Goal: Task Accomplishment & Management: Manage account settings

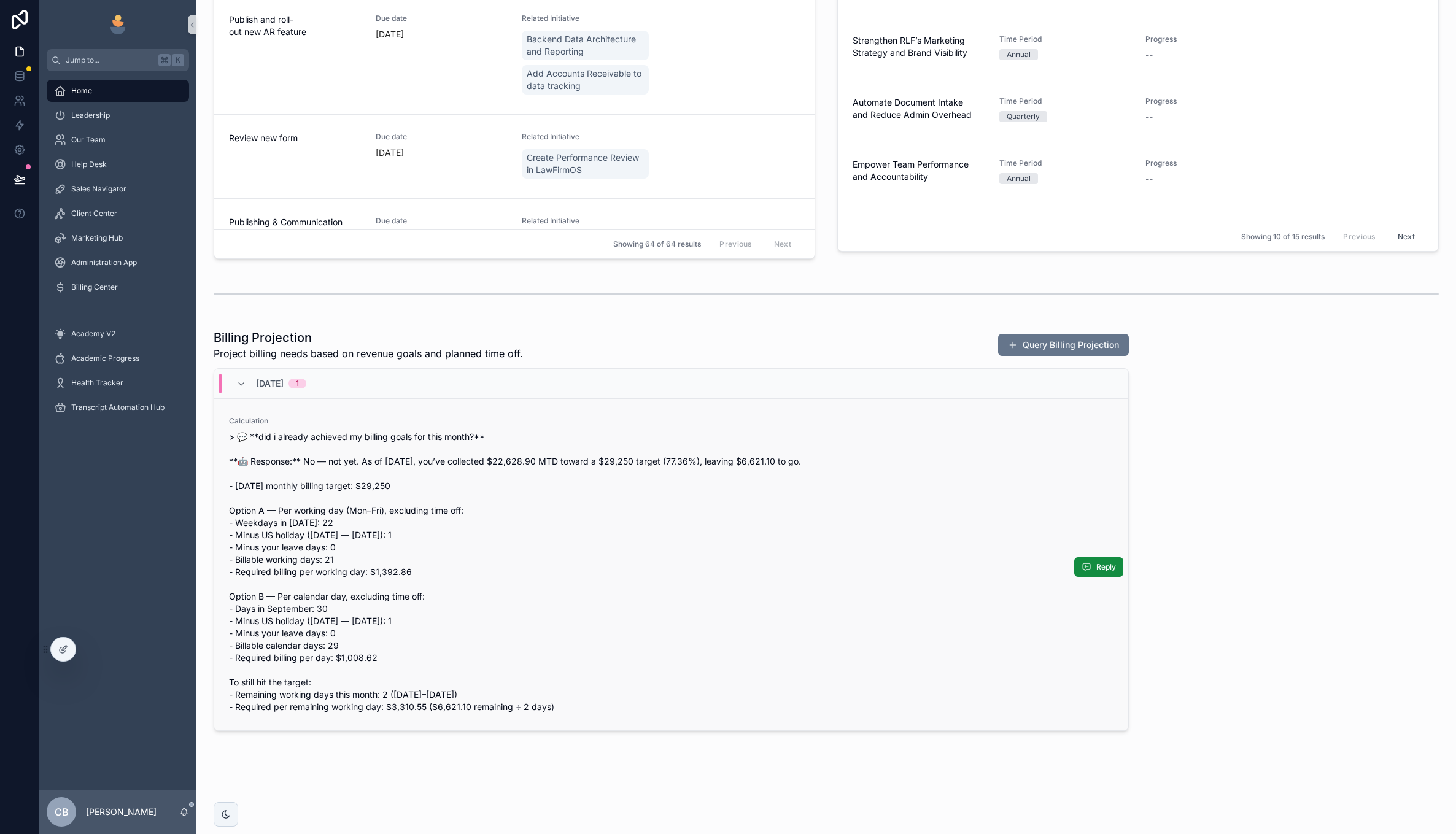
scroll to position [759, 0]
click at [99, 287] on span "Billing Center" at bounding box center [94, 287] width 46 height 10
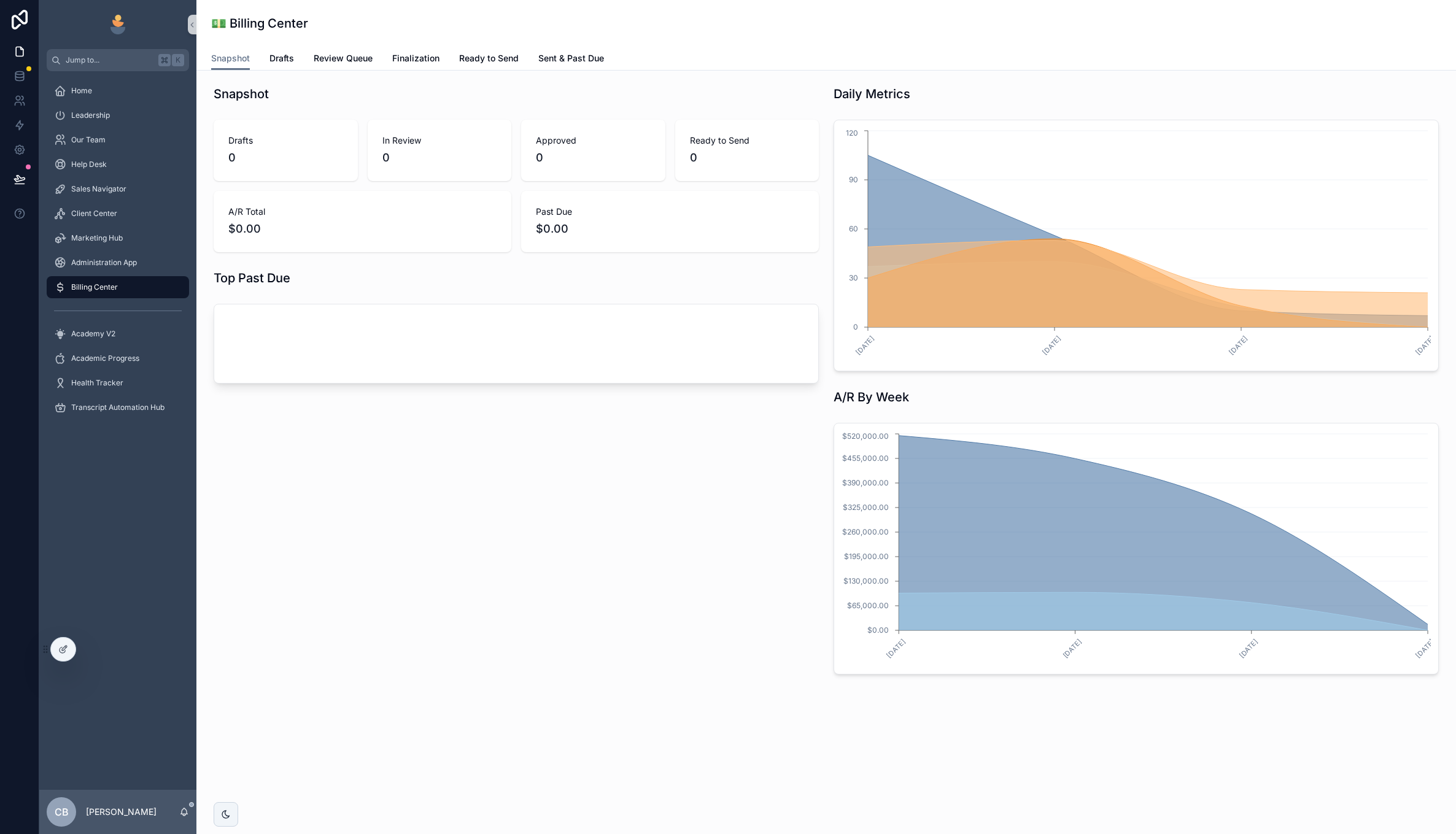
click at [301, 59] on div "Snapshot Drafts Review Queue Finalization Ready to Send Sent & Past Due" at bounding box center [826, 58] width 1230 height 24
click at [288, 59] on span "Drafts" at bounding box center [282, 58] width 25 height 12
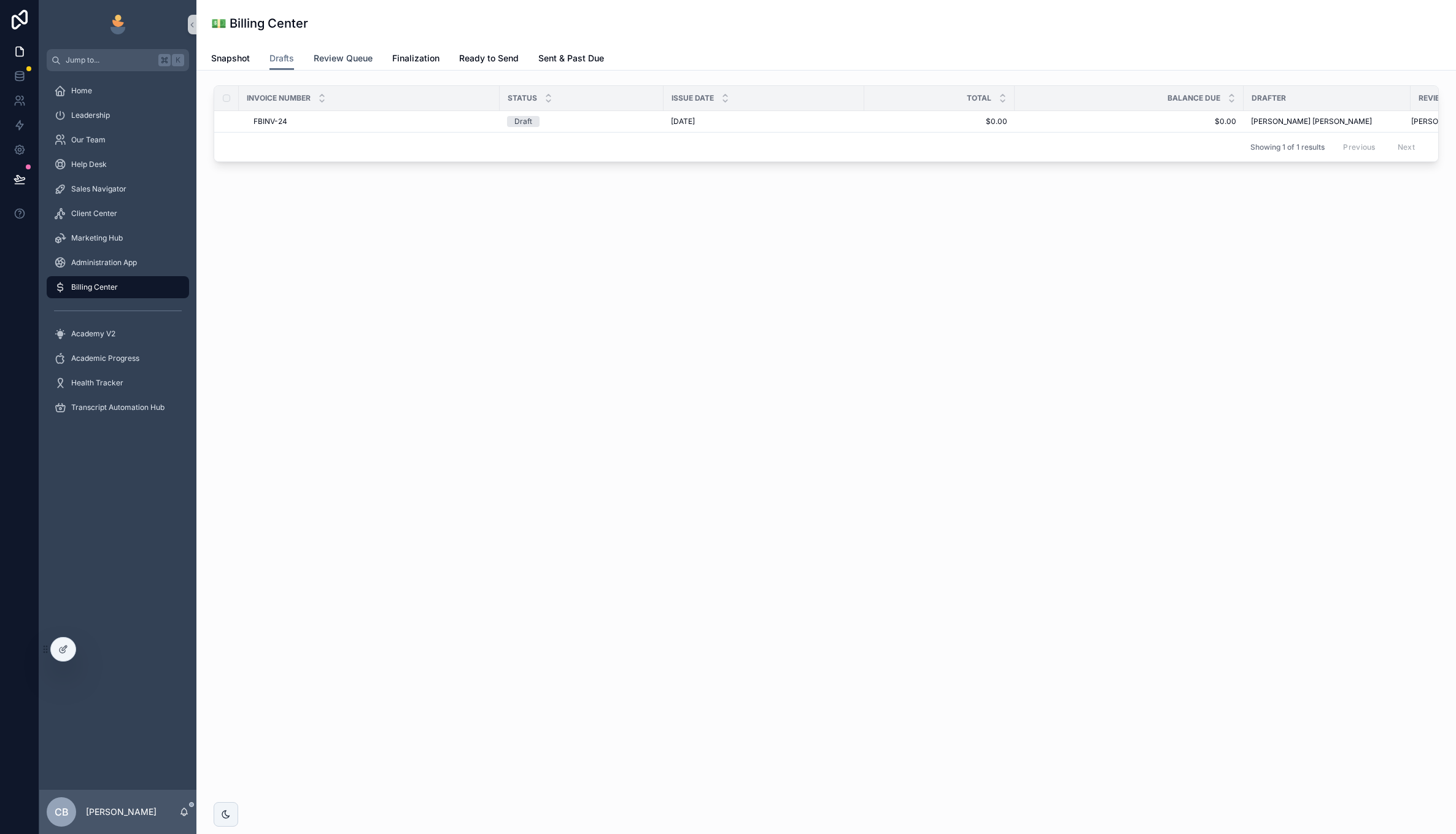
click at [324, 58] on span "Review Queue" at bounding box center [343, 58] width 59 height 12
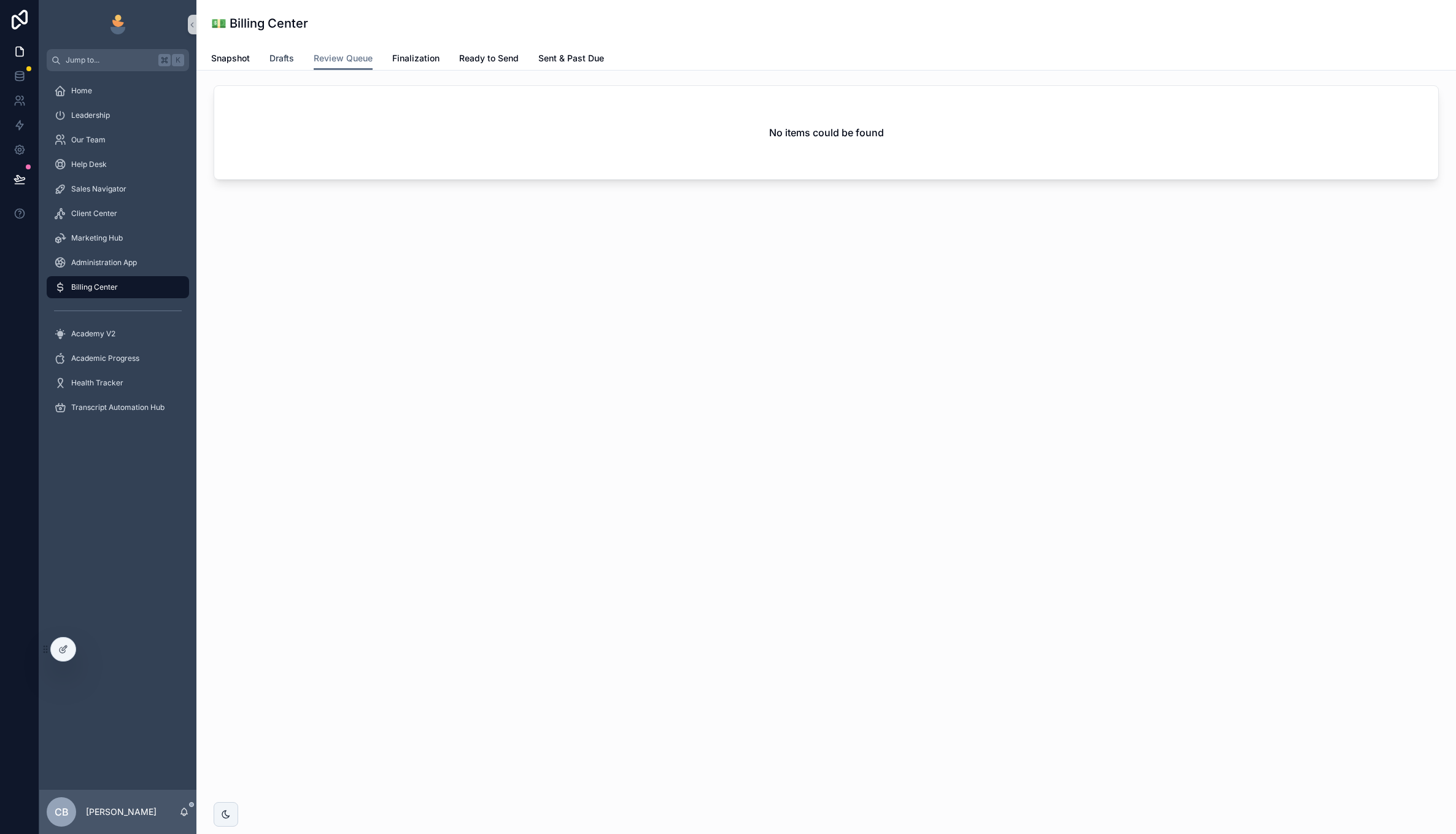
click at [285, 58] on span "Drafts" at bounding box center [282, 58] width 25 height 12
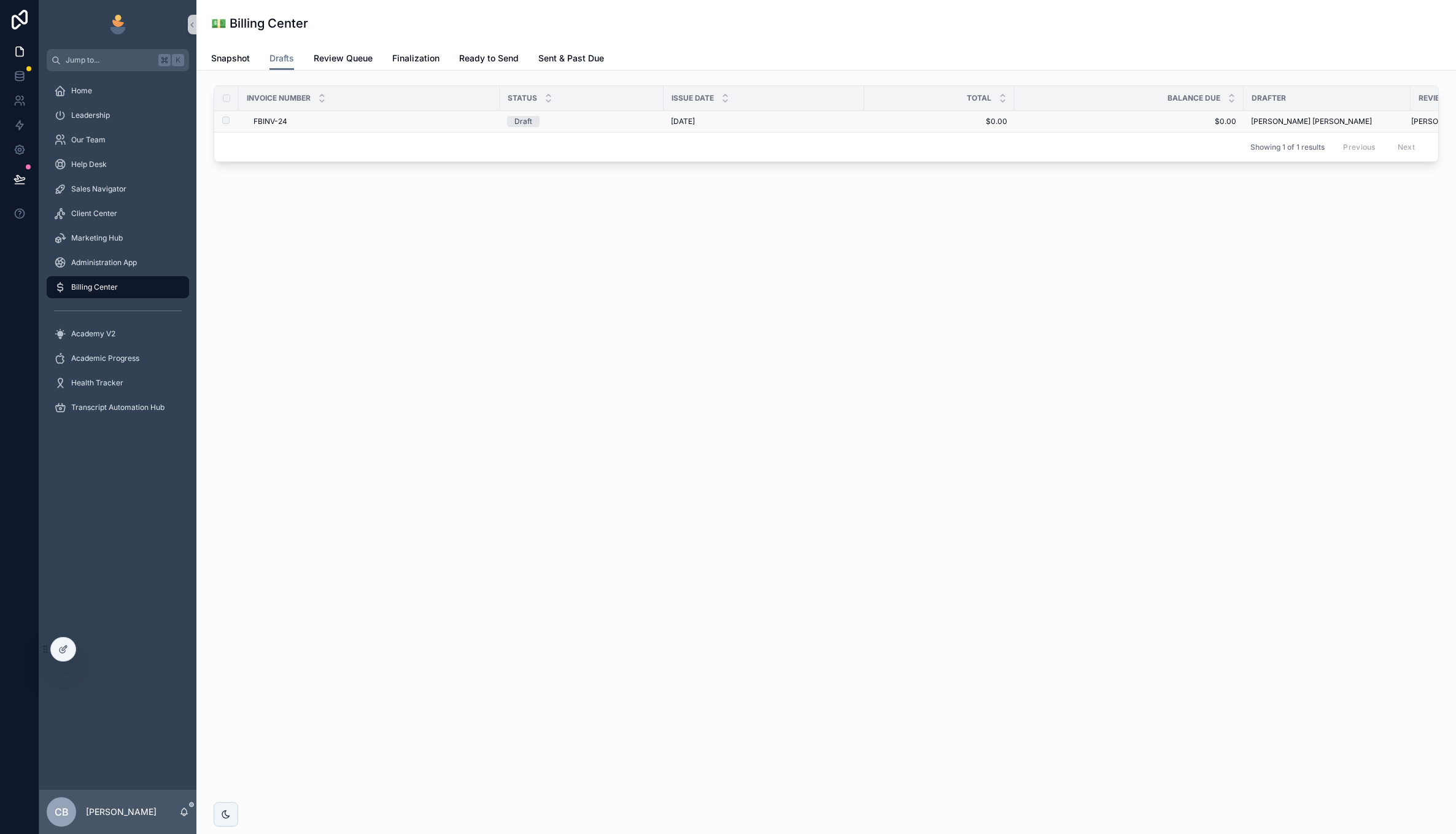
click at [398, 130] on td "FBINV-24 FBINV-24" at bounding box center [369, 122] width 261 height 22
click at [567, 126] on div "Draft" at bounding box center [581, 121] width 149 height 11
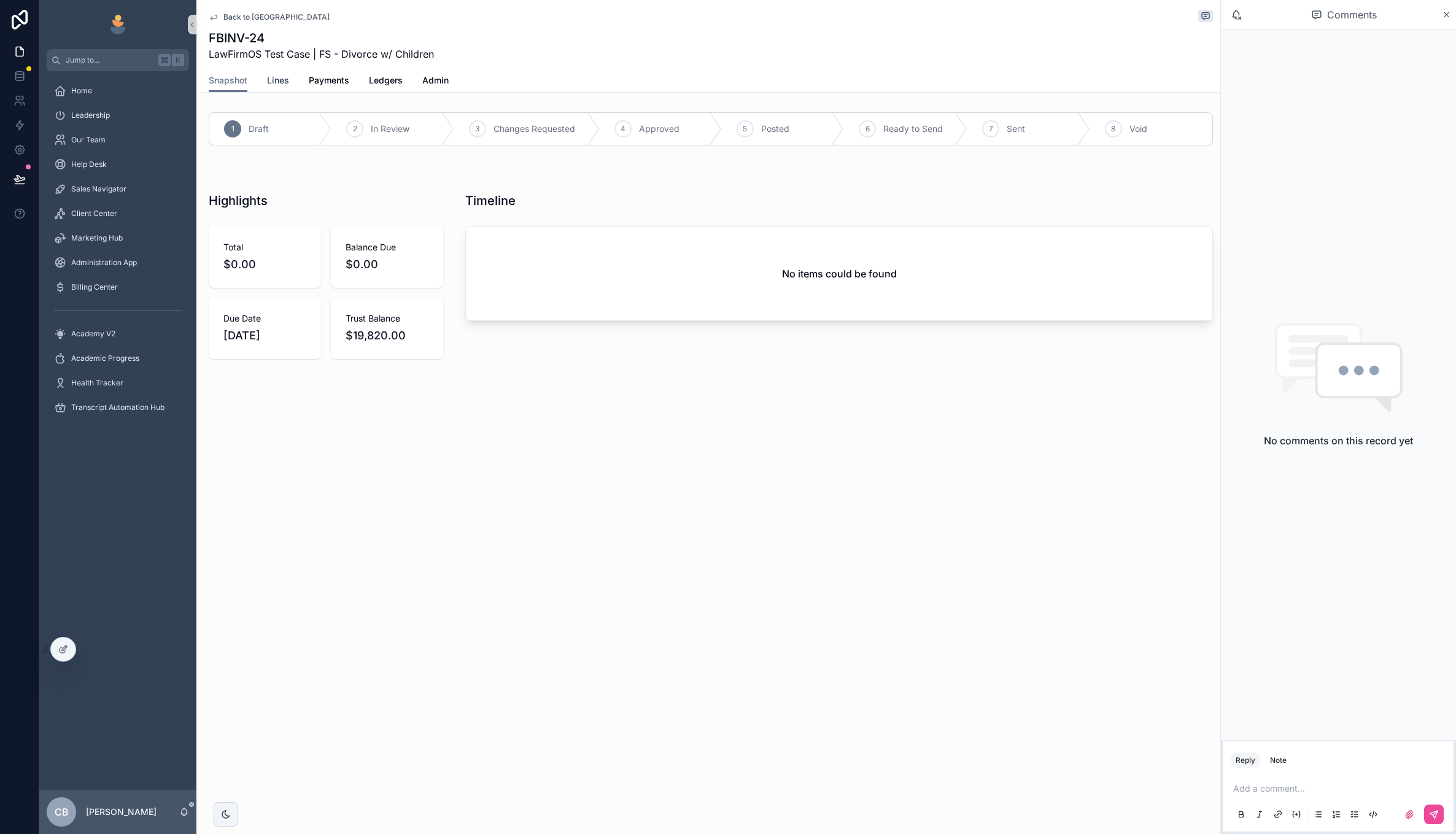
click at [276, 77] on span "Lines" at bounding box center [278, 80] width 22 height 12
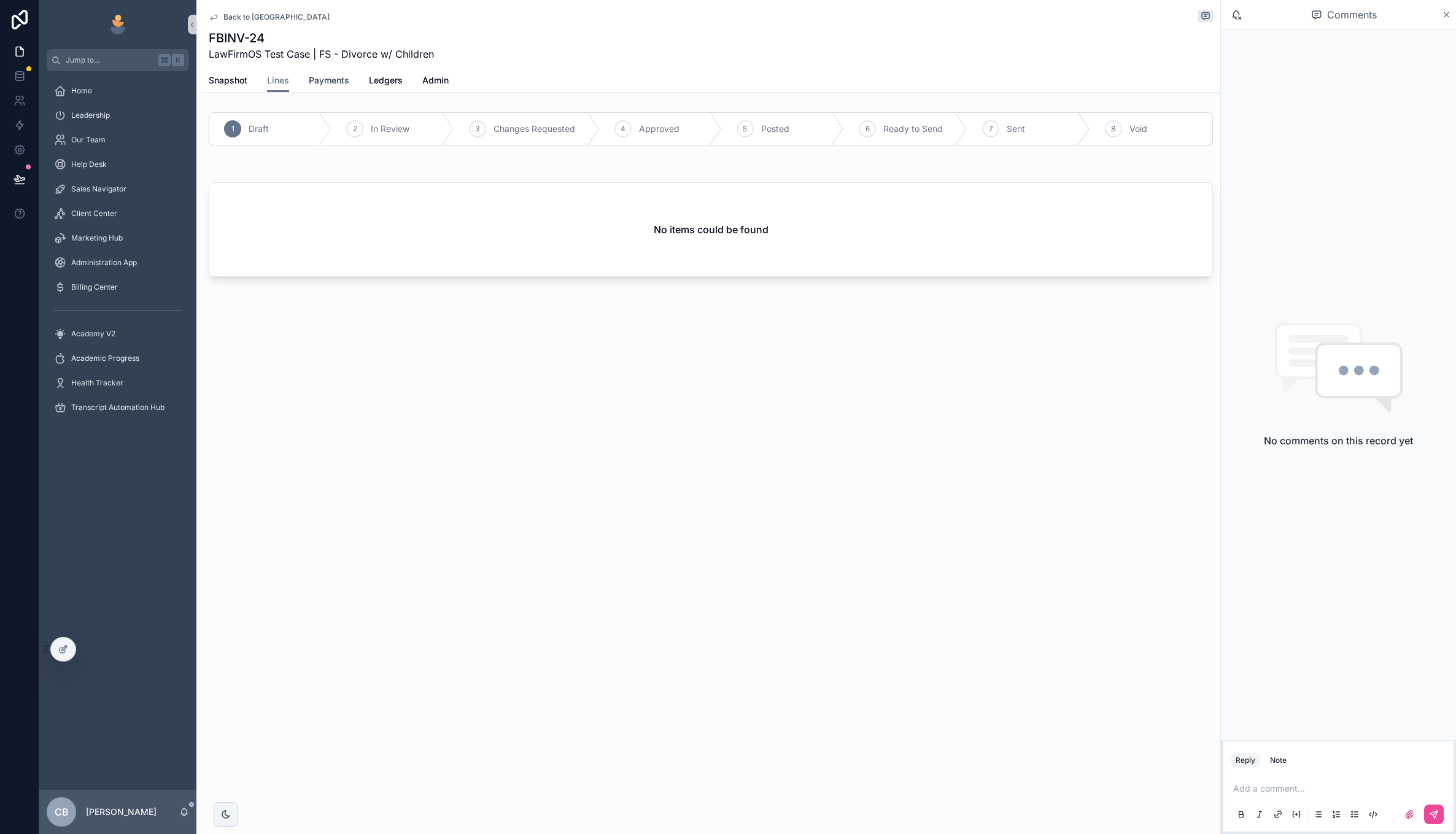
click at [331, 77] on span "Payments" at bounding box center [329, 80] width 41 height 12
click at [402, 77] on span "Ledgers" at bounding box center [386, 80] width 34 height 12
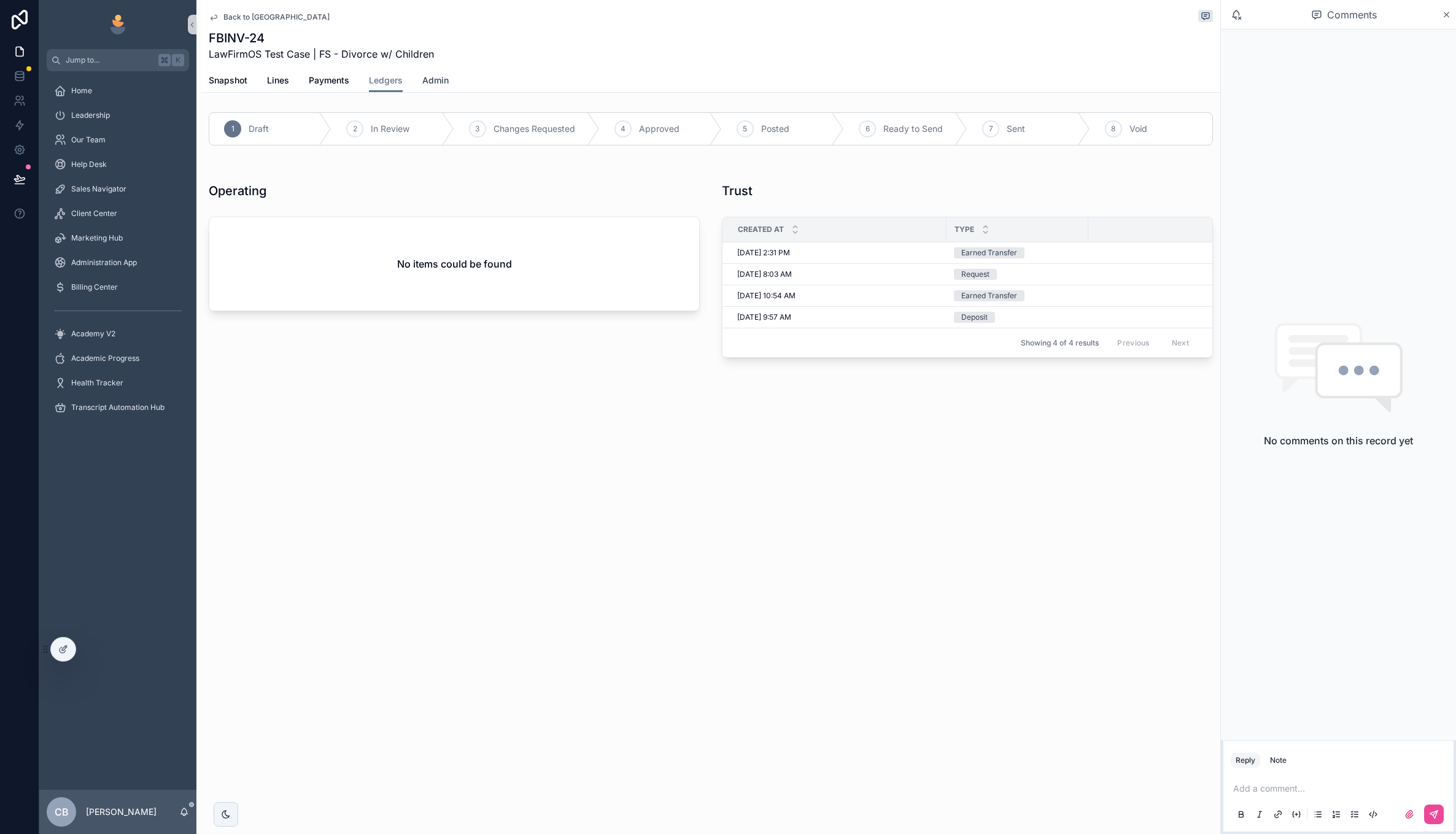
click at [441, 82] on span "Admin" at bounding box center [436, 80] width 26 height 12
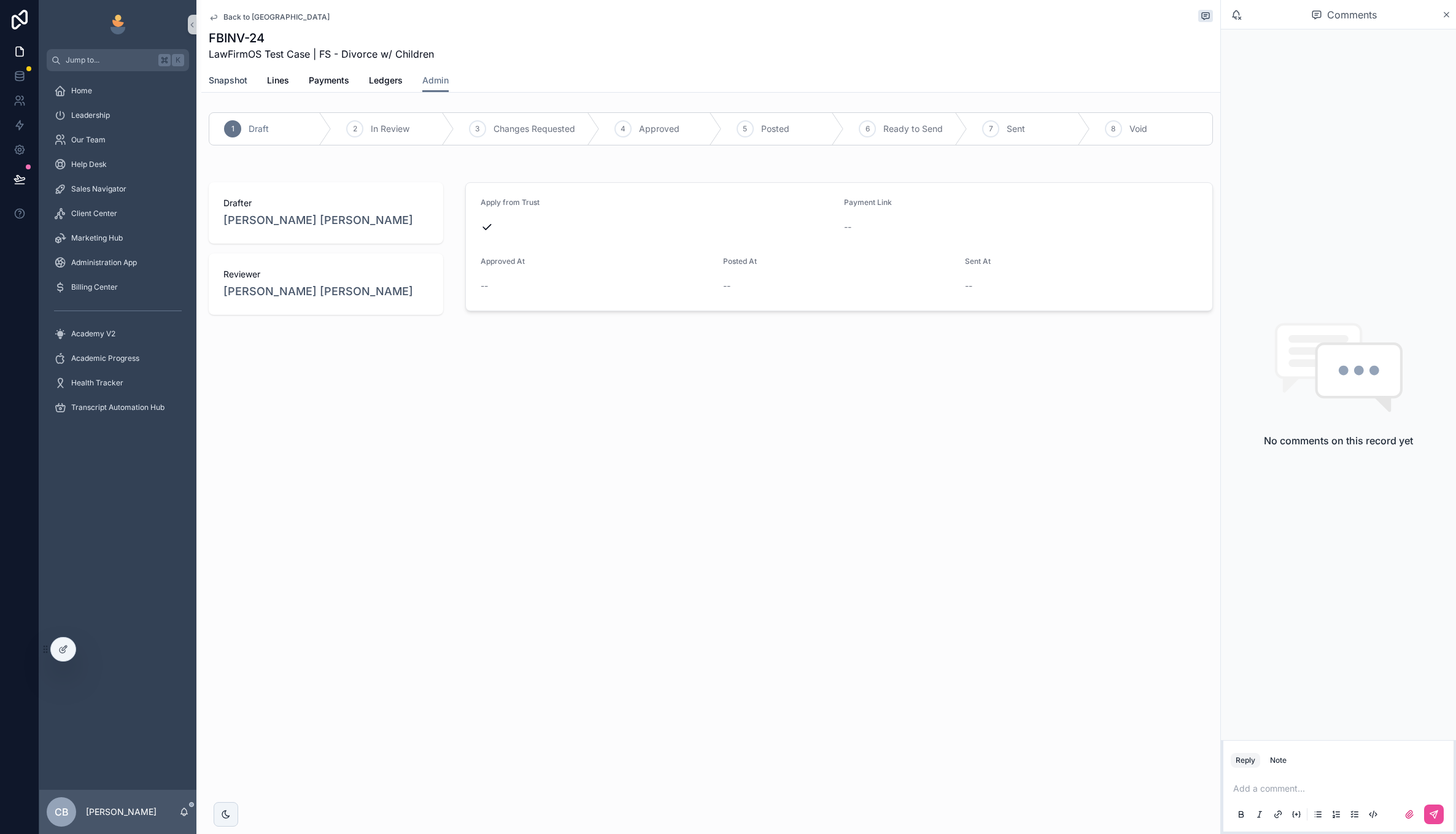
click at [230, 78] on span "Snapshot" at bounding box center [228, 80] width 39 height 12
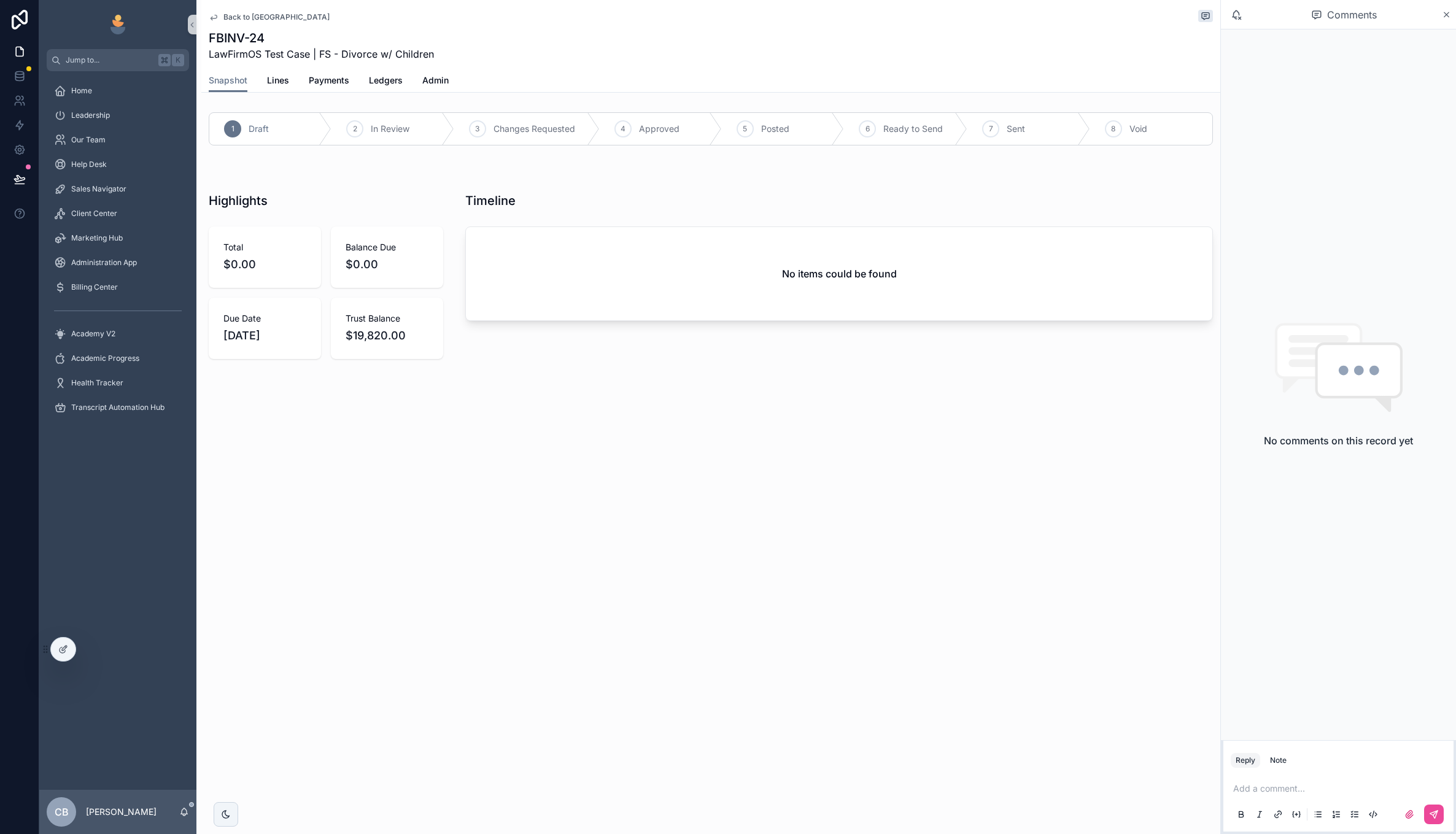
click at [244, 18] on span "Back to Billing Center" at bounding box center [277, 17] width 106 height 10
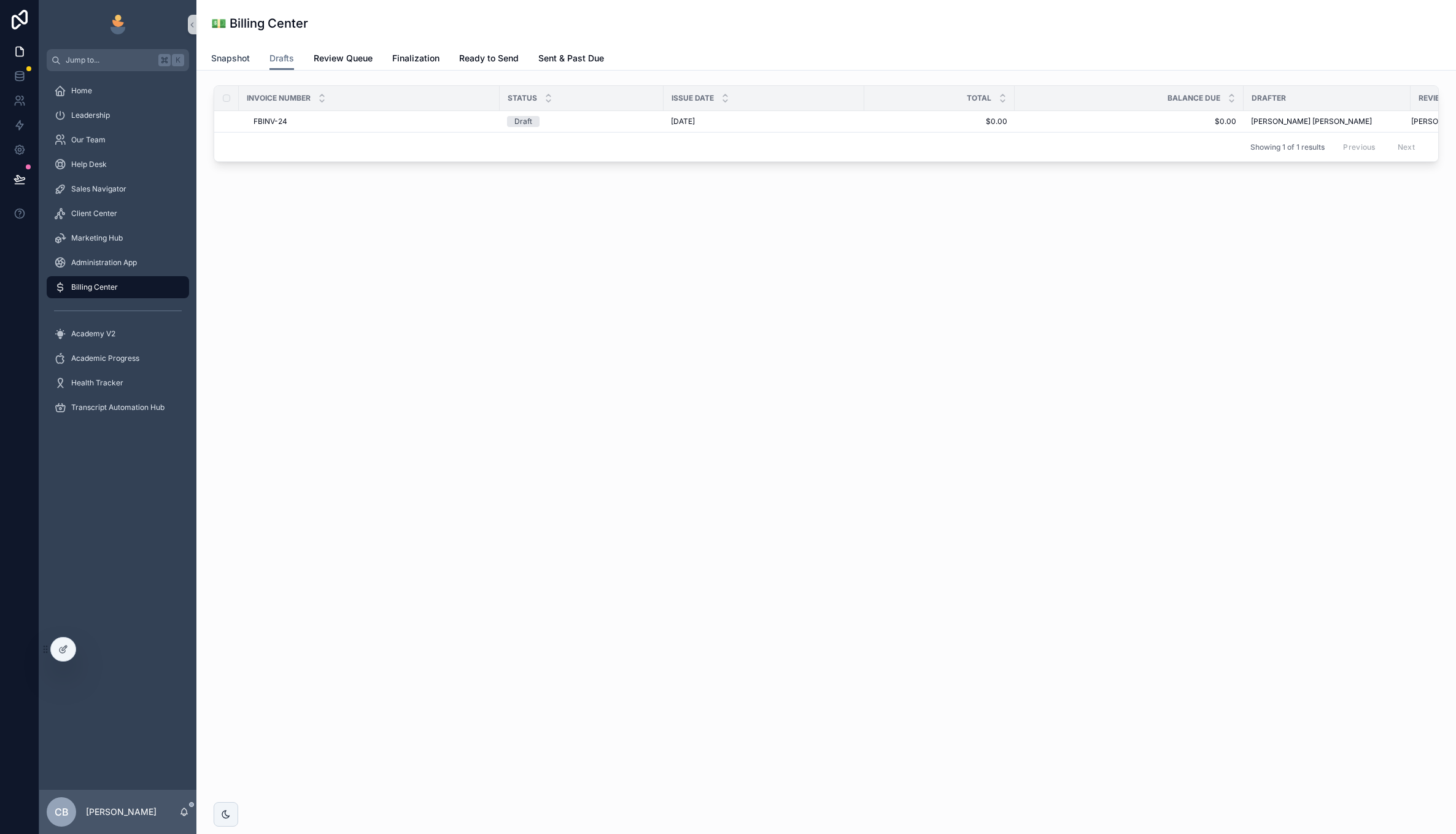
click at [228, 54] on span "Snapshot" at bounding box center [230, 58] width 39 height 12
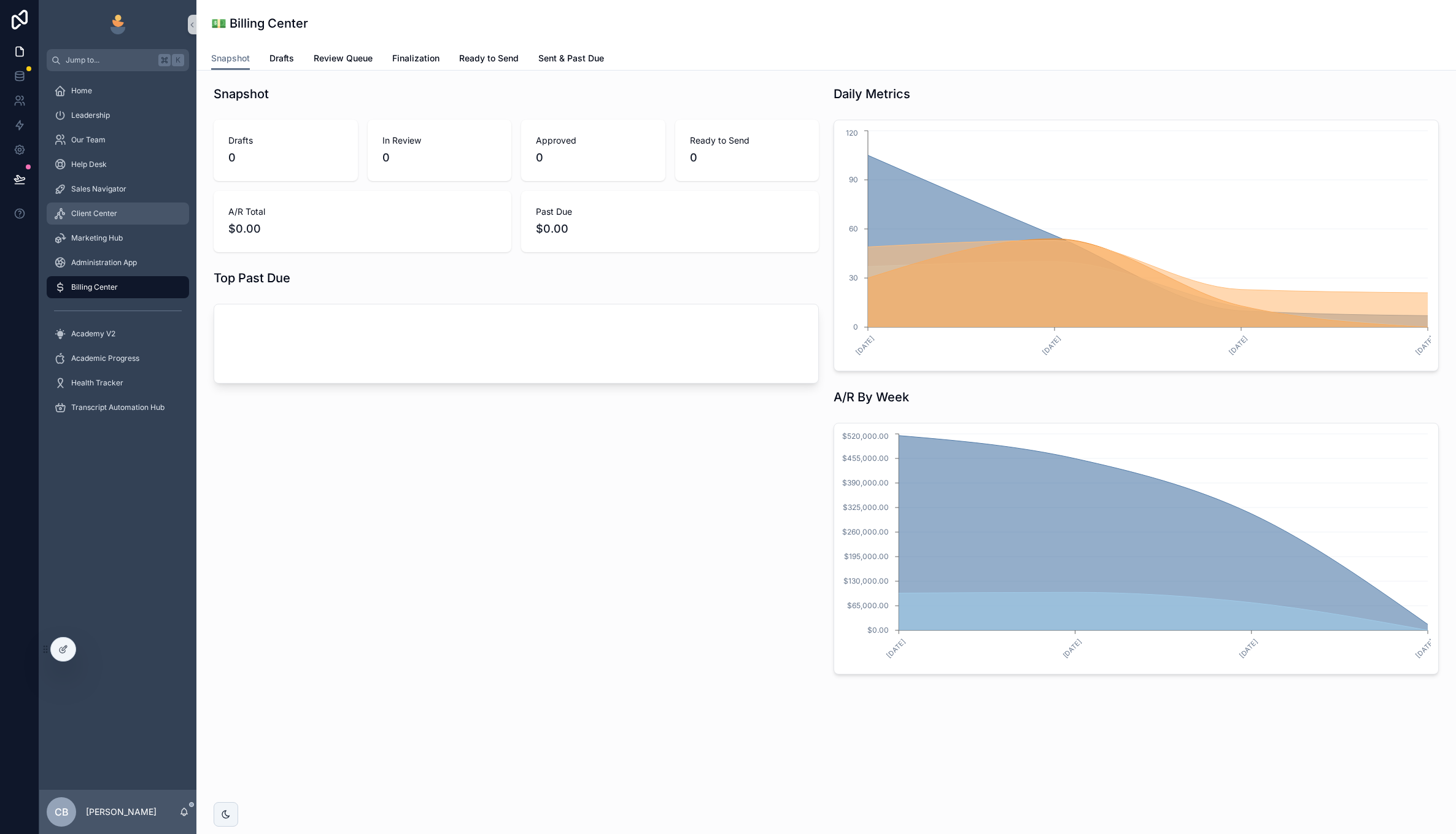
click at [117, 208] on div "Client Center" at bounding box center [118, 214] width 128 height 20
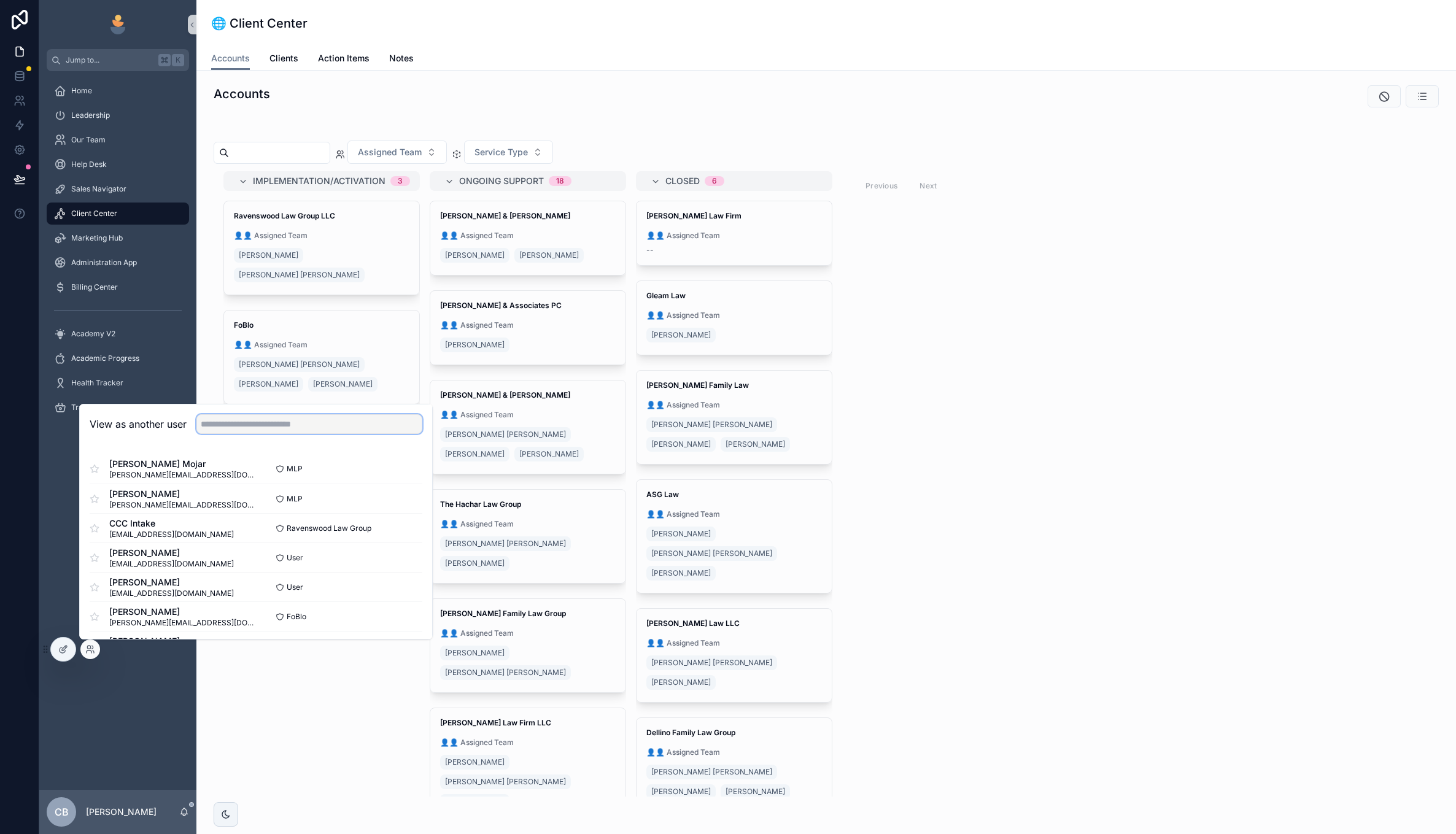
click at [288, 419] on input "text" at bounding box center [309, 424] width 226 height 20
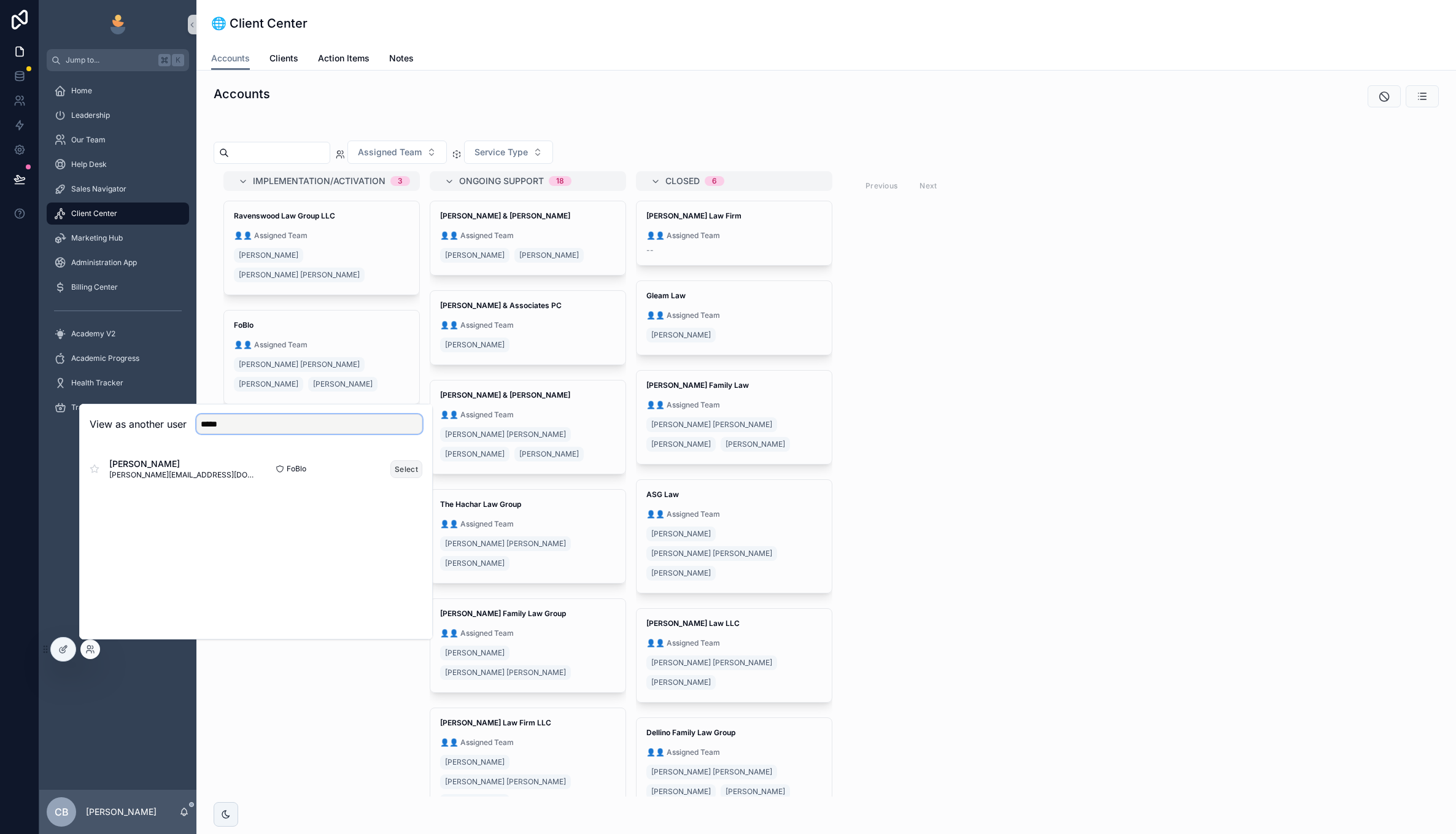
type input "*****"
click at [404, 468] on button "Select" at bounding box center [406, 469] width 32 height 18
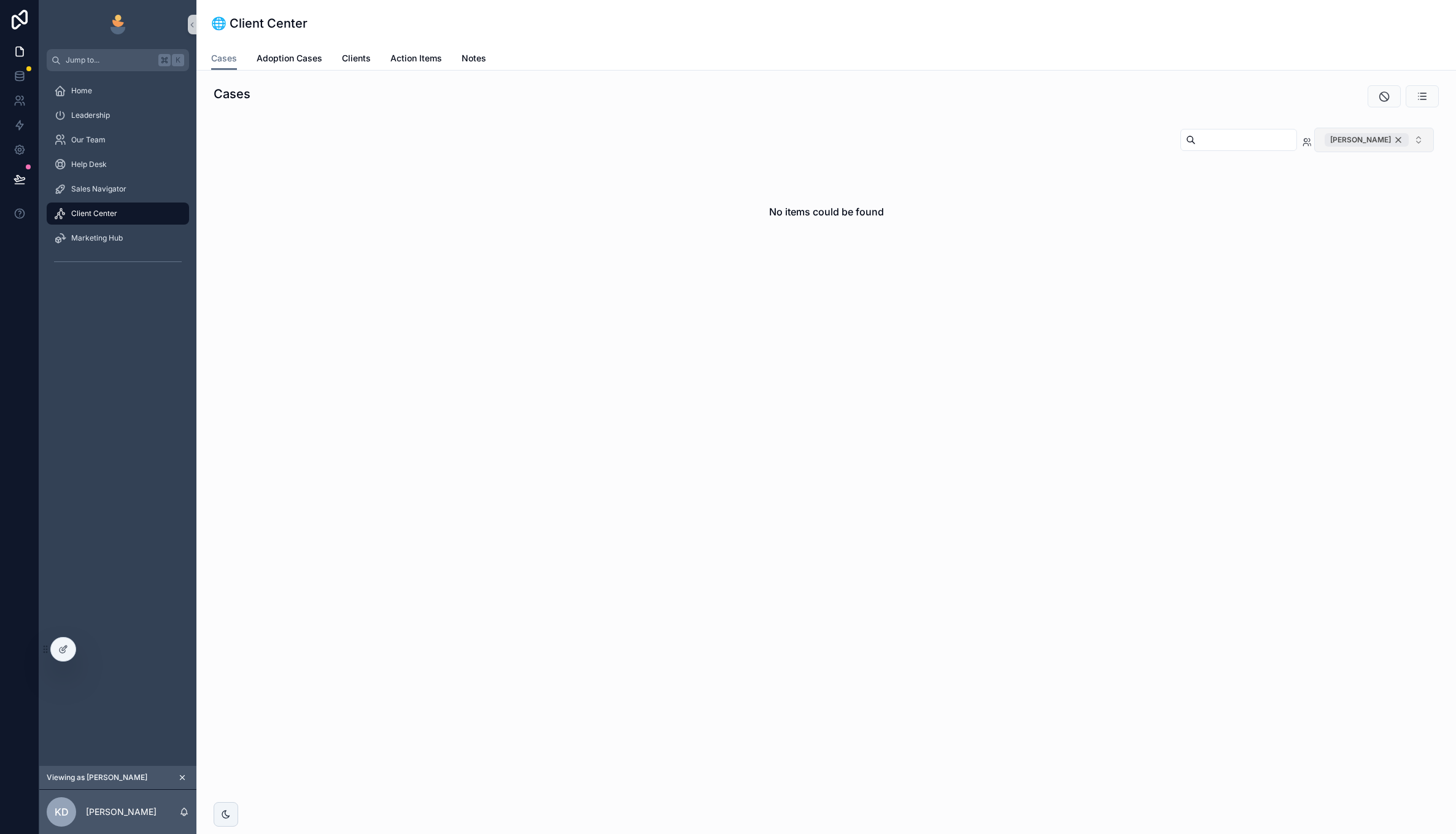
click at [1400, 143] on div "[PERSON_NAME]" at bounding box center [1366, 140] width 84 height 14
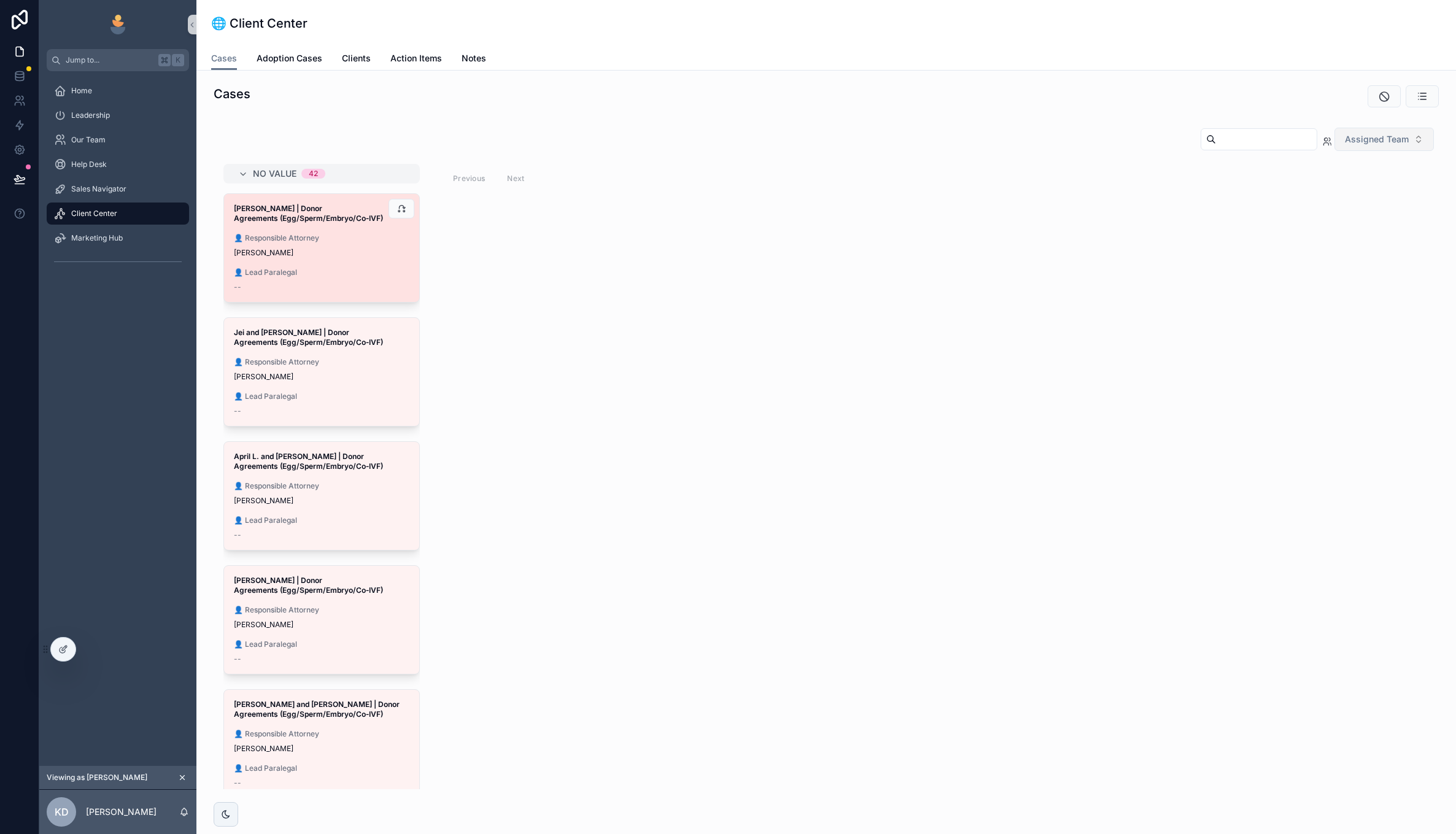
click at [321, 254] on div "[PERSON_NAME]" at bounding box center [322, 252] width 175 height 10
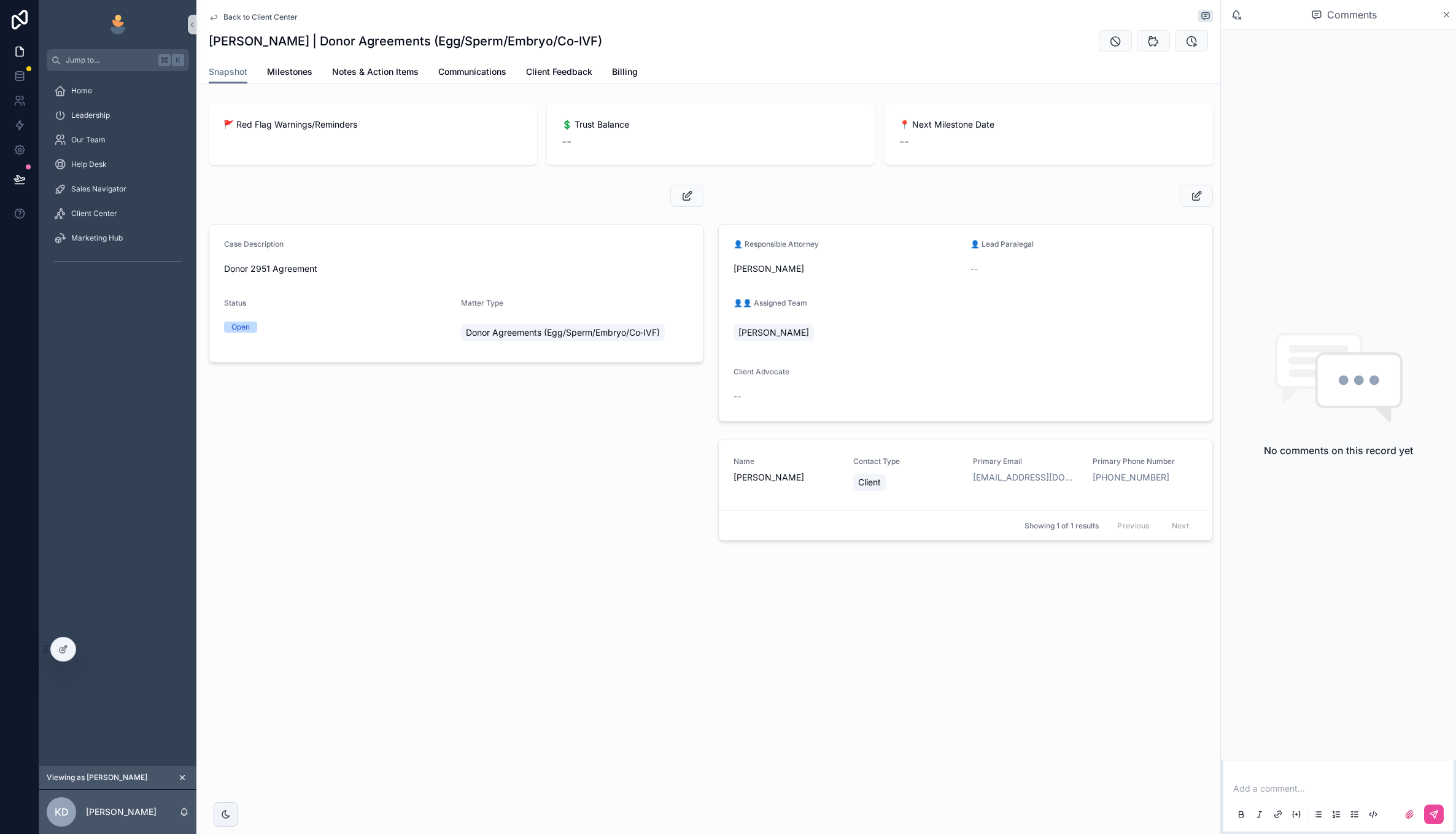
click at [279, 18] on span "Back to Client Center" at bounding box center [261, 17] width 75 height 10
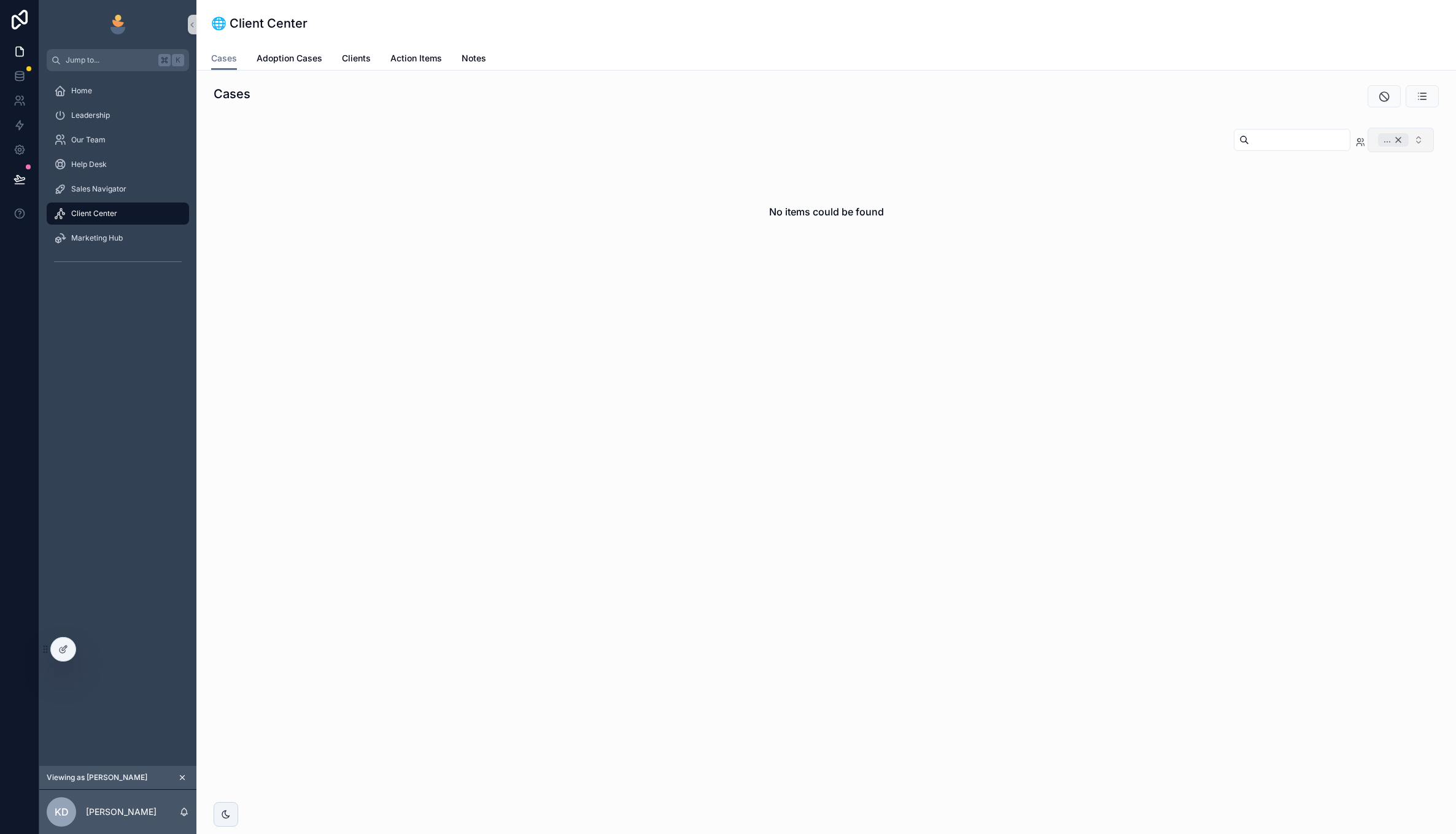
click at [1401, 138] on div "..." at bounding box center [1393, 140] width 31 height 14
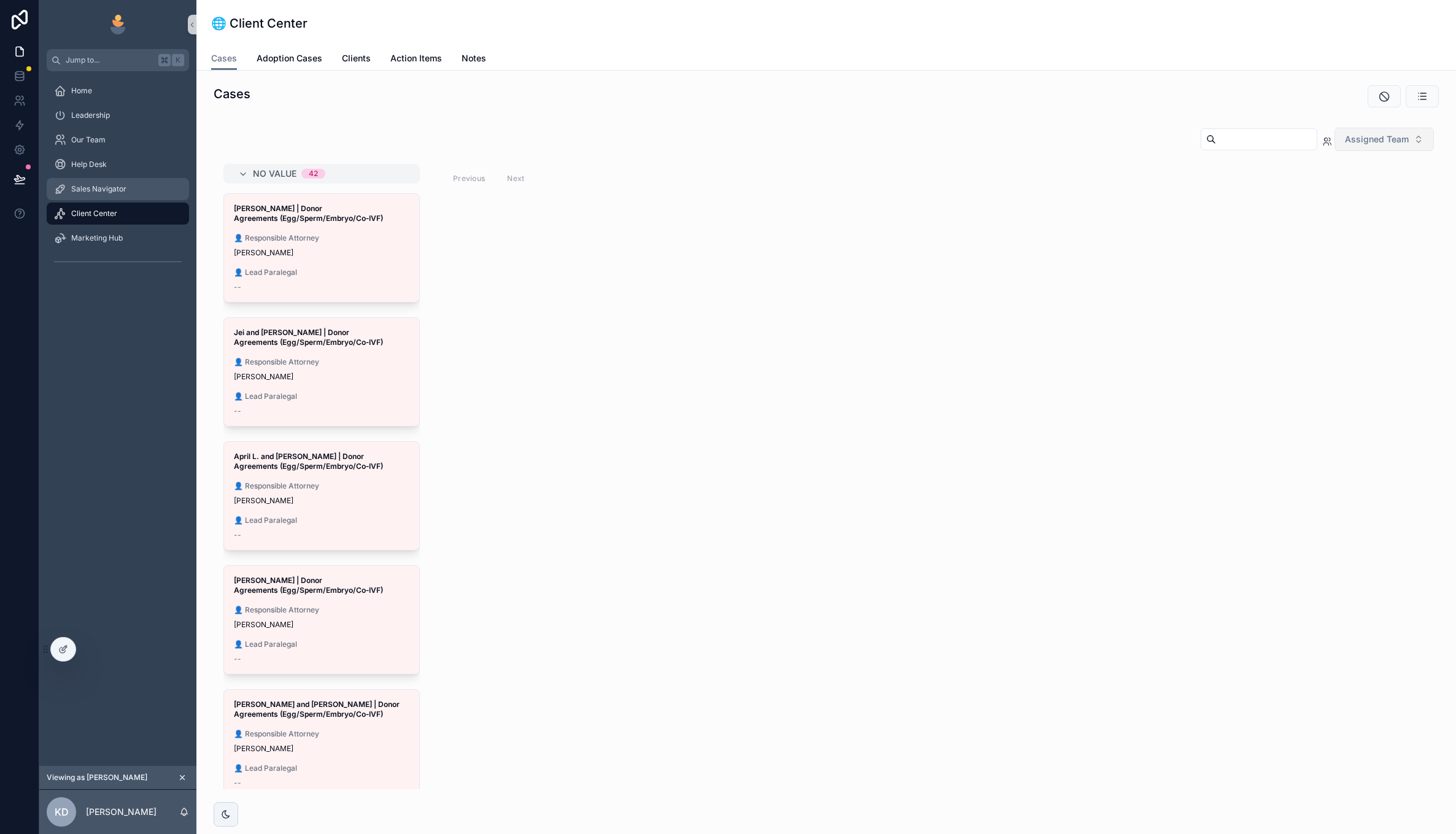
click at [119, 182] on div "Sales Navigator" at bounding box center [118, 189] width 128 height 20
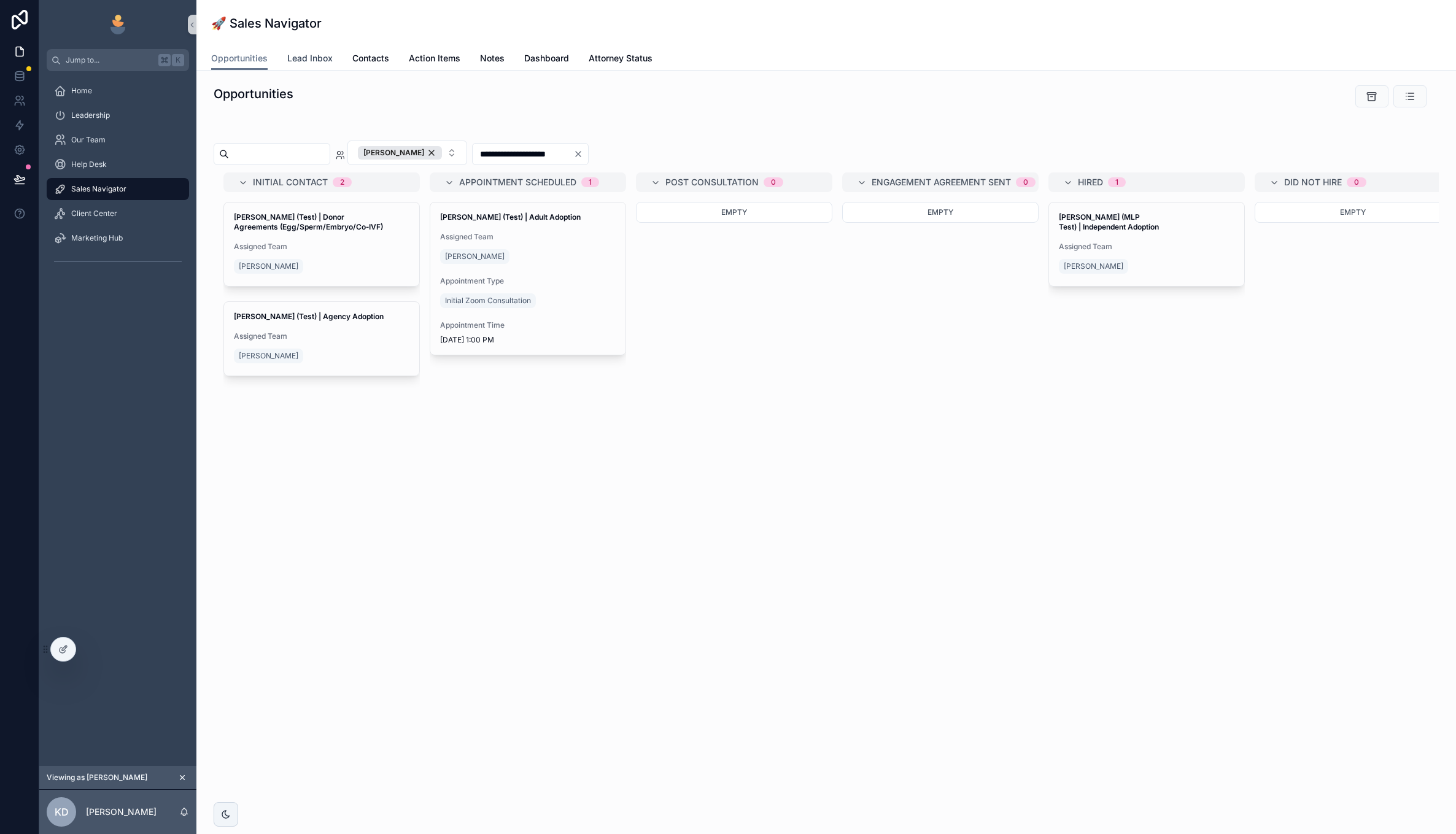
click at [313, 56] on span "Lead Inbox" at bounding box center [309, 58] width 45 height 12
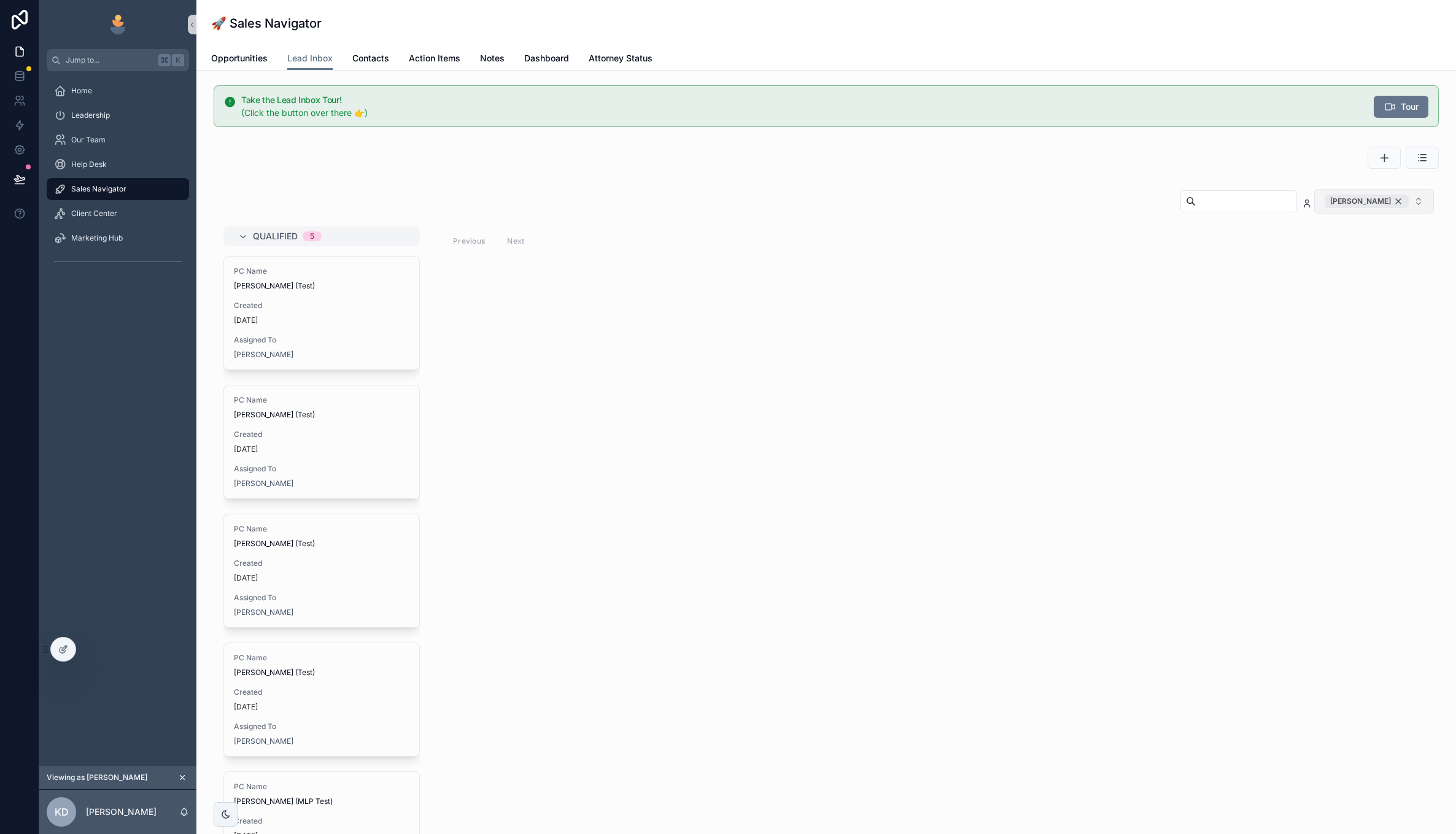
click at [1402, 202] on div "[PERSON_NAME]" at bounding box center [1366, 201] width 84 height 14
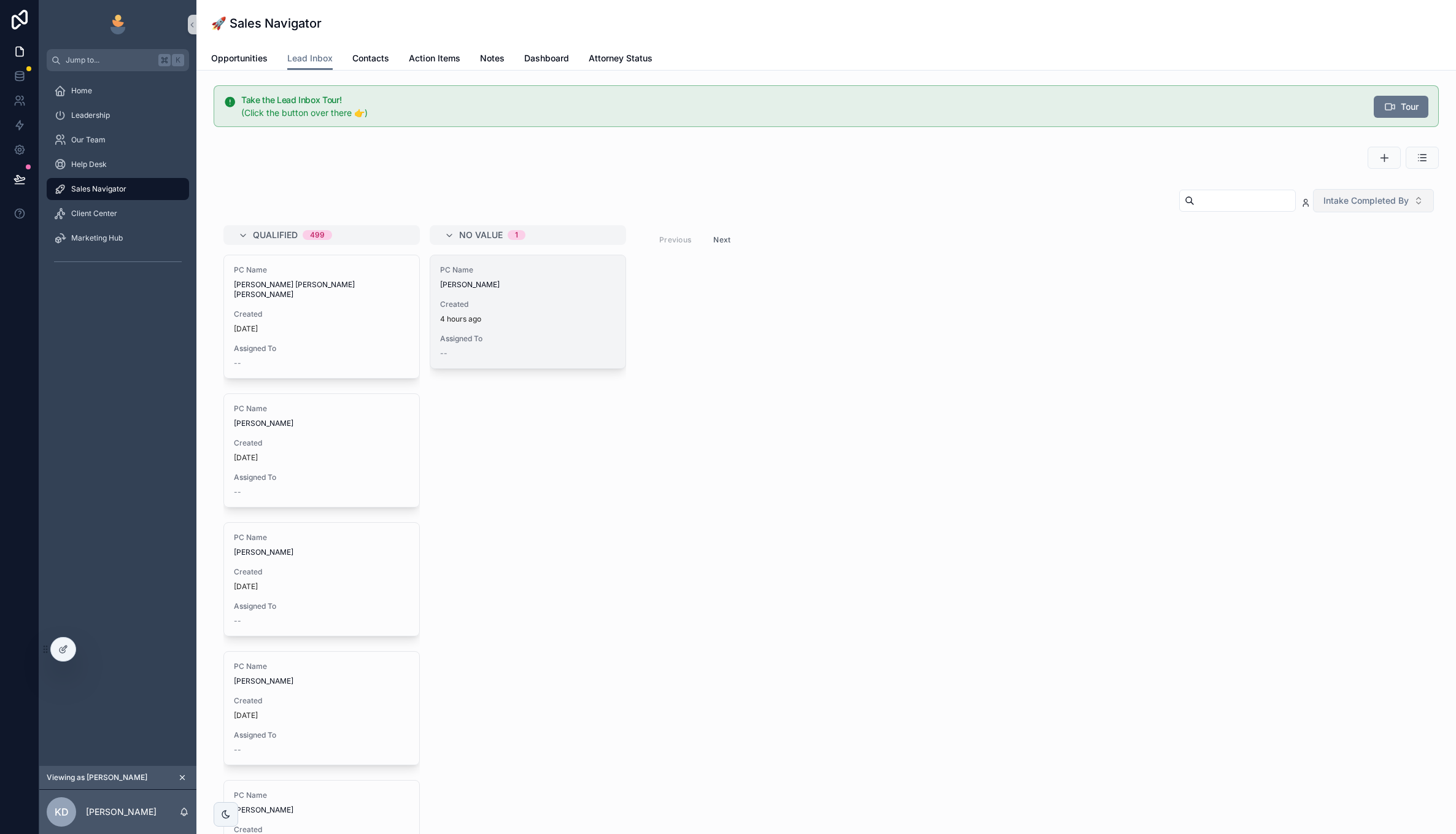
click at [521, 329] on div "PC Name [PERSON_NAME] Created 4 hours ago Assigned To --" at bounding box center [528, 311] width 195 height 113
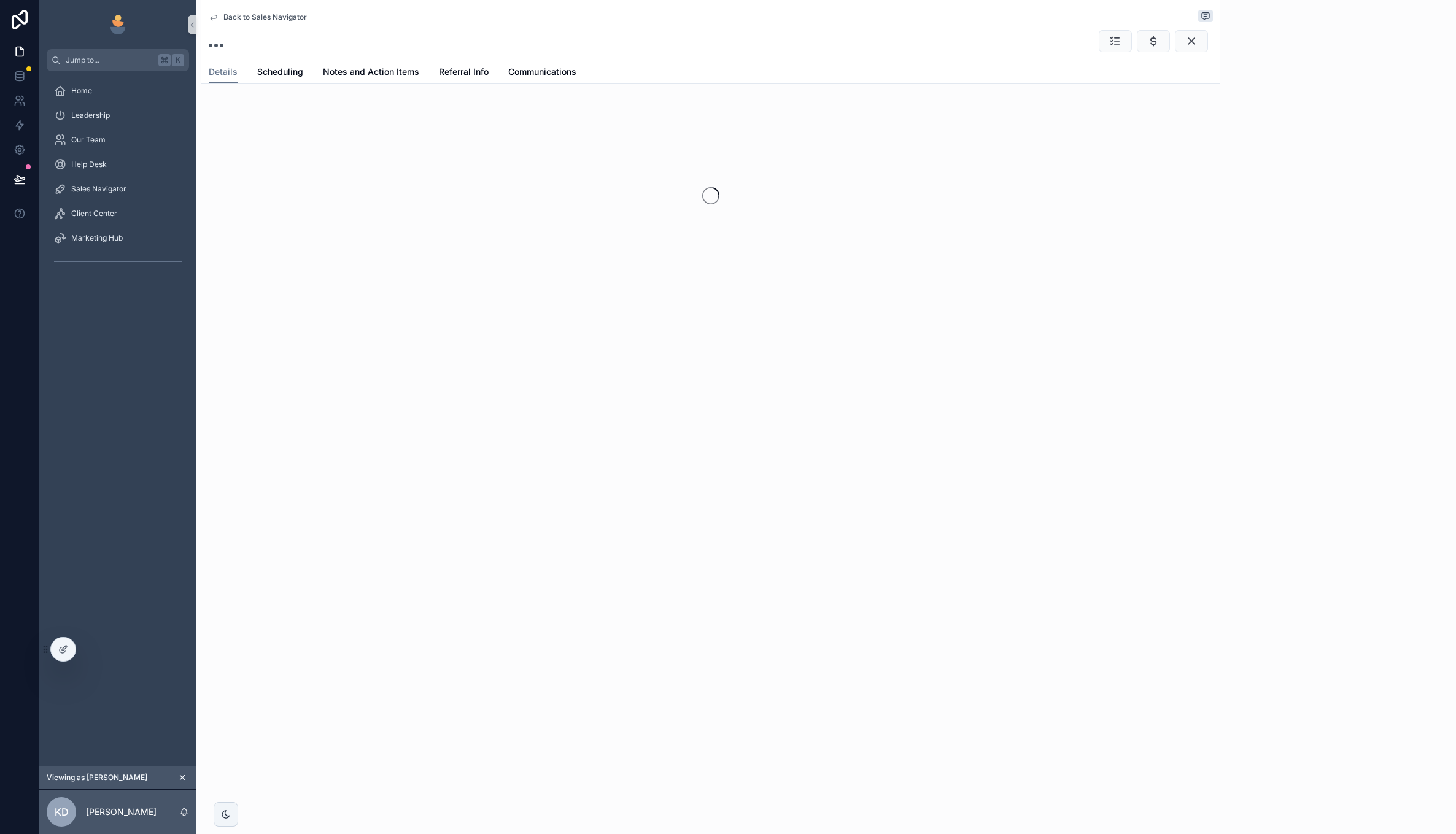
click at [521, 329] on div "Back to Sales Navigator Details Details Scheduling Notes and Action Items Refer…" at bounding box center [711, 186] width 1019 height 372
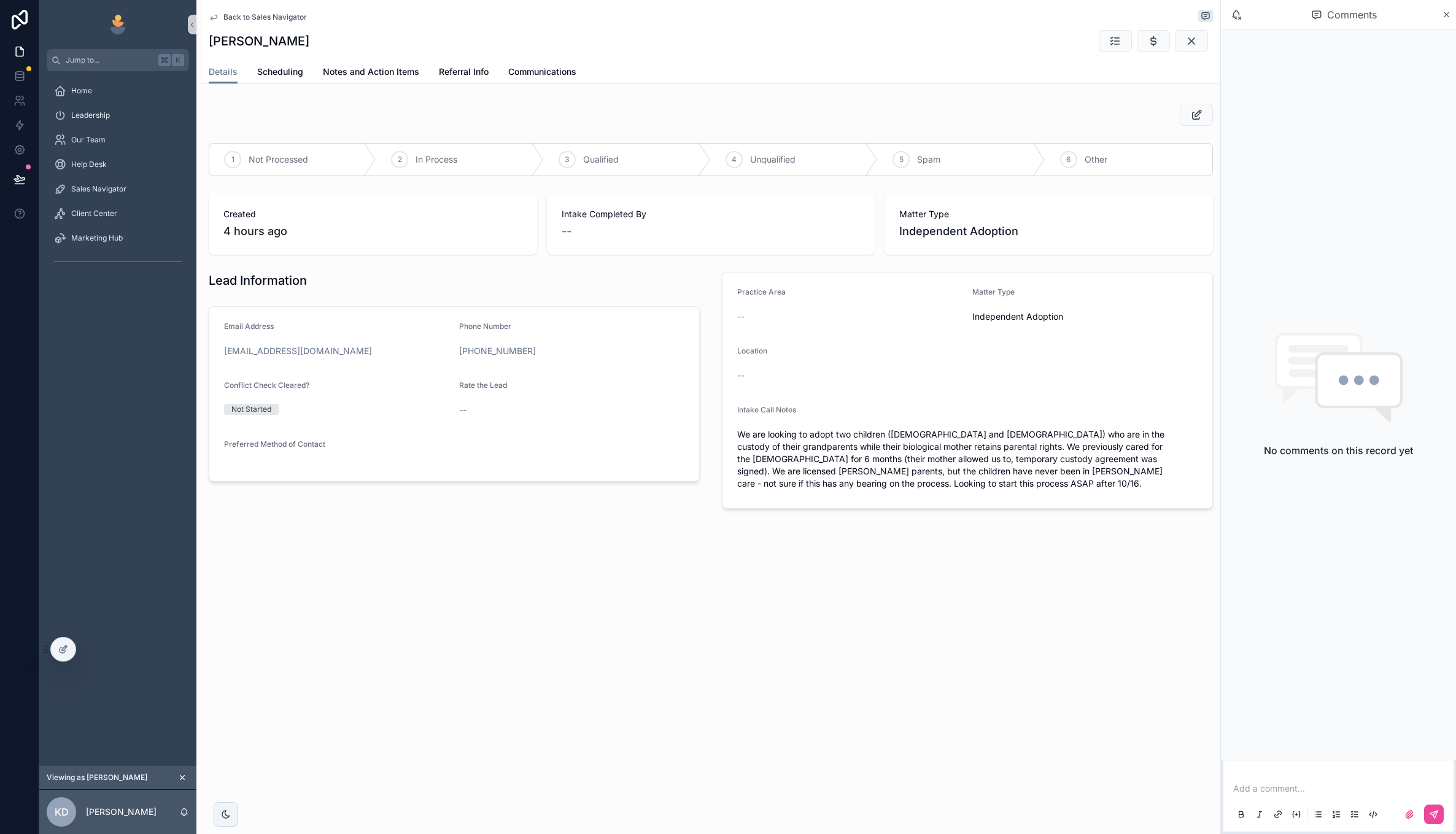
click at [714, 492] on div "1 Not Processed 2 In Process 3 Qualified 4 Unqualified 5 Spam 6 Other Created 4…" at bounding box center [711, 306] width 1019 height 415
click at [264, 73] on span "Scheduling" at bounding box center [280, 71] width 46 height 12
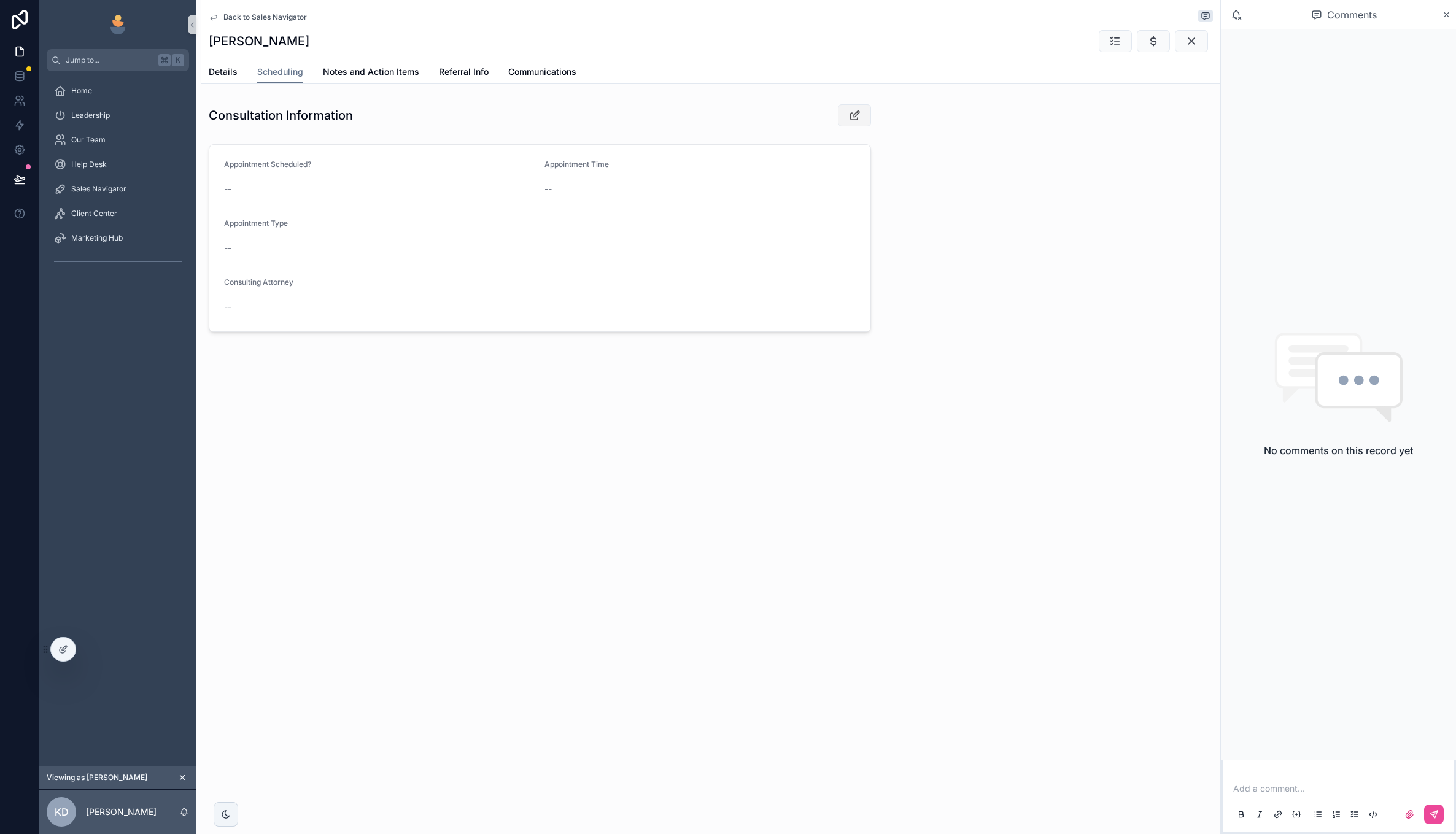
click at [855, 120] on icon "scrollable content" at bounding box center [855, 115] width 13 height 12
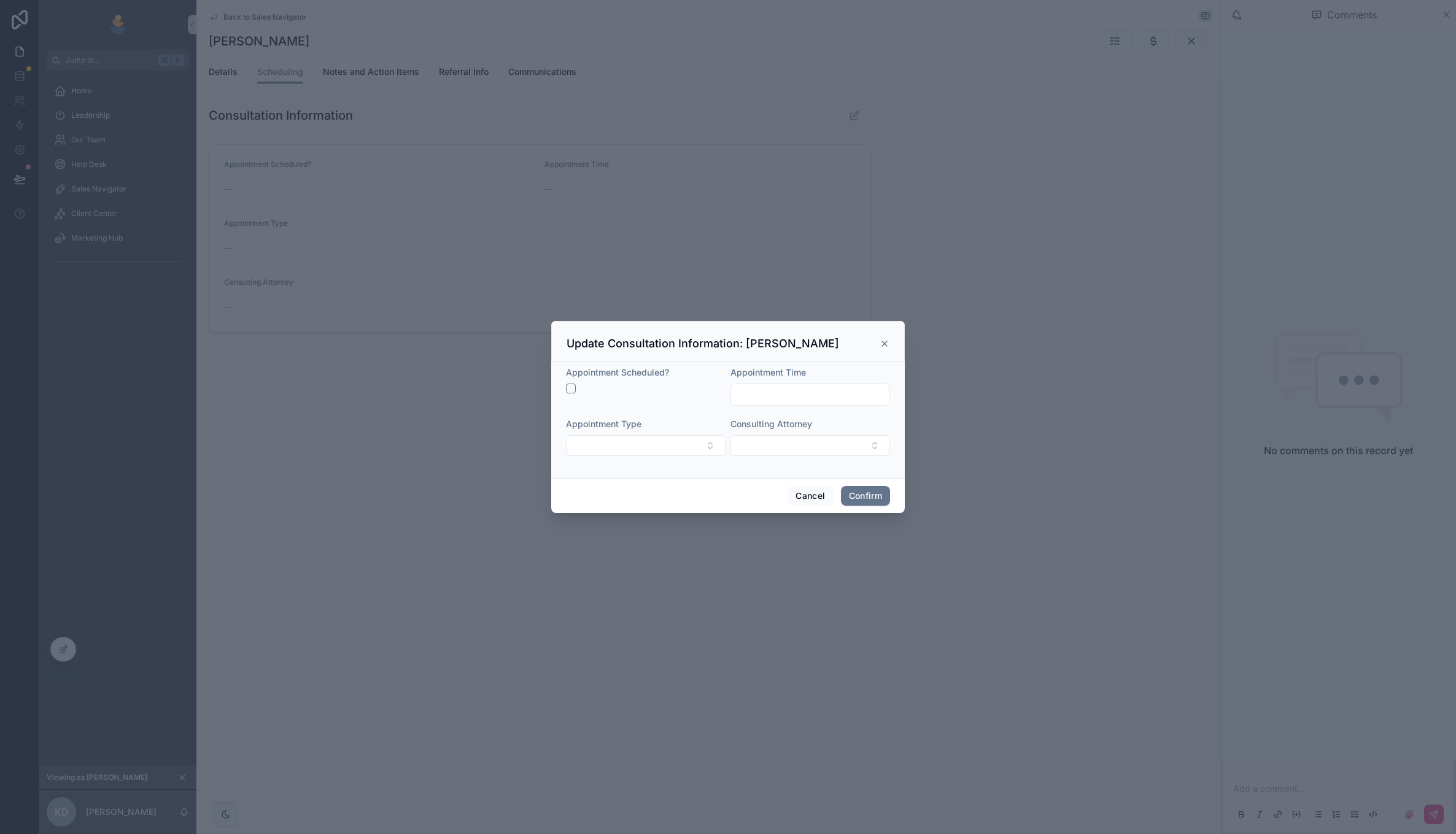
click at [891, 345] on div "Update Consultation Information: [PERSON_NAME]" at bounding box center [728, 341] width 354 height 41
click at [878, 345] on div "Update Consultation Information: [PERSON_NAME]" at bounding box center [728, 343] width 323 height 15
click at [879, 344] on div "Update Consultation Information: [PERSON_NAME]" at bounding box center [728, 343] width 323 height 15
click at [883, 340] on icon at bounding box center [884, 343] width 10 height 10
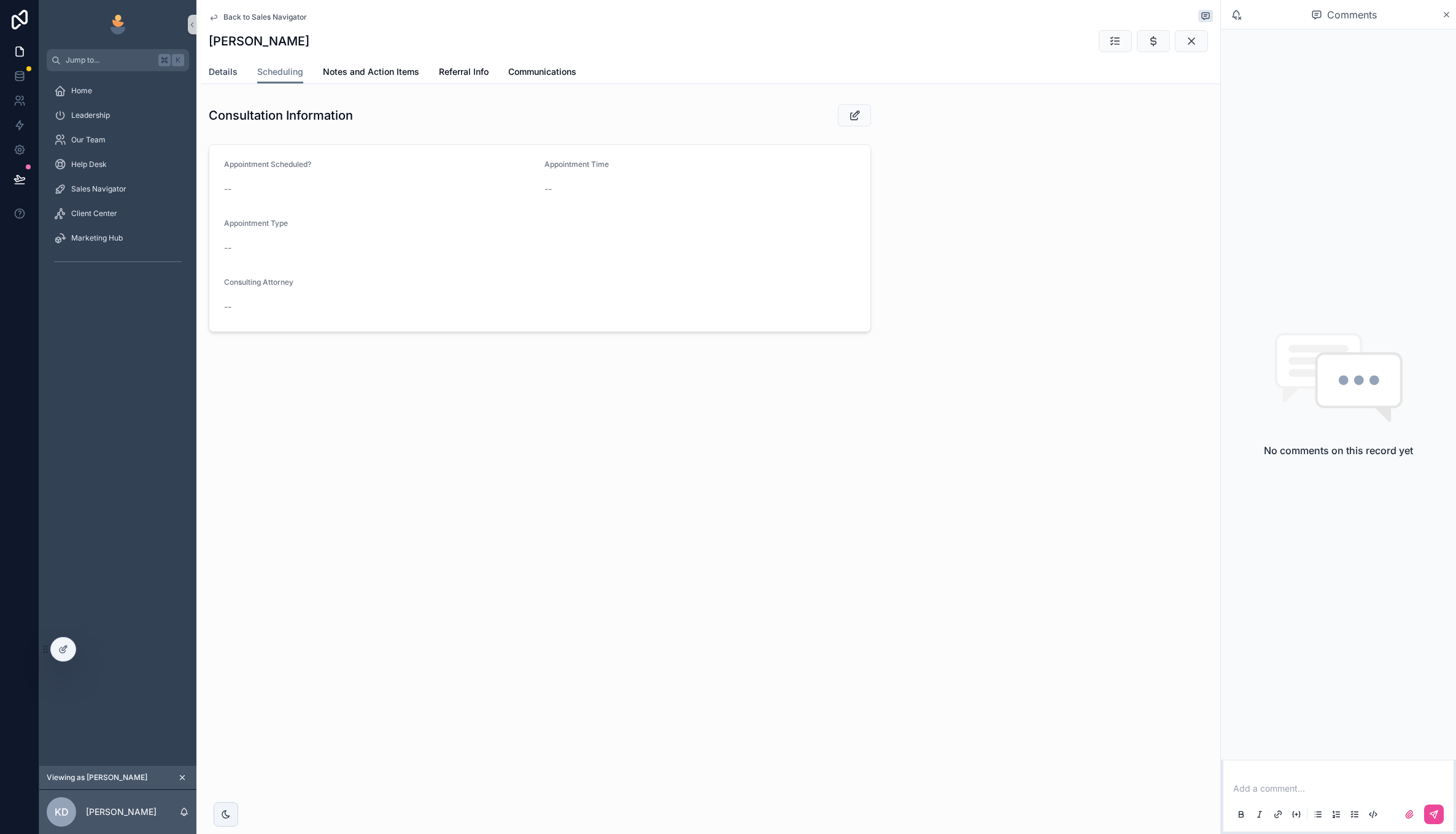
click at [215, 66] on span "Details" at bounding box center [223, 71] width 29 height 12
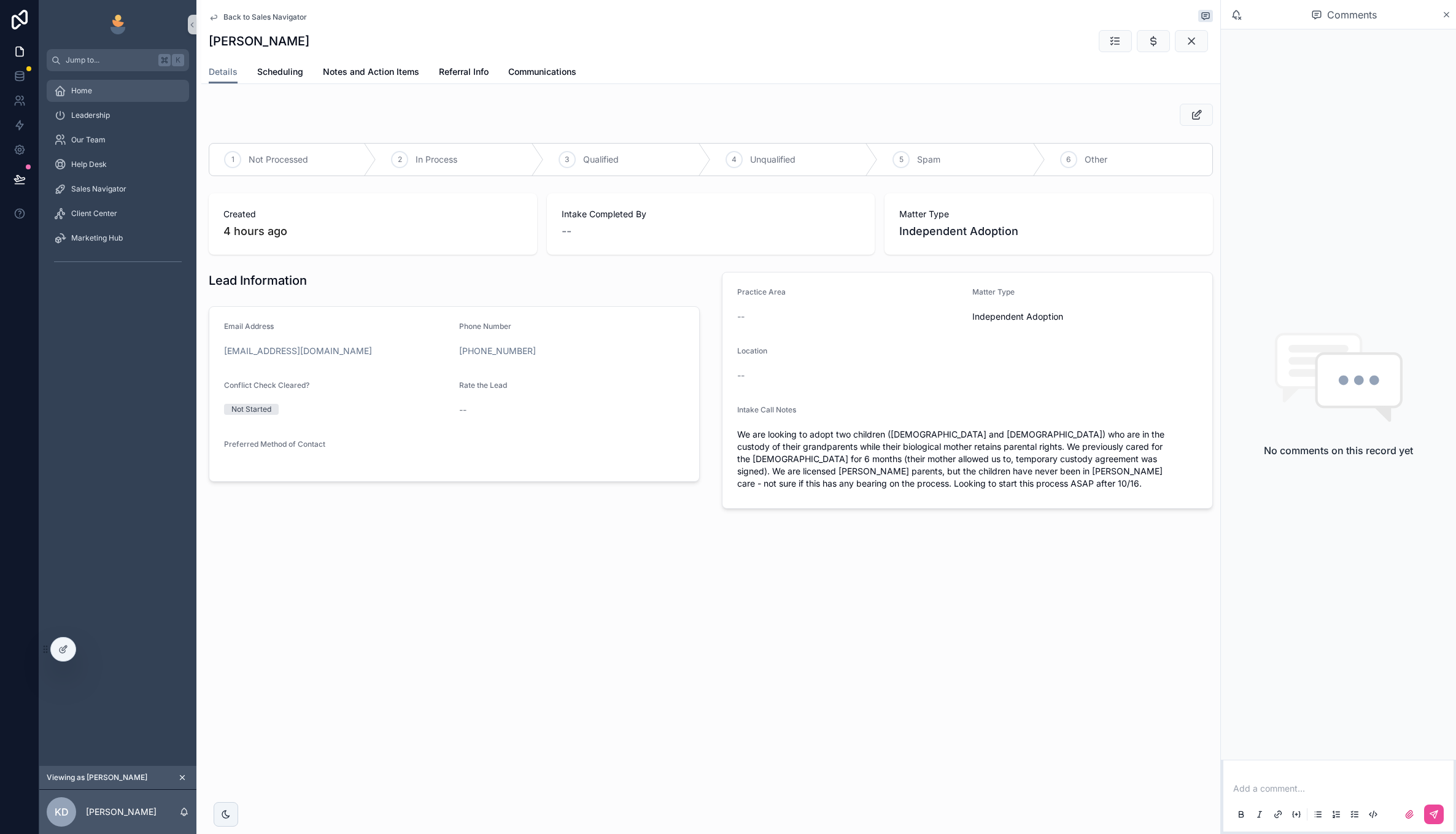
click at [139, 85] on div "Home" at bounding box center [118, 91] width 128 height 20
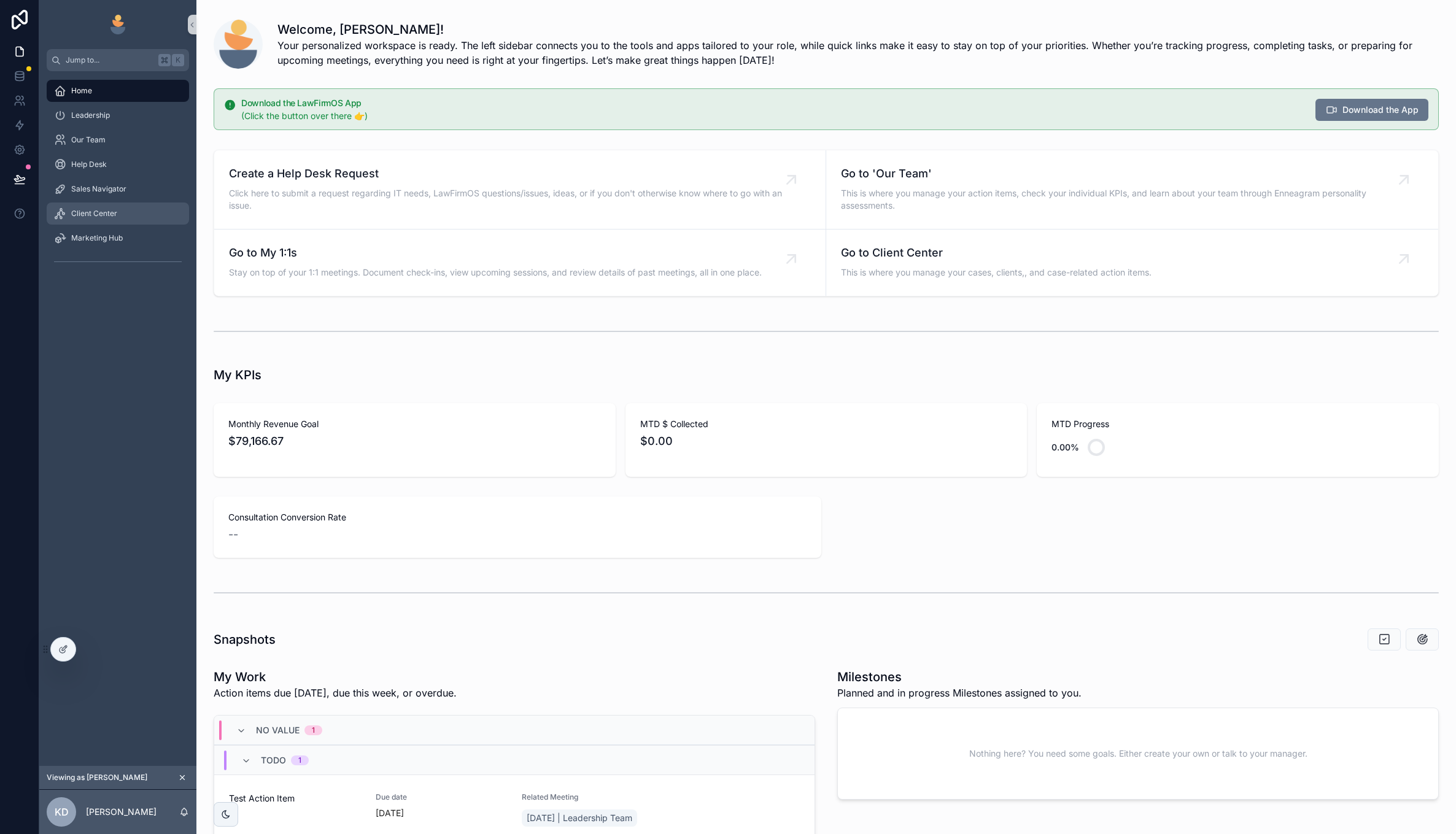
click at [96, 217] on span "Client Center" at bounding box center [94, 213] width 46 height 10
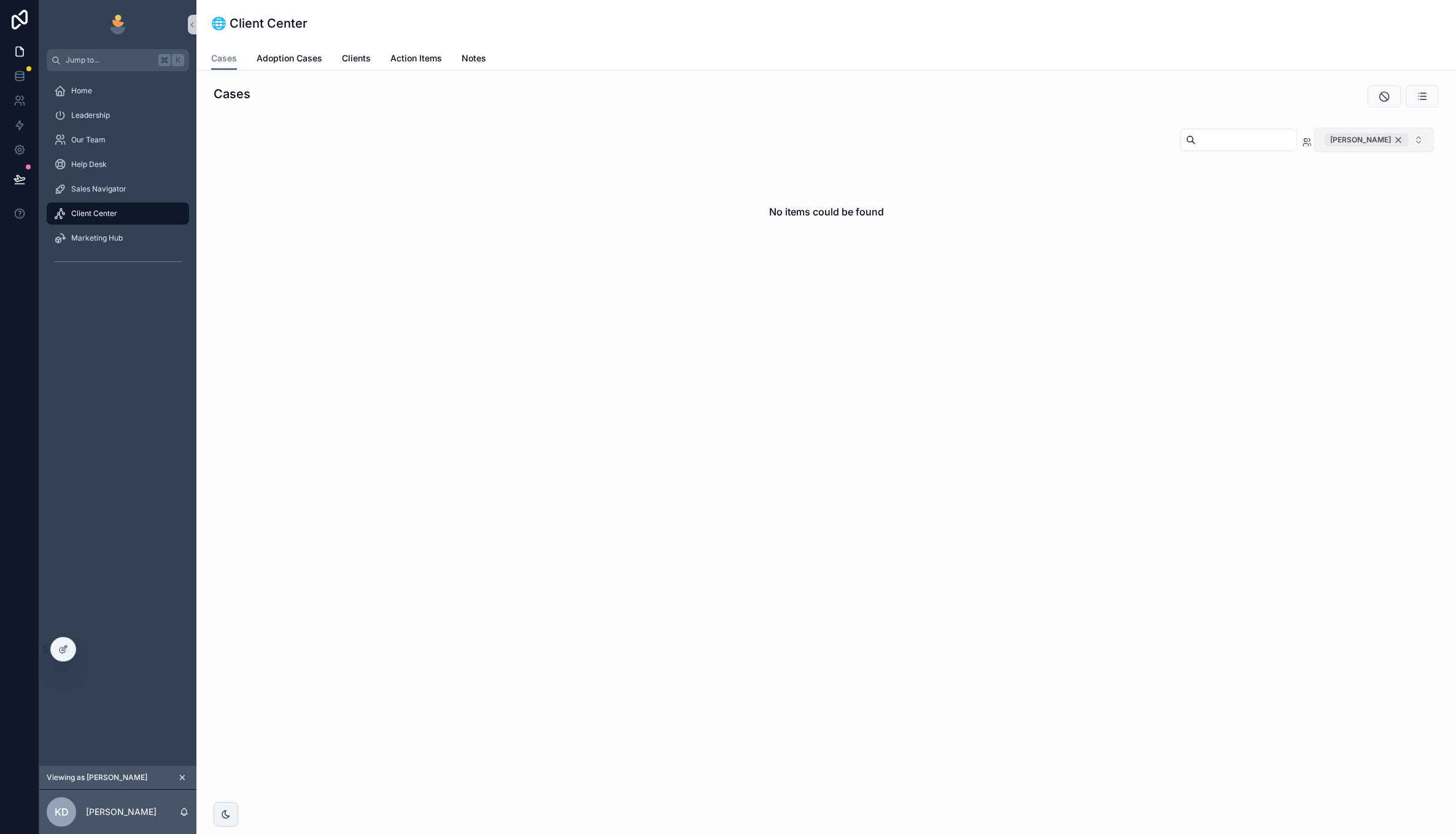
click at [1395, 135] on div "[PERSON_NAME]" at bounding box center [1366, 140] width 84 height 14
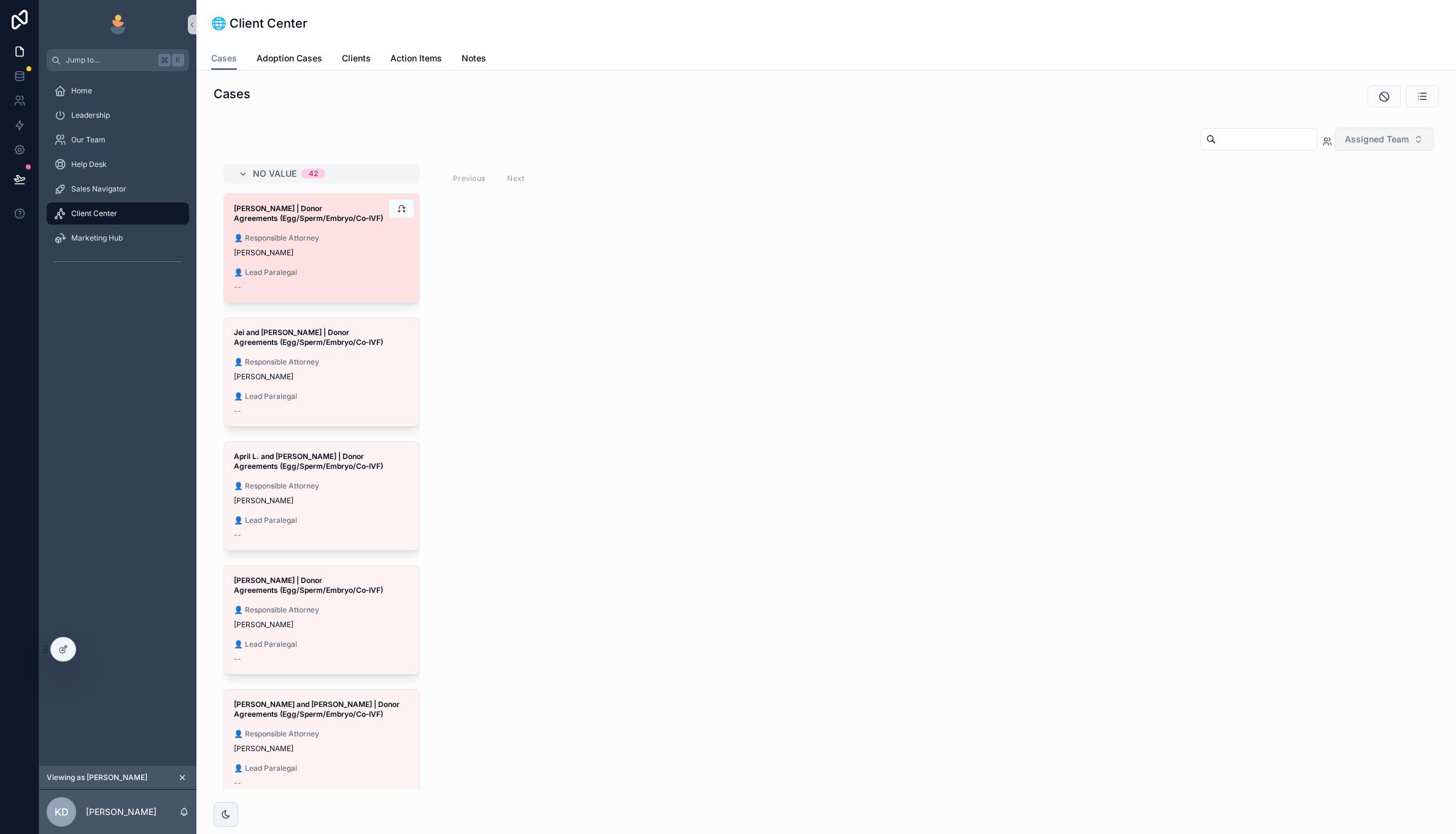
click at [324, 274] on span "👤 Lead Paralegal" at bounding box center [322, 272] width 175 height 10
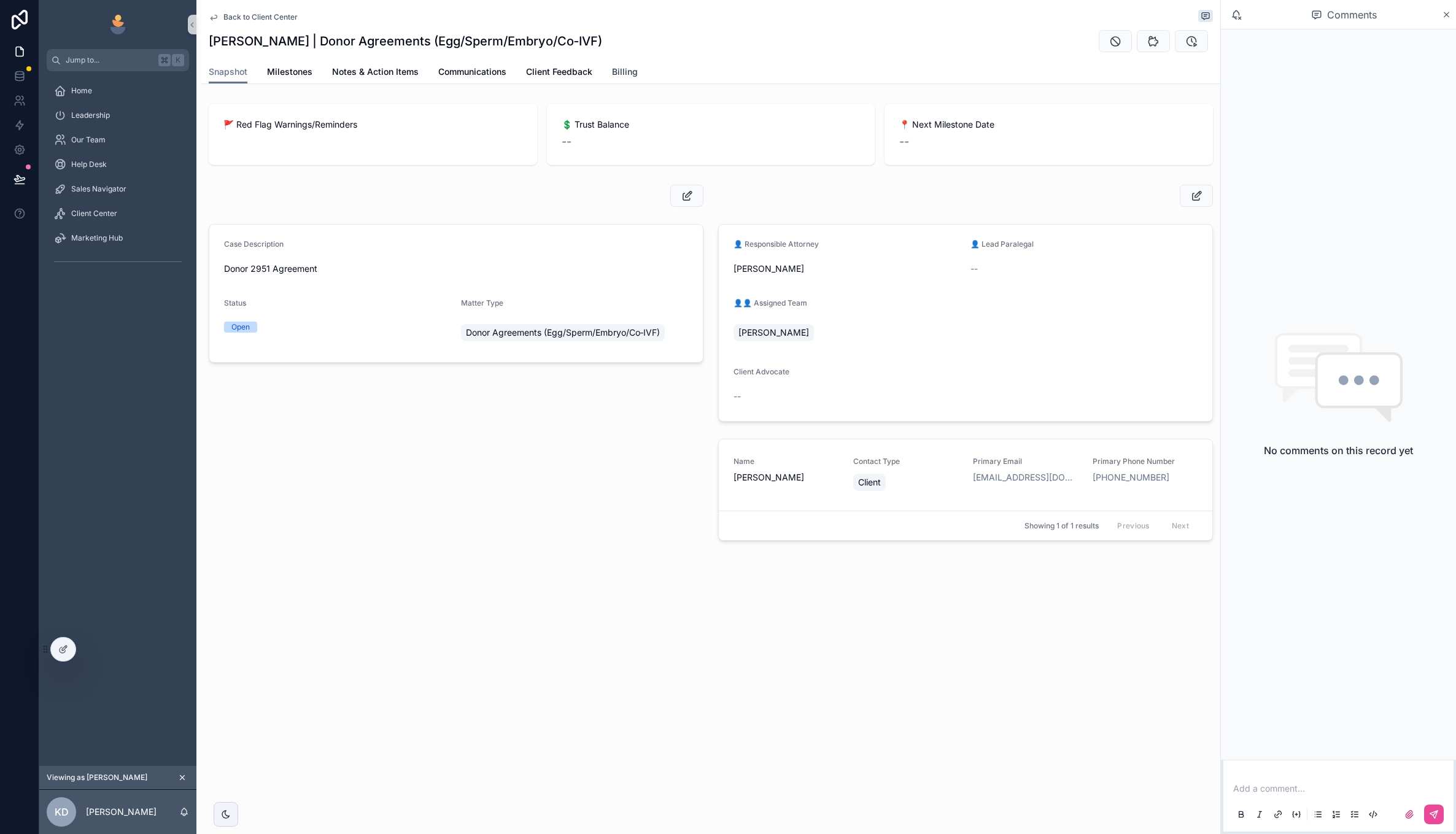
click at [631, 69] on span "Billing" at bounding box center [625, 71] width 26 height 12
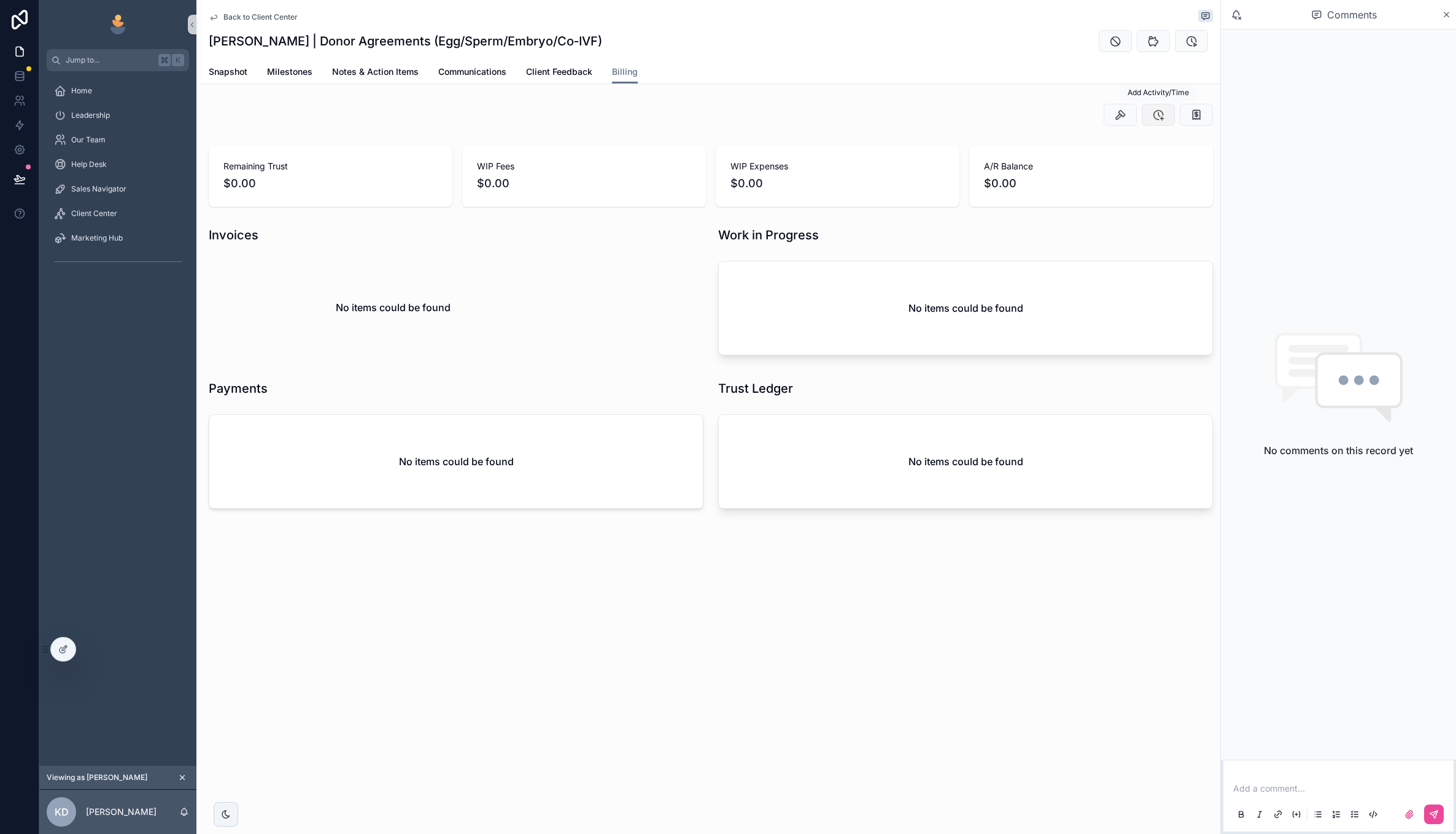
click at [1159, 118] on icon "scrollable content" at bounding box center [1158, 114] width 12 height 12
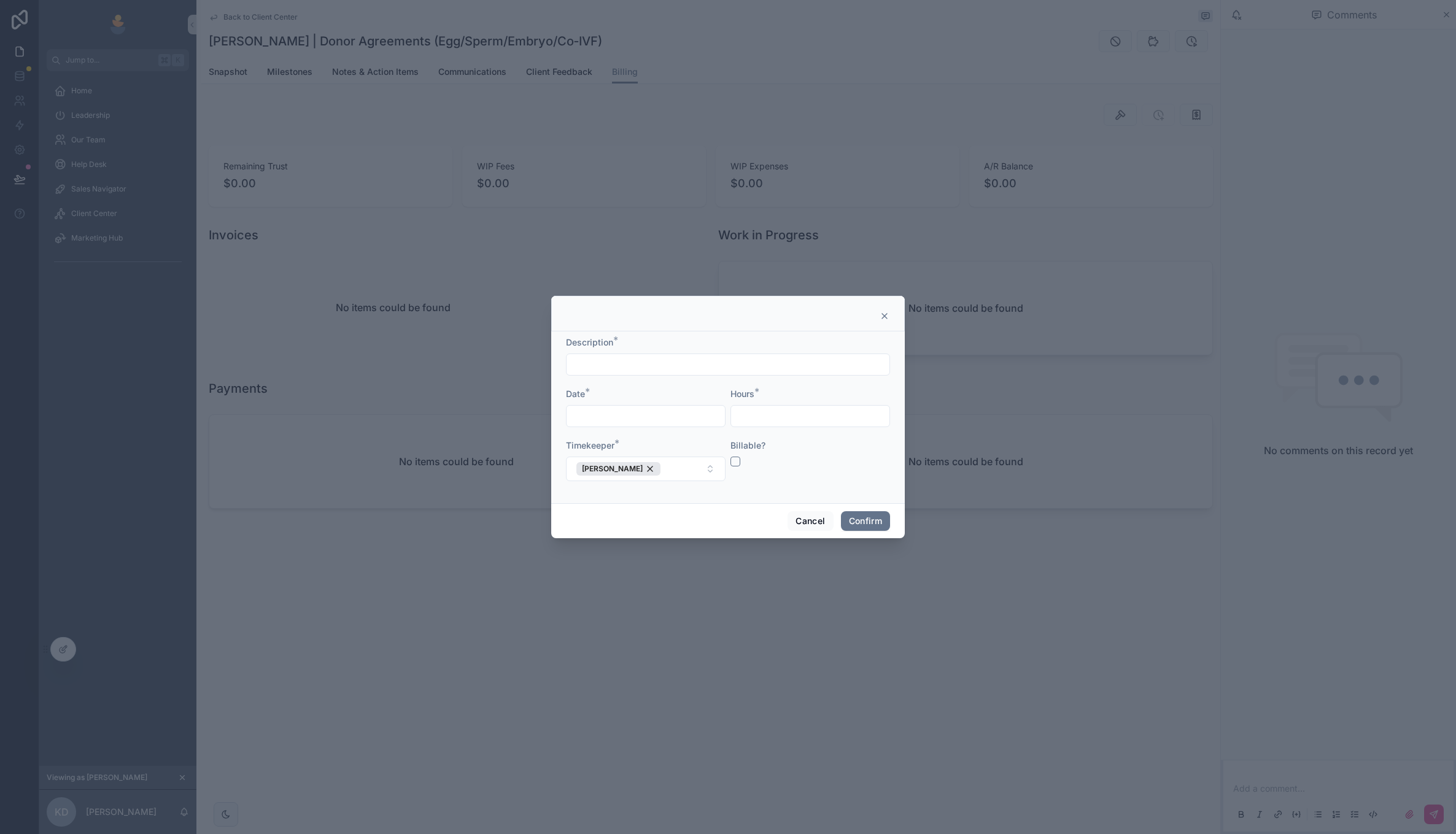
click at [759, 421] on input "text" at bounding box center [810, 416] width 158 height 17
click at [801, 519] on button "Cancel" at bounding box center [810, 521] width 45 height 20
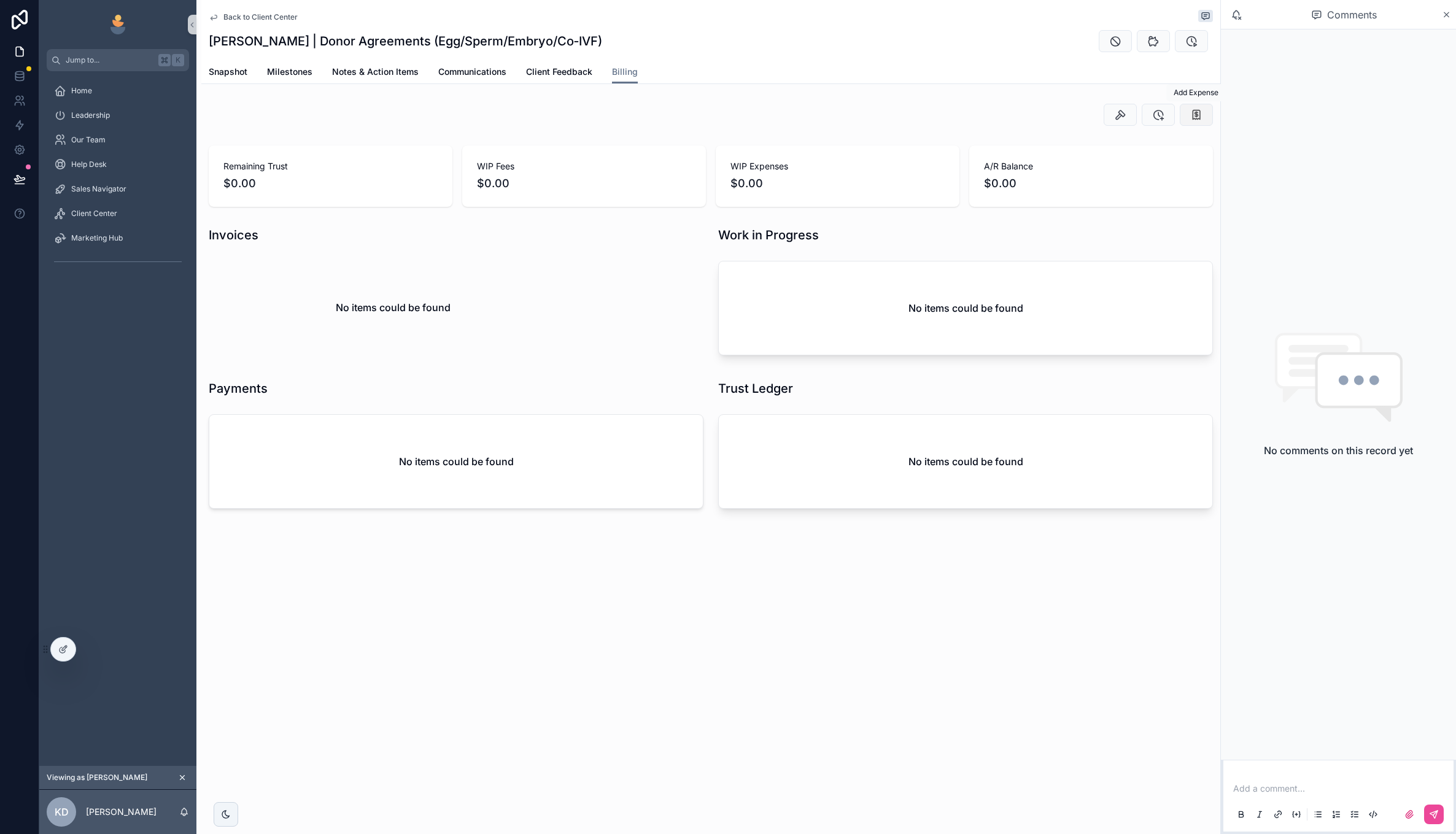
click at [1205, 115] on button "scrollable content" at bounding box center [1196, 115] width 33 height 22
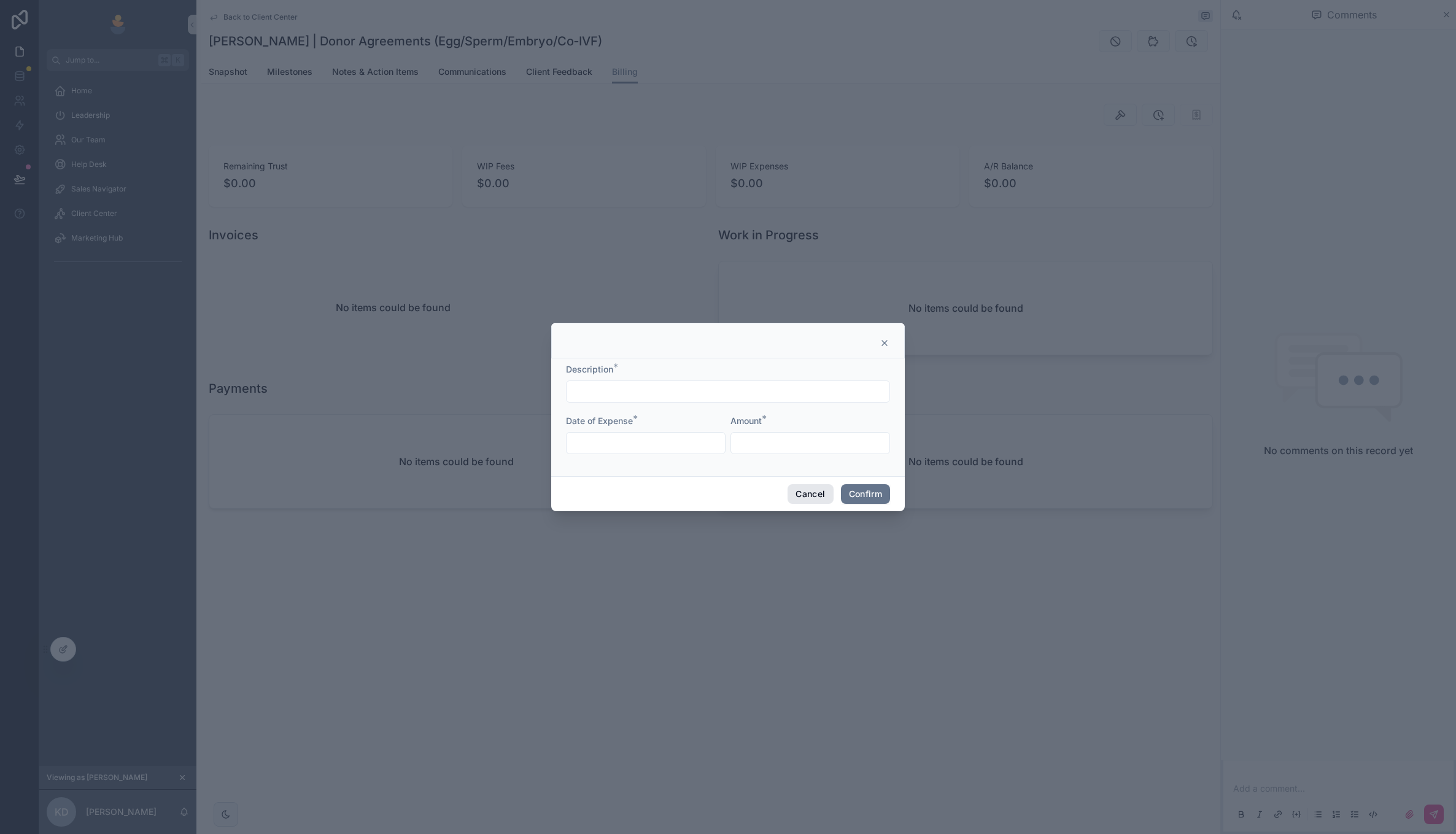
click at [800, 501] on button "Cancel" at bounding box center [810, 494] width 45 height 20
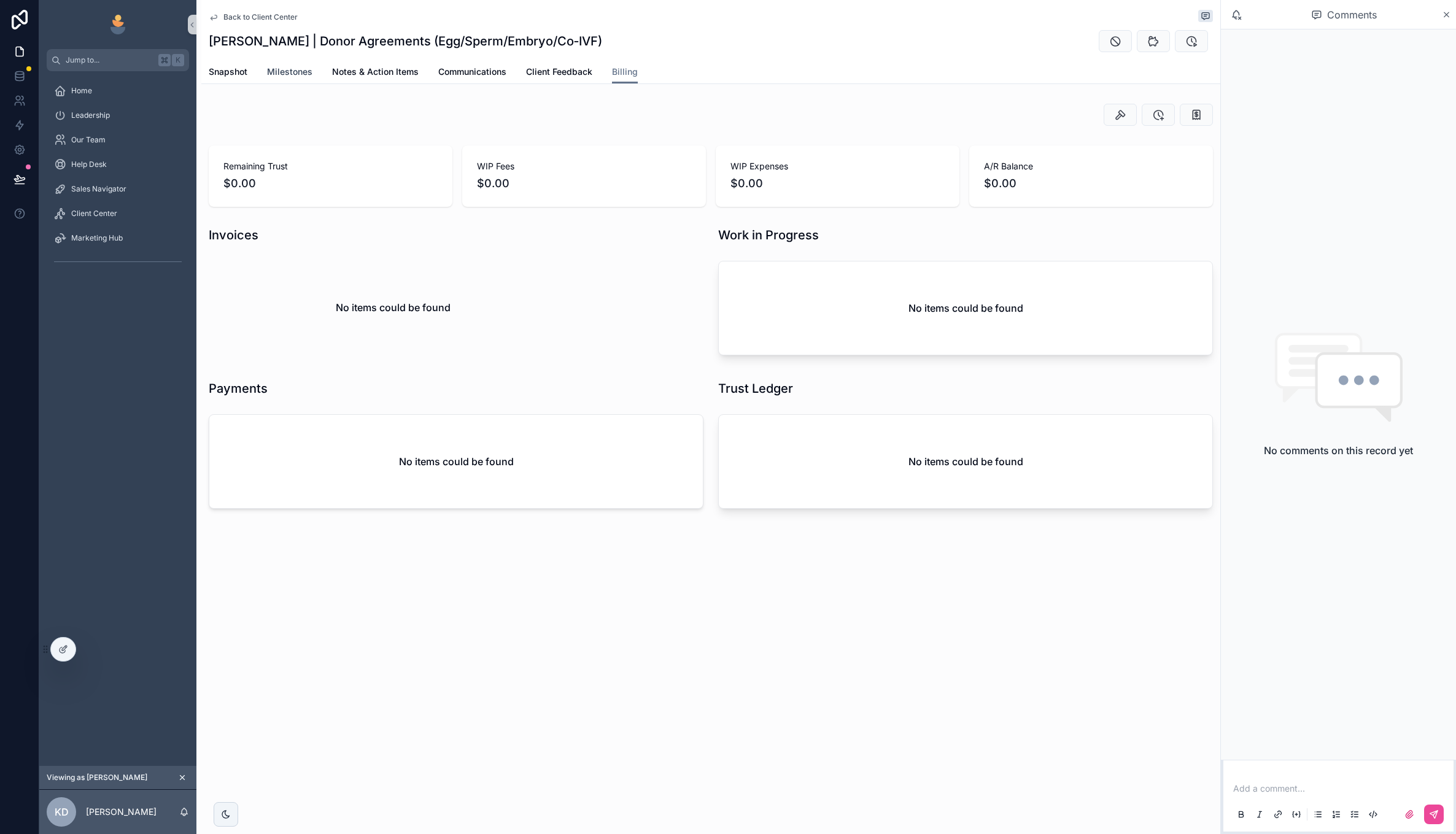
click at [288, 80] on link "Milestones" at bounding box center [289, 73] width 45 height 25
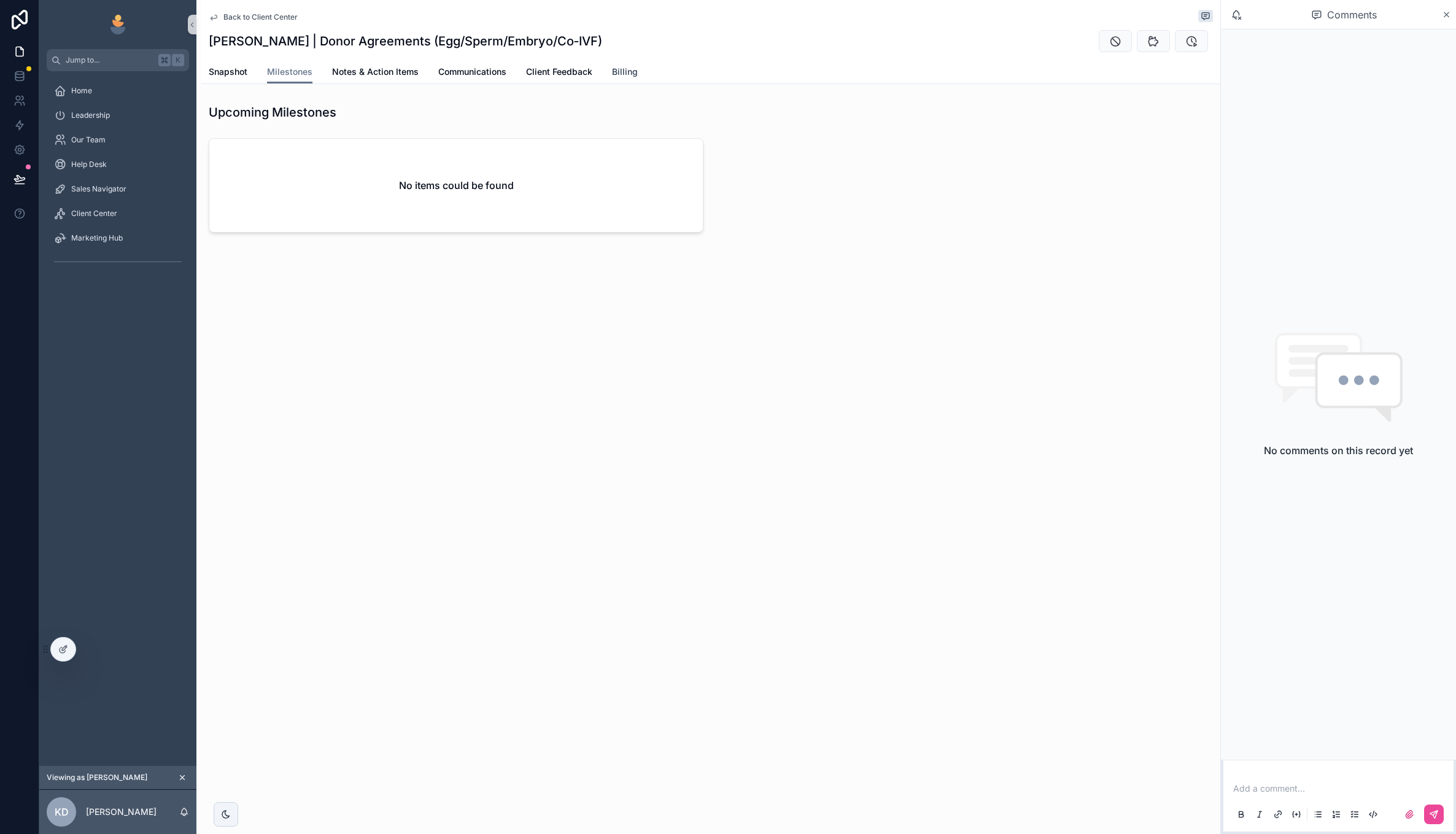
click at [626, 71] on span "Billing" at bounding box center [625, 71] width 26 height 12
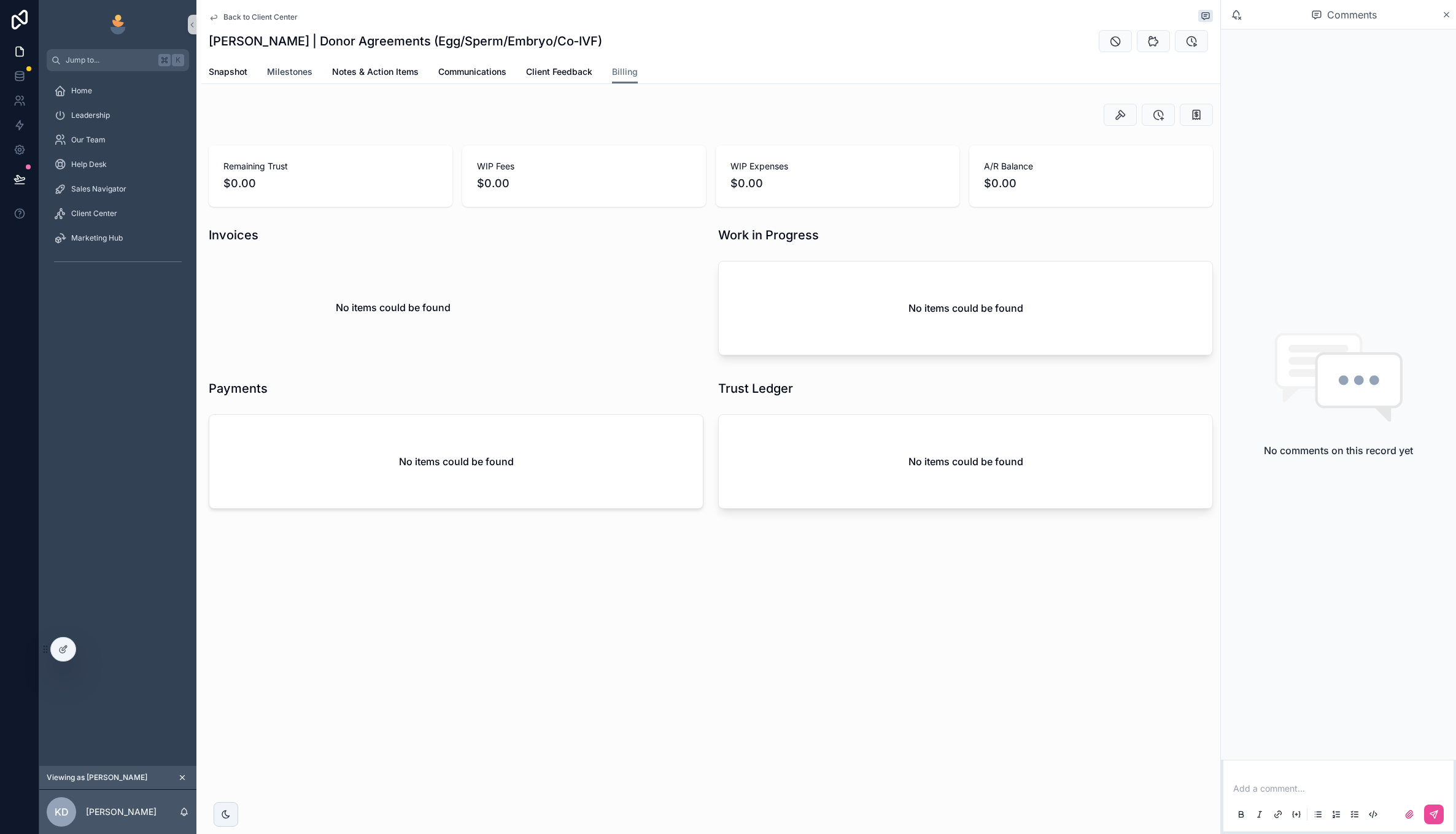
click at [288, 73] on span "Milestones" at bounding box center [289, 71] width 45 height 12
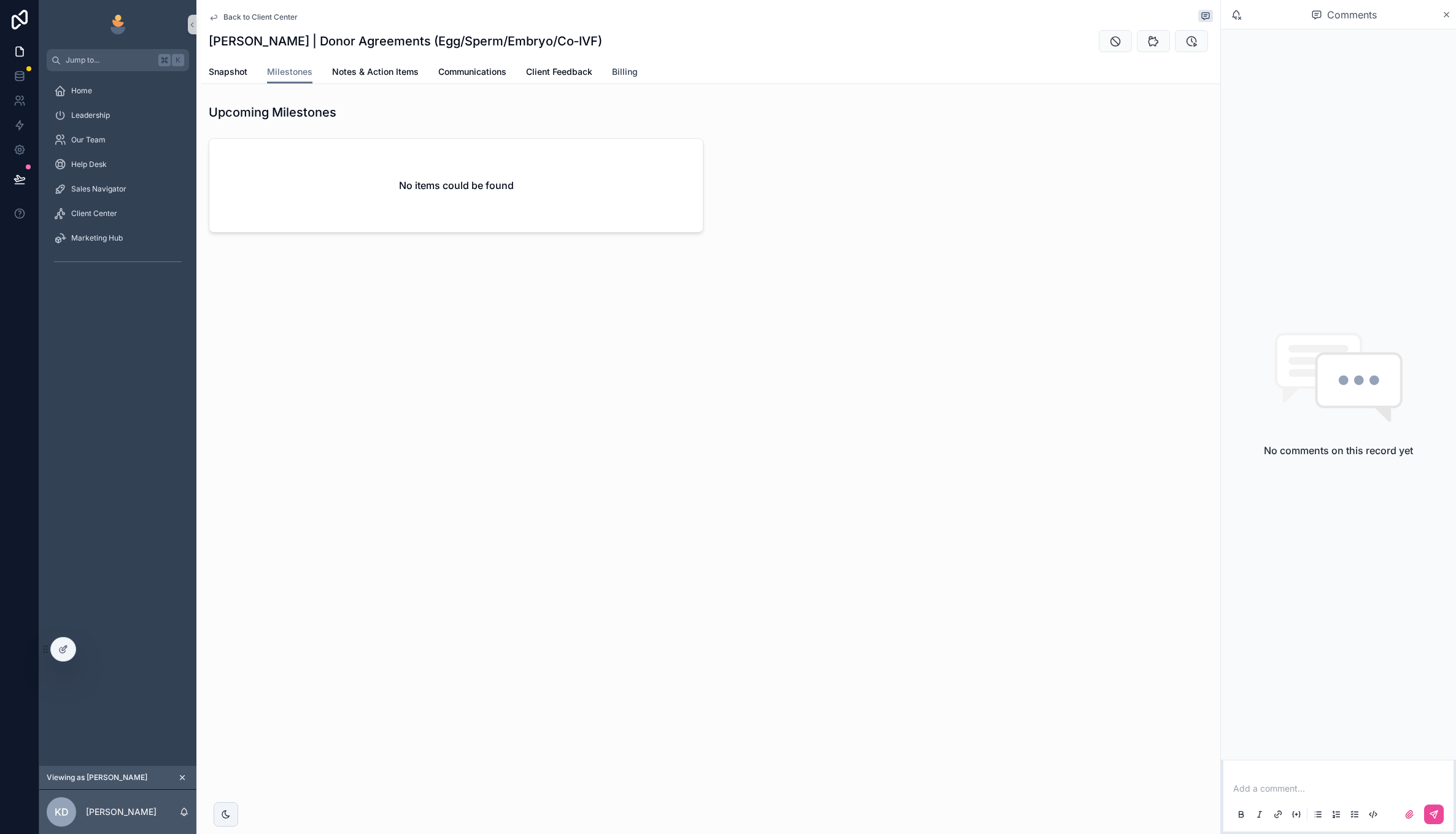
click at [631, 82] on link "Billing" at bounding box center [625, 73] width 26 height 25
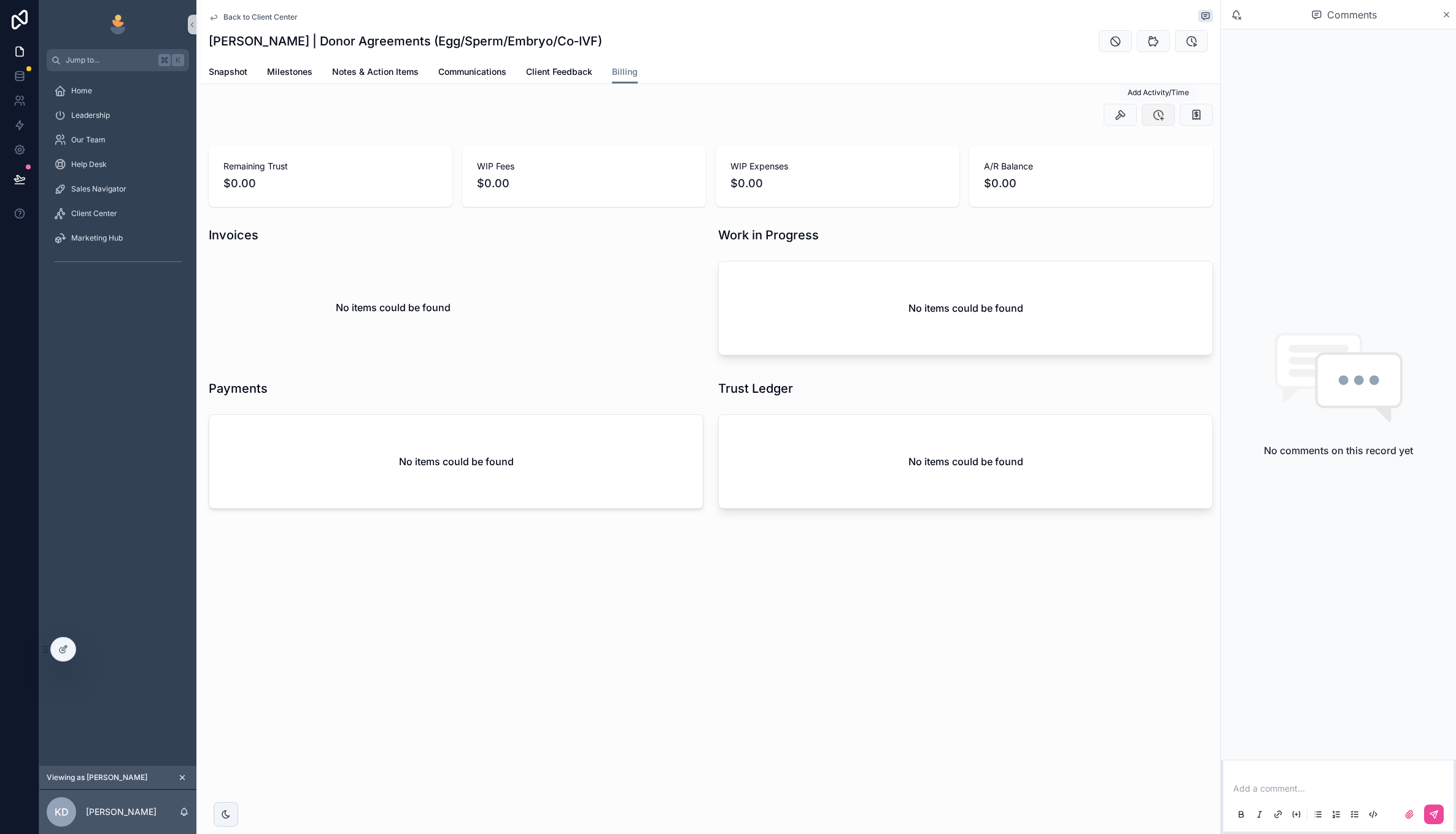
click at [1162, 116] on icon "scrollable content" at bounding box center [1158, 114] width 12 height 12
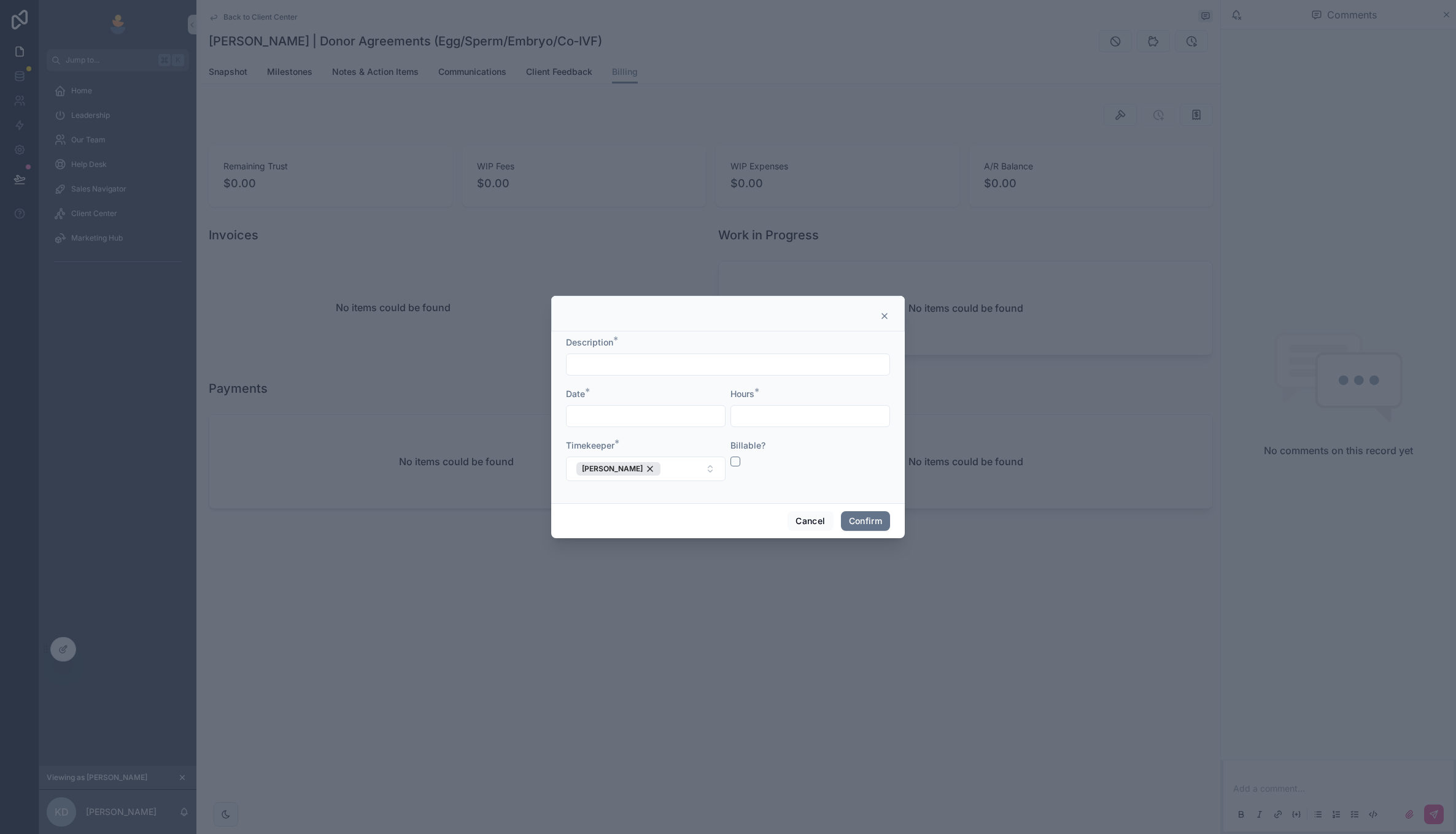
click at [731, 461] on button "button" at bounding box center [735, 461] width 10 height 10
click at [803, 520] on button "Cancel" at bounding box center [810, 521] width 45 height 20
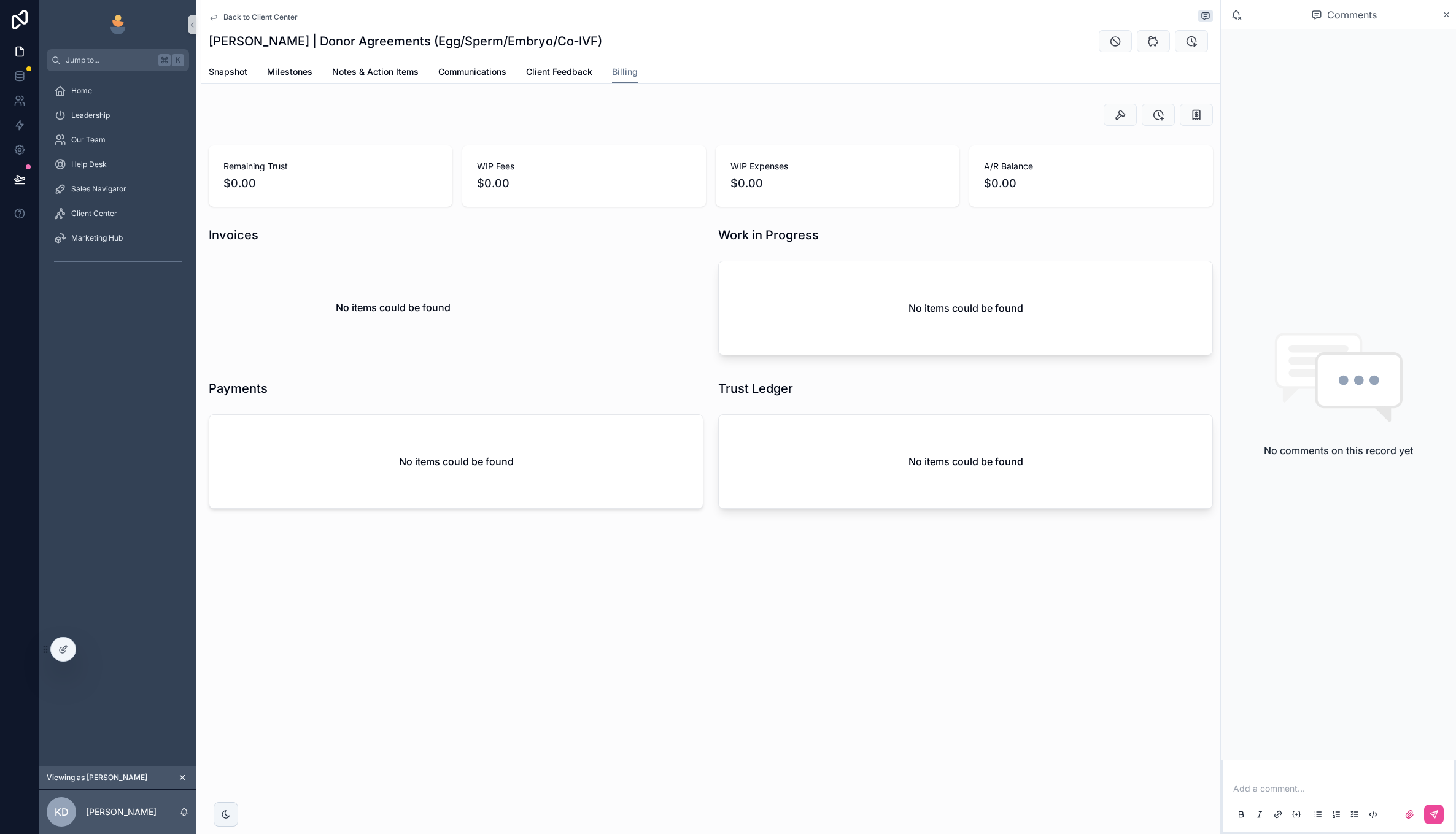
click at [238, 17] on span "Back to Client Center" at bounding box center [261, 17] width 75 height 10
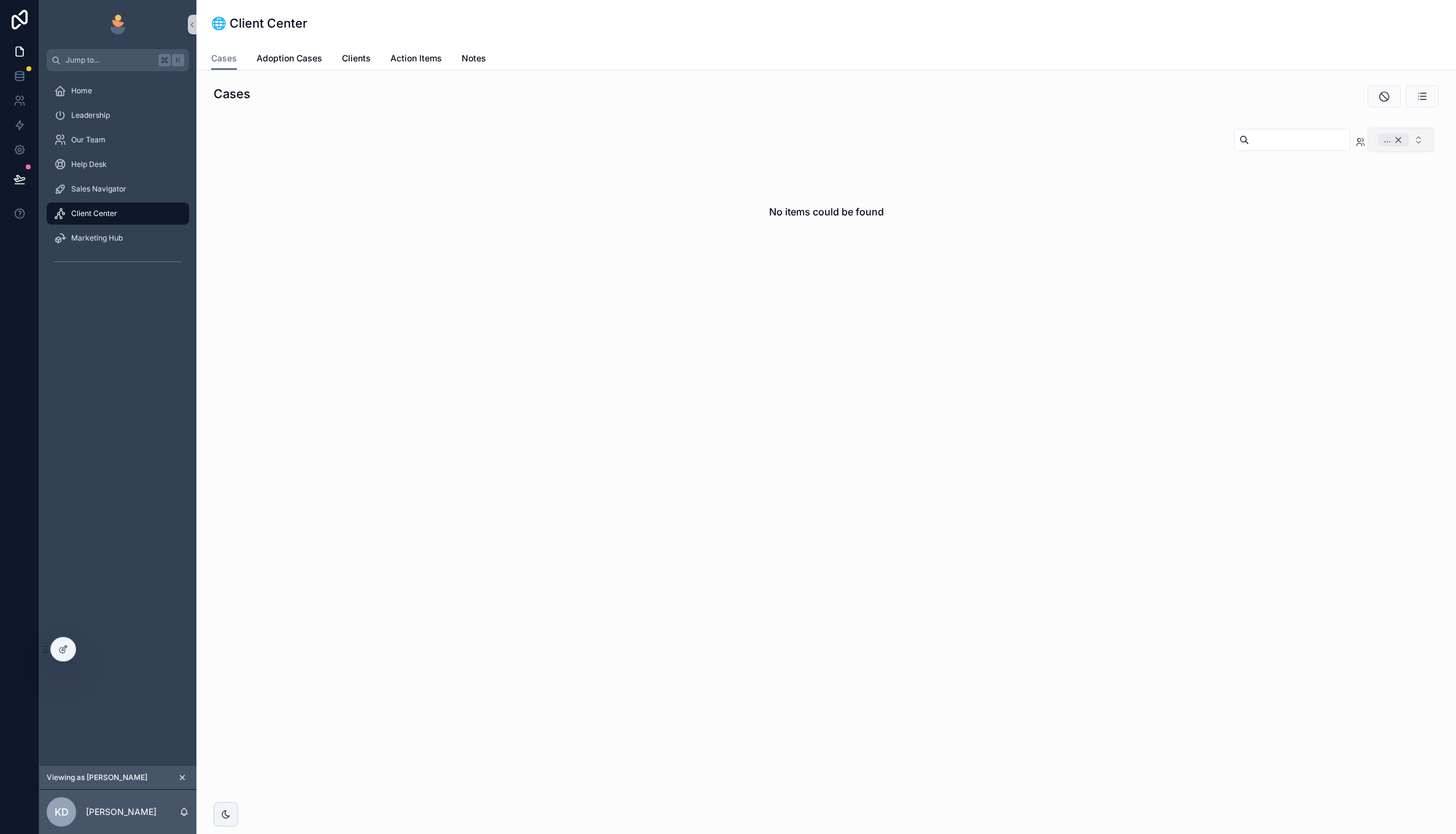
click at [1396, 139] on div "..." at bounding box center [1393, 140] width 31 height 14
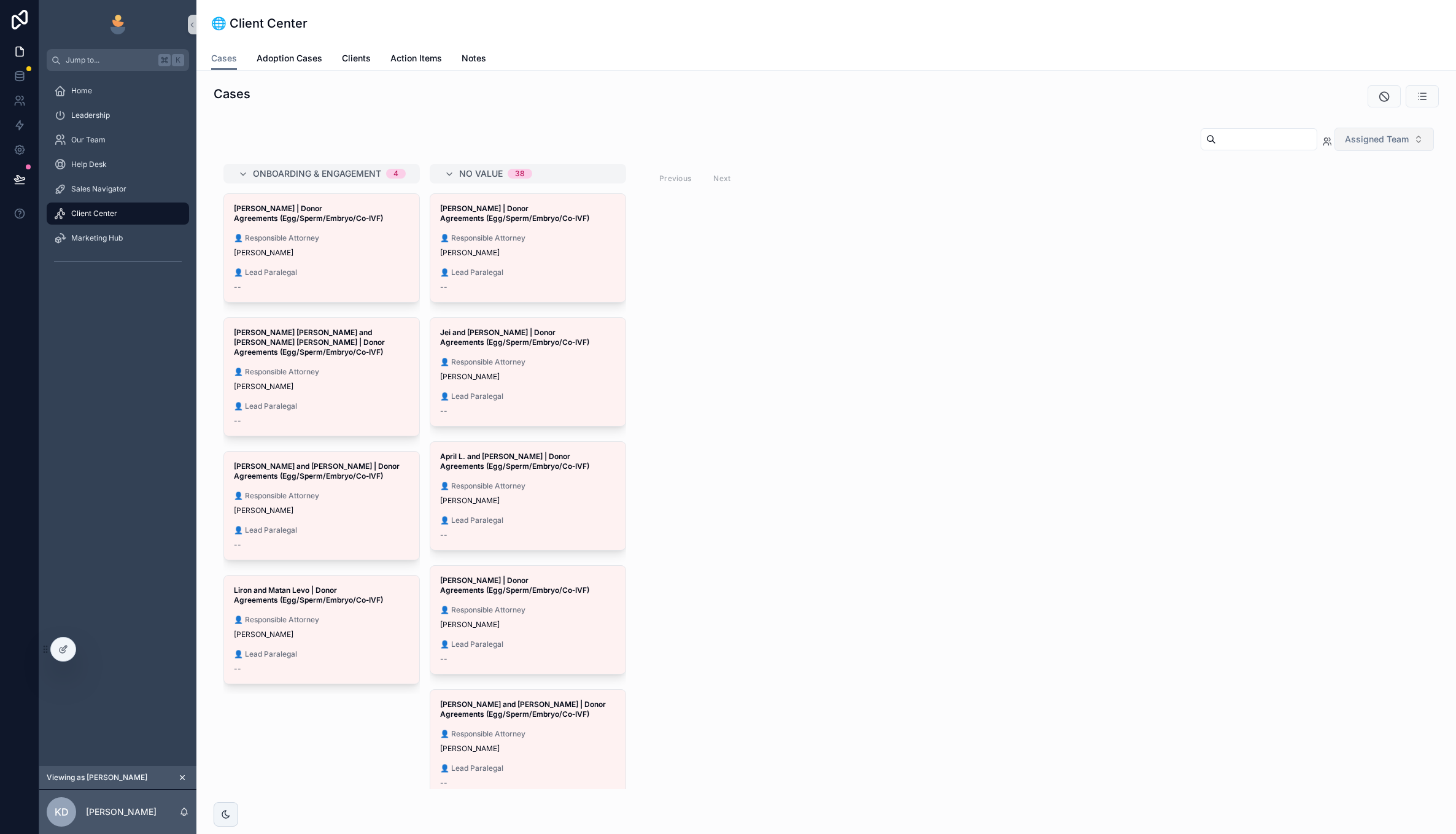
click at [1290, 139] on input "scrollable content" at bounding box center [1266, 139] width 101 height 17
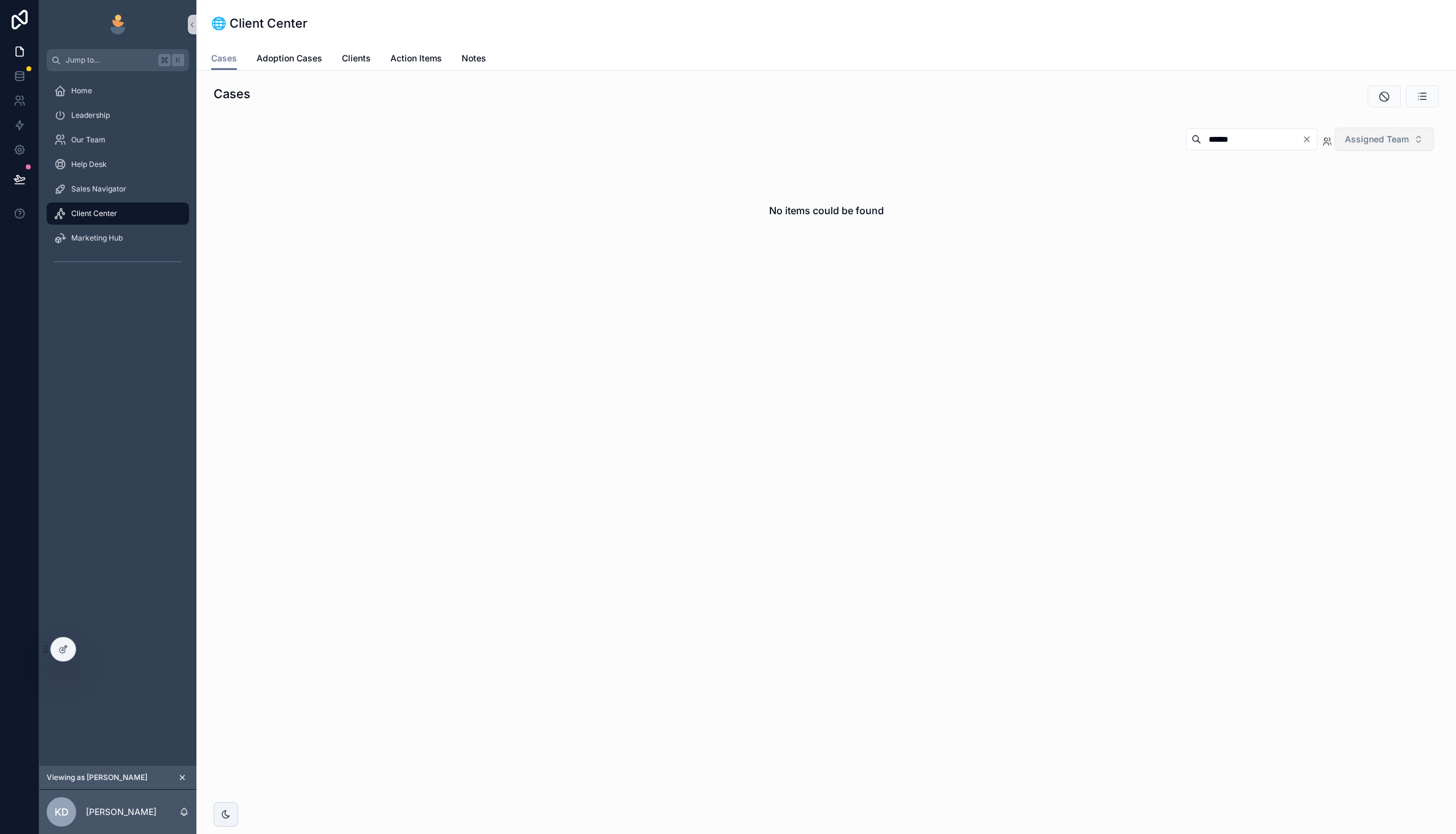
type input "******"
drag, startPoint x: 1290, startPoint y: 139, endPoint x: 1306, endPoint y: 140, distance: 16.0
click at [1306, 140] on icon "Clear" at bounding box center [1307, 139] width 10 height 10
click at [1307, 140] on input "scrollable content" at bounding box center [1266, 139] width 101 height 17
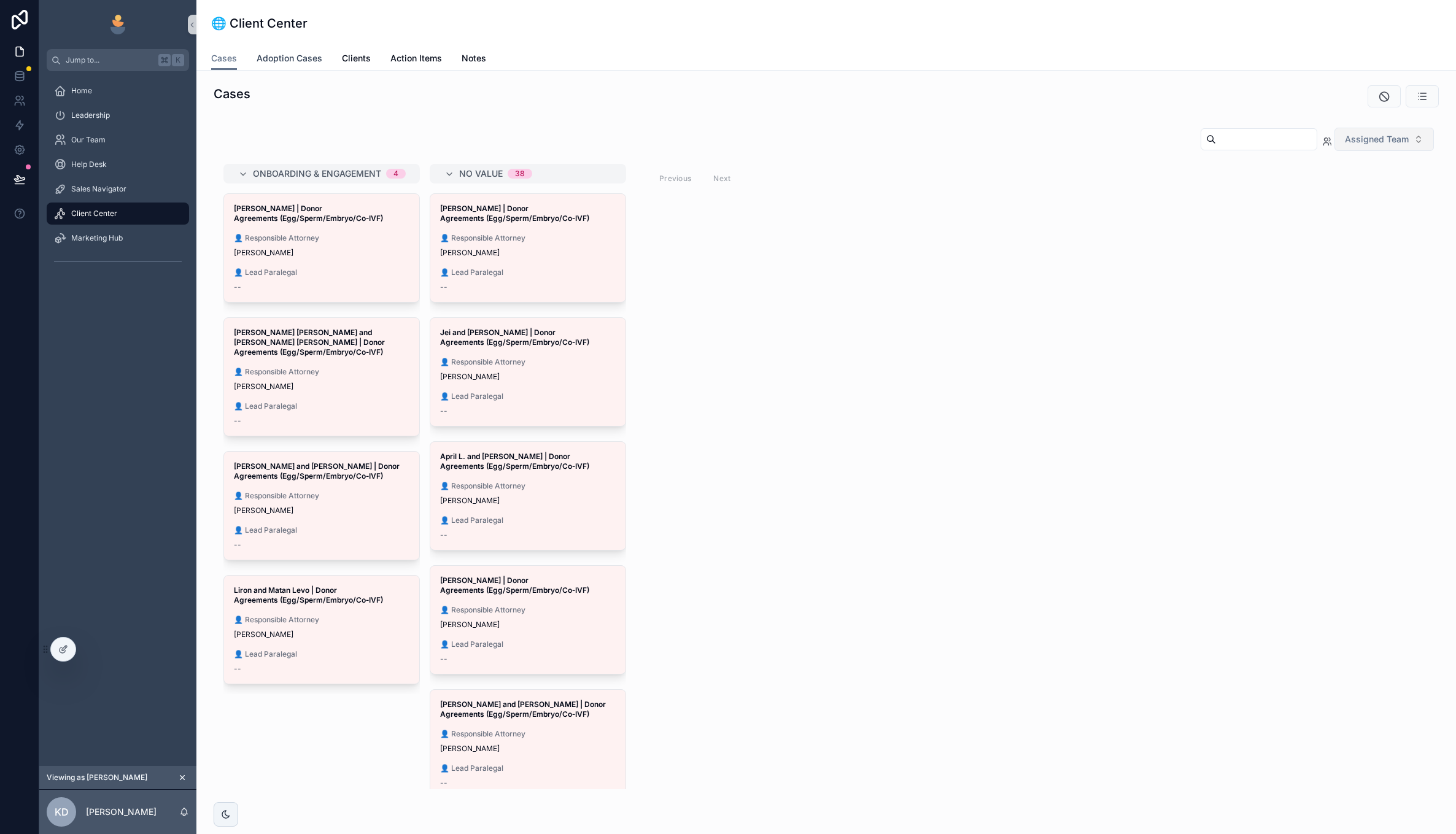
click at [296, 63] on span "Adoption Cases" at bounding box center [289, 58] width 65 height 12
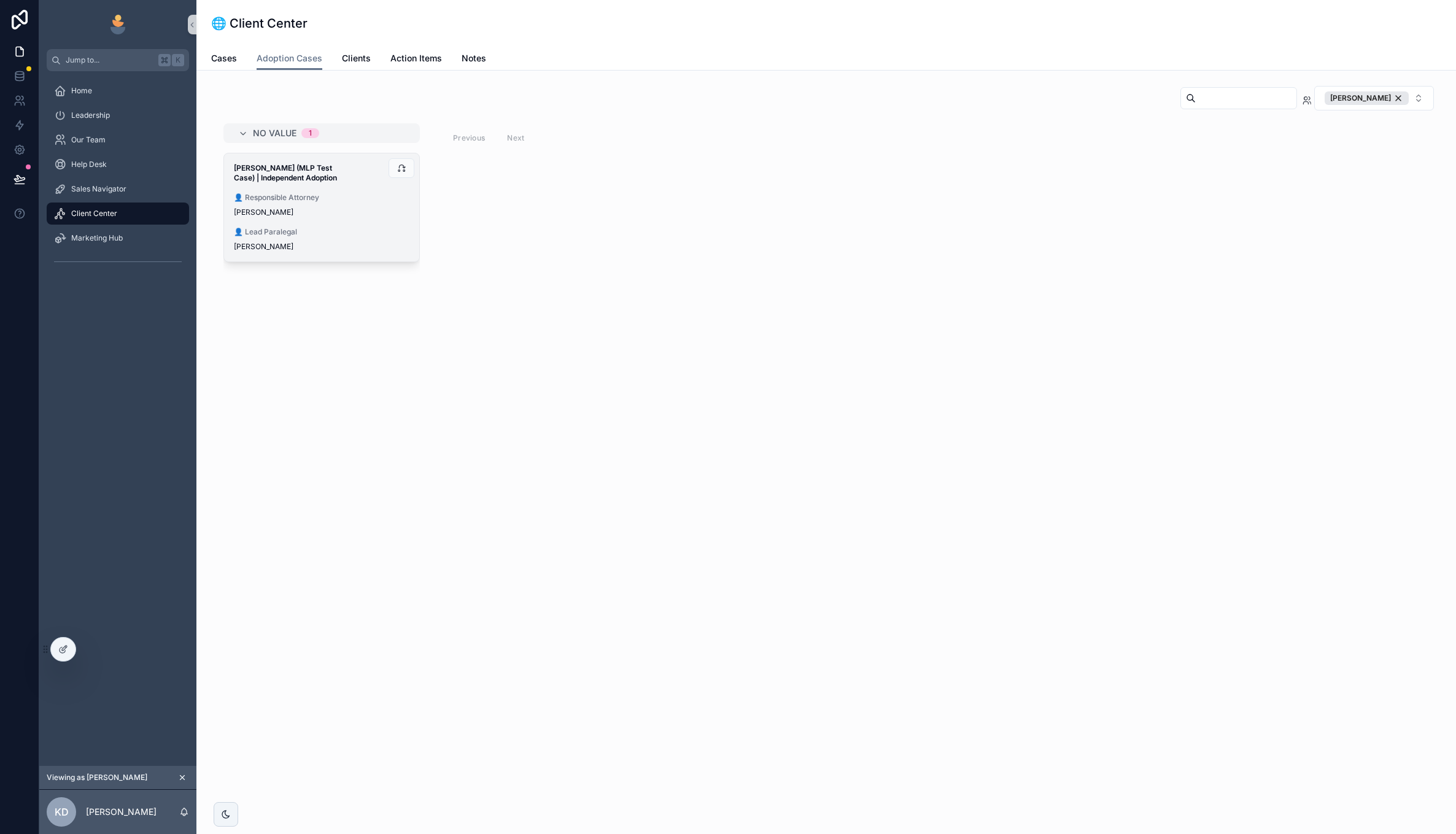
click at [351, 221] on div "[PERSON_NAME] (MLP Test Case) | Independent Adoption 👤 Responsible Attorney [PE…" at bounding box center [322, 207] width 195 height 108
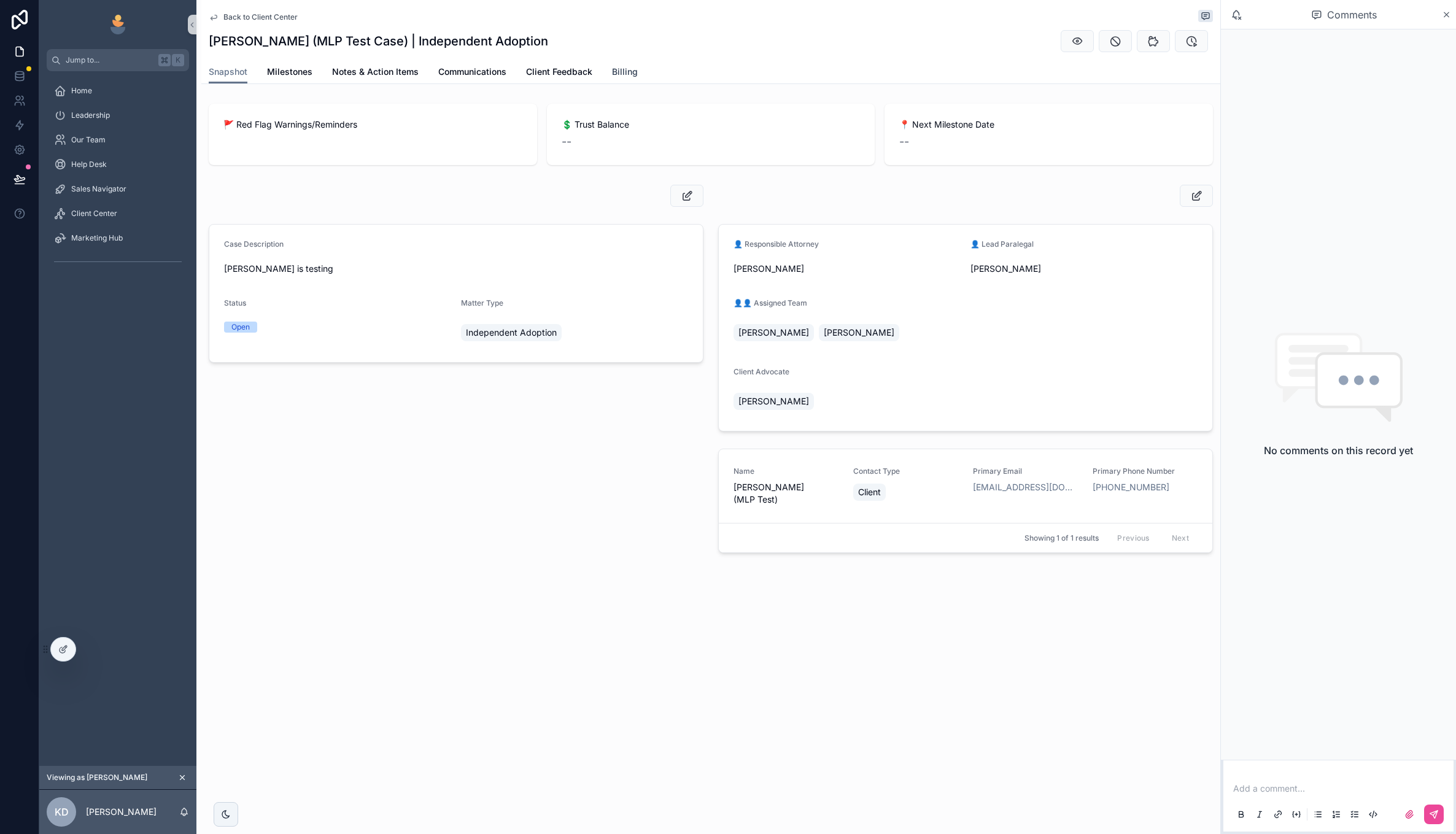
click at [624, 71] on span "Billing" at bounding box center [625, 71] width 26 height 12
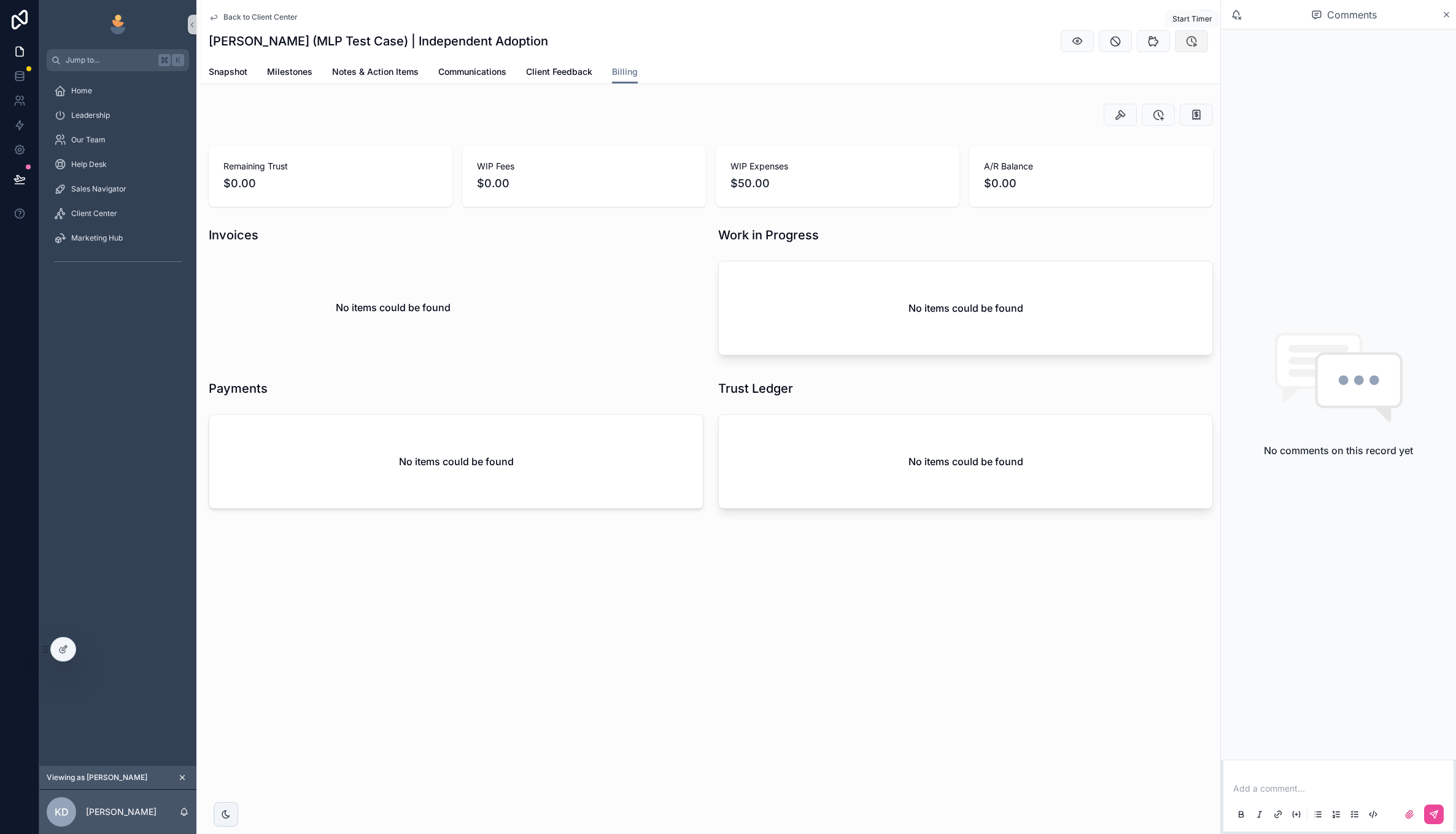
click at [1194, 45] on icon "scrollable content" at bounding box center [1191, 41] width 12 height 12
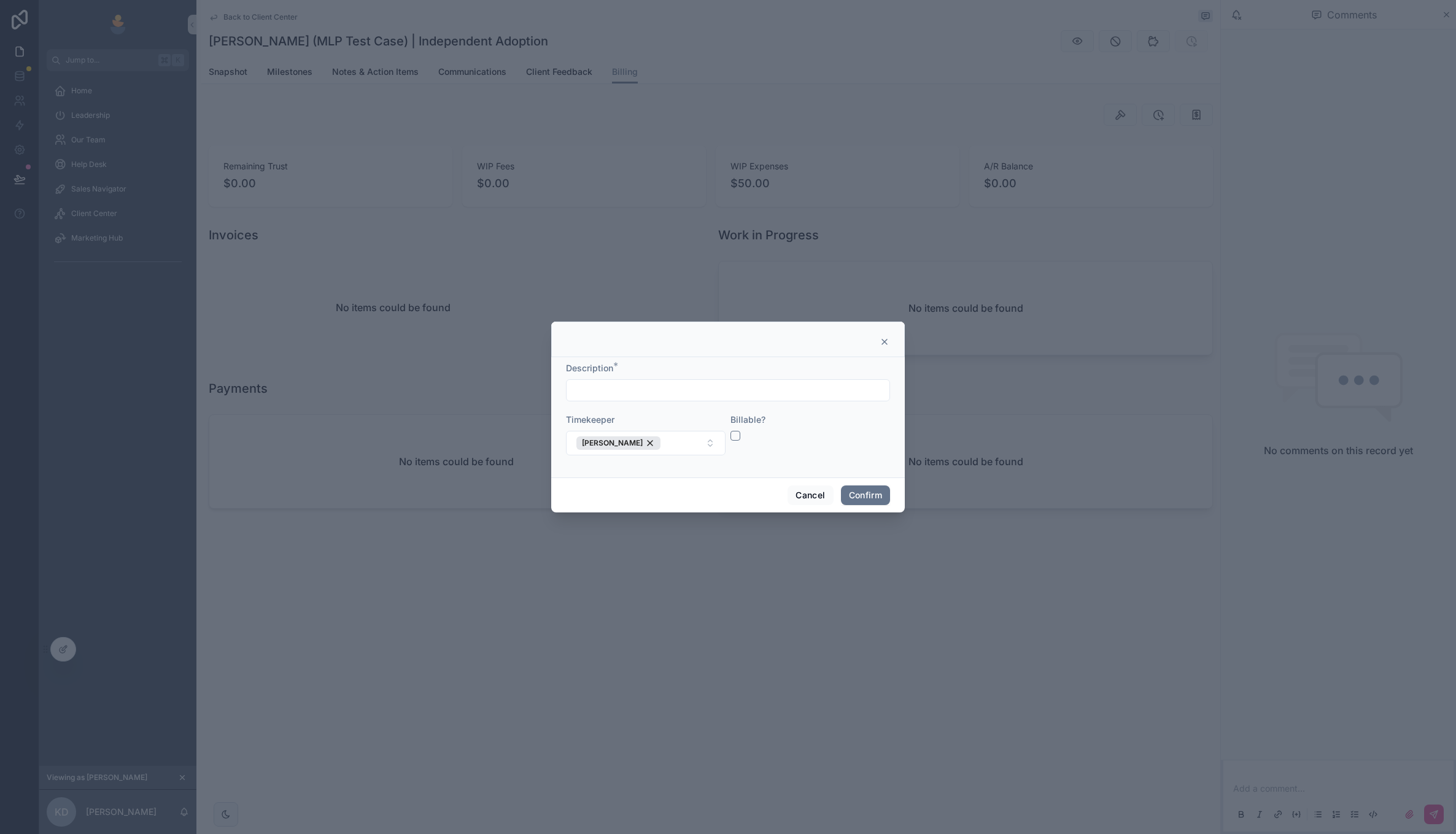
click at [724, 399] on input "text" at bounding box center [728, 391] width 323 height 17
type input "**********"
click at [733, 436] on button "button" at bounding box center [735, 436] width 10 height 10
click at [856, 498] on button "Confirm" at bounding box center [865, 495] width 49 height 20
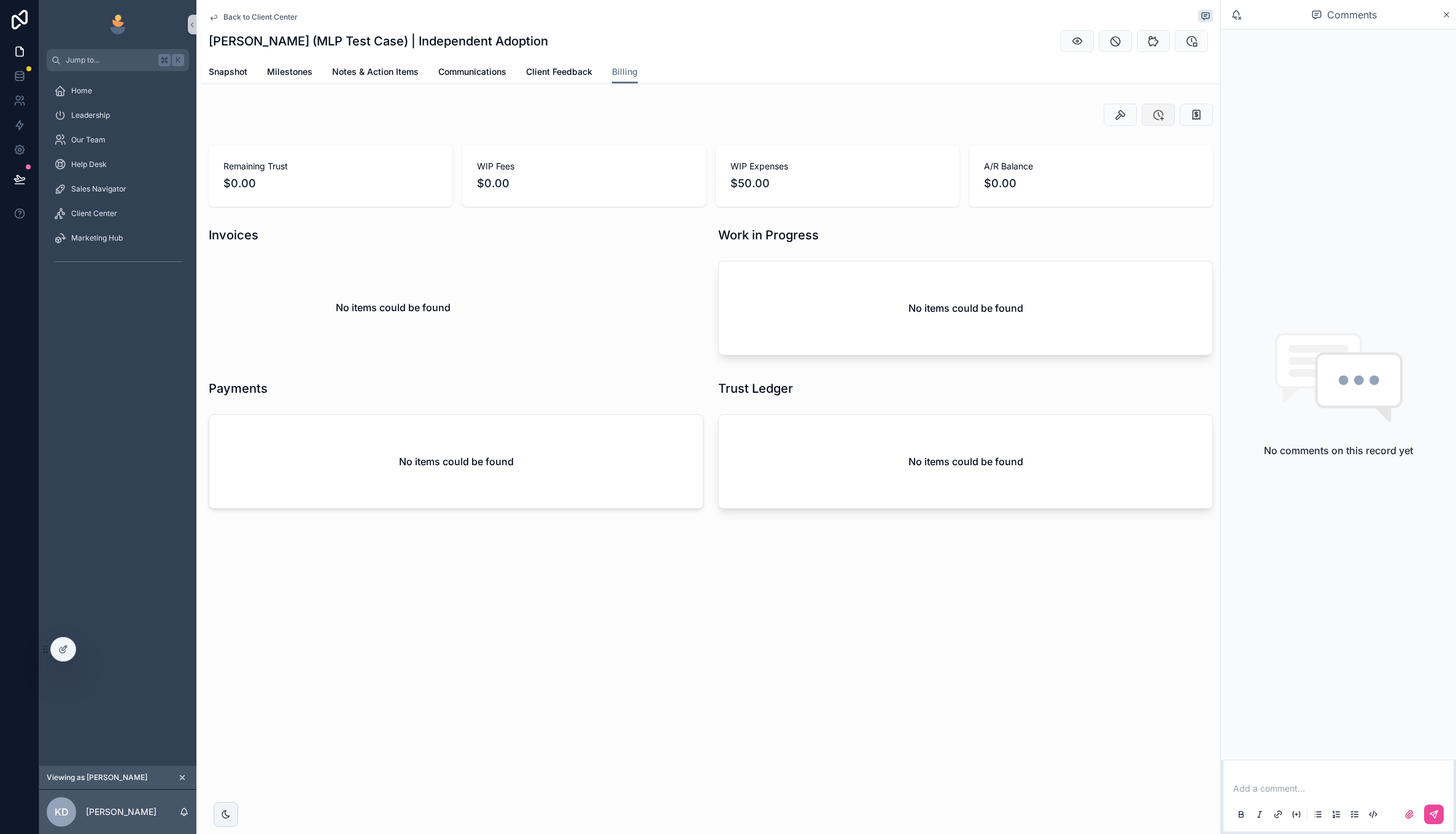
click at [1155, 113] on icon "scrollable content" at bounding box center [1158, 114] width 12 height 12
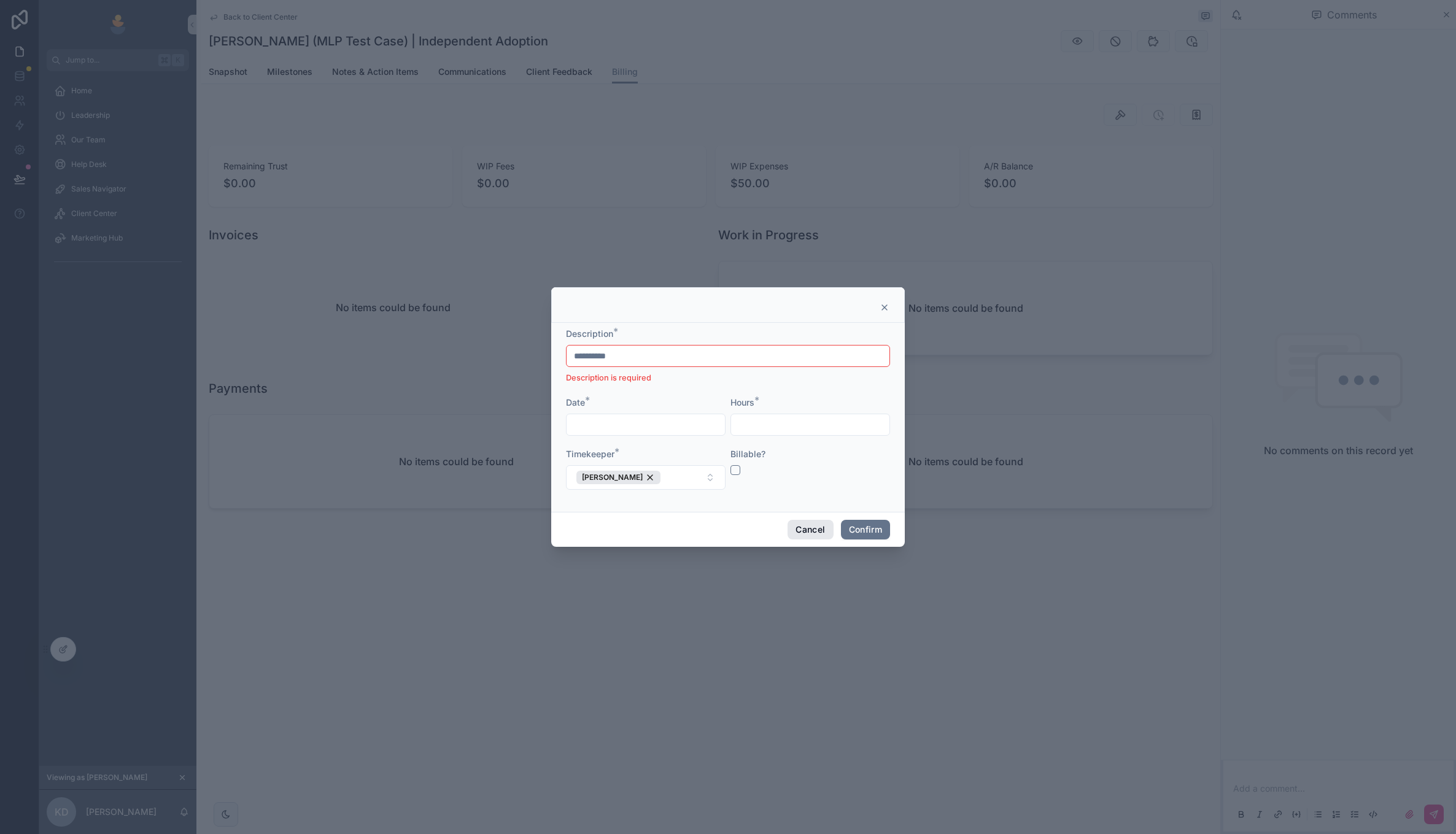
click at [806, 533] on button "Cancel" at bounding box center [810, 530] width 45 height 20
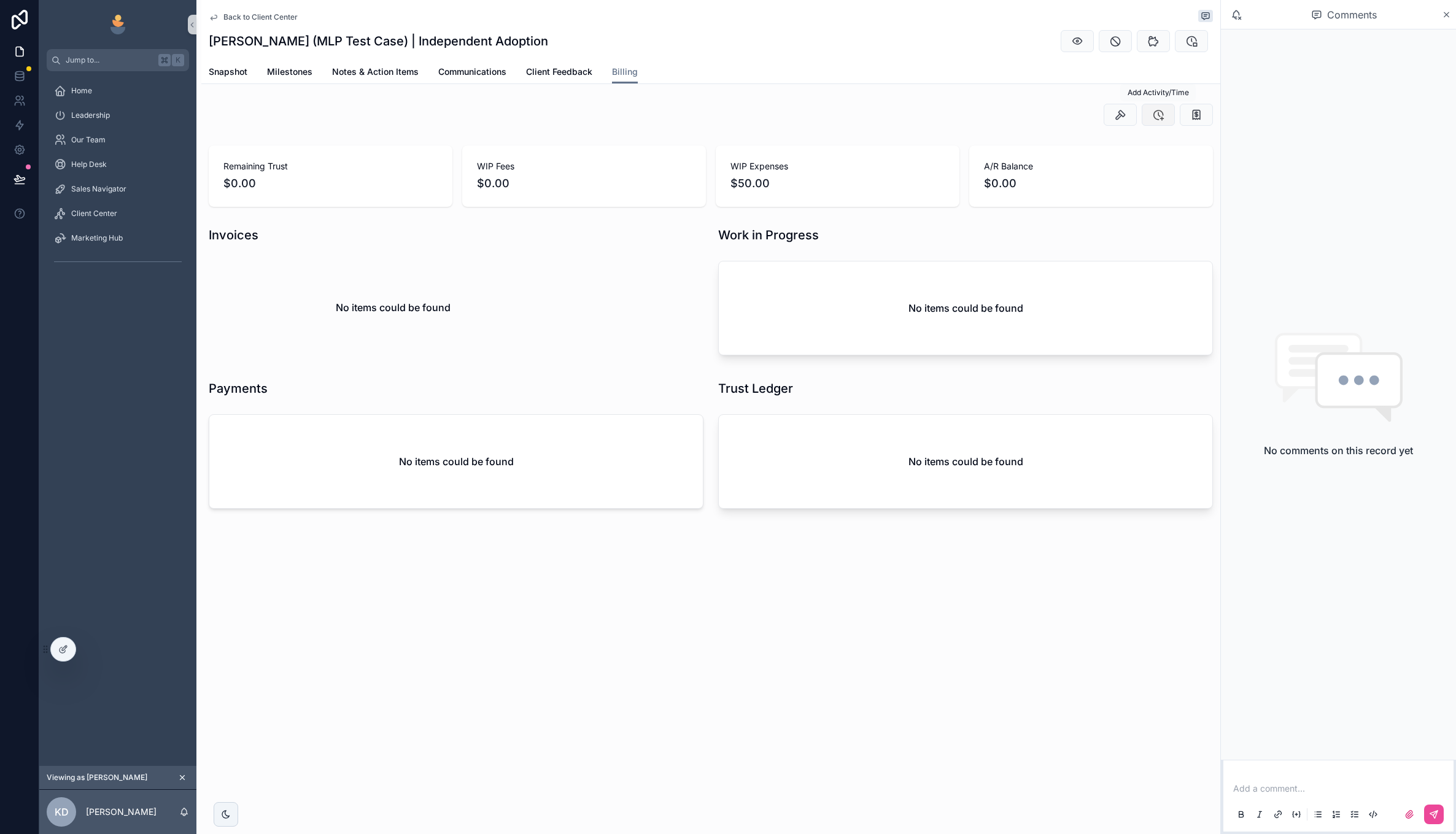
click at [1156, 121] on span "scrollable content" at bounding box center [1158, 114] width 12 height 12
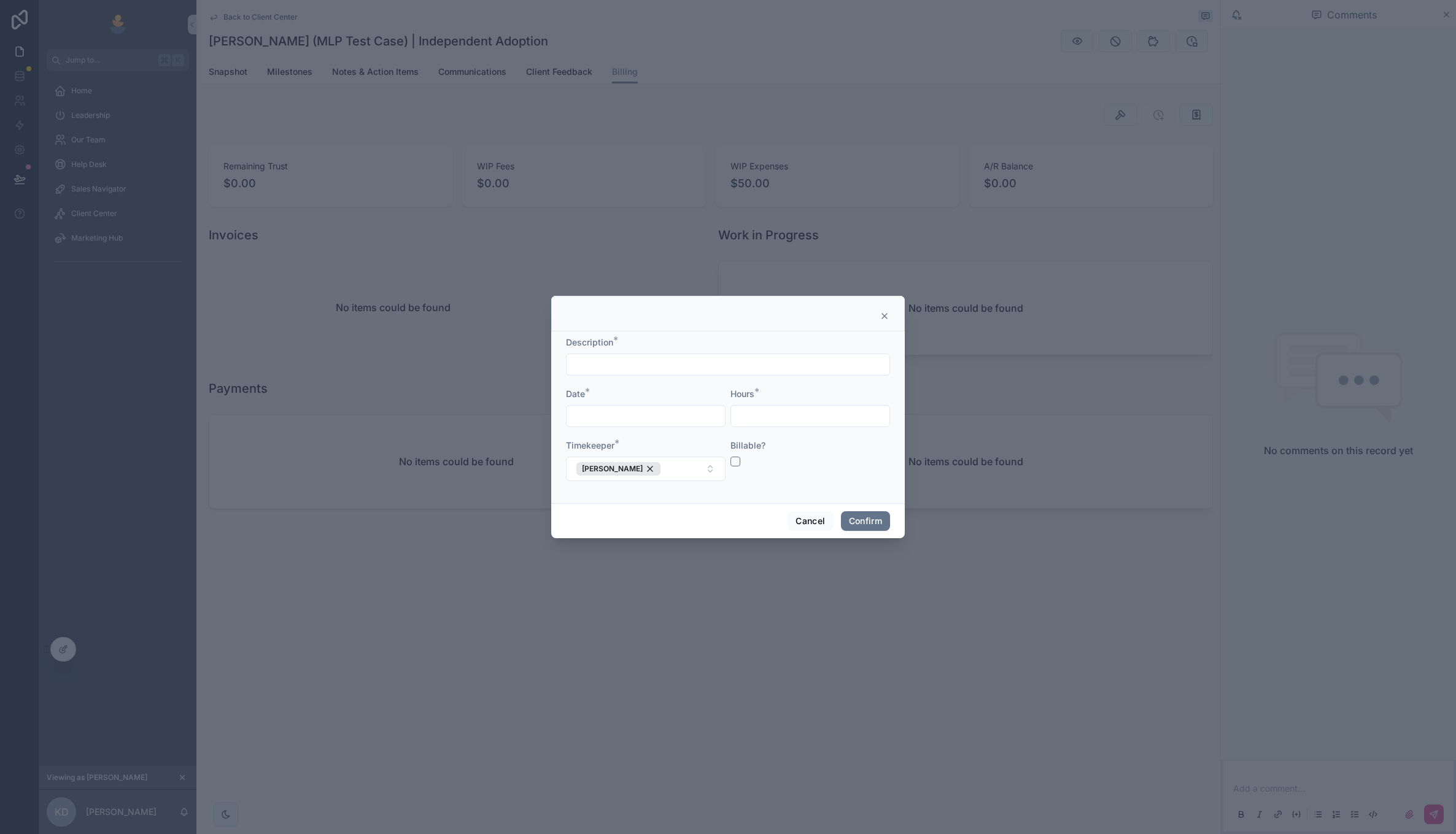
click at [749, 364] on input "text" at bounding box center [728, 364] width 323 height 17
type input "*********"
click at [676, 414] on input "text" at bounding box center [646, 416] width 158 height 17
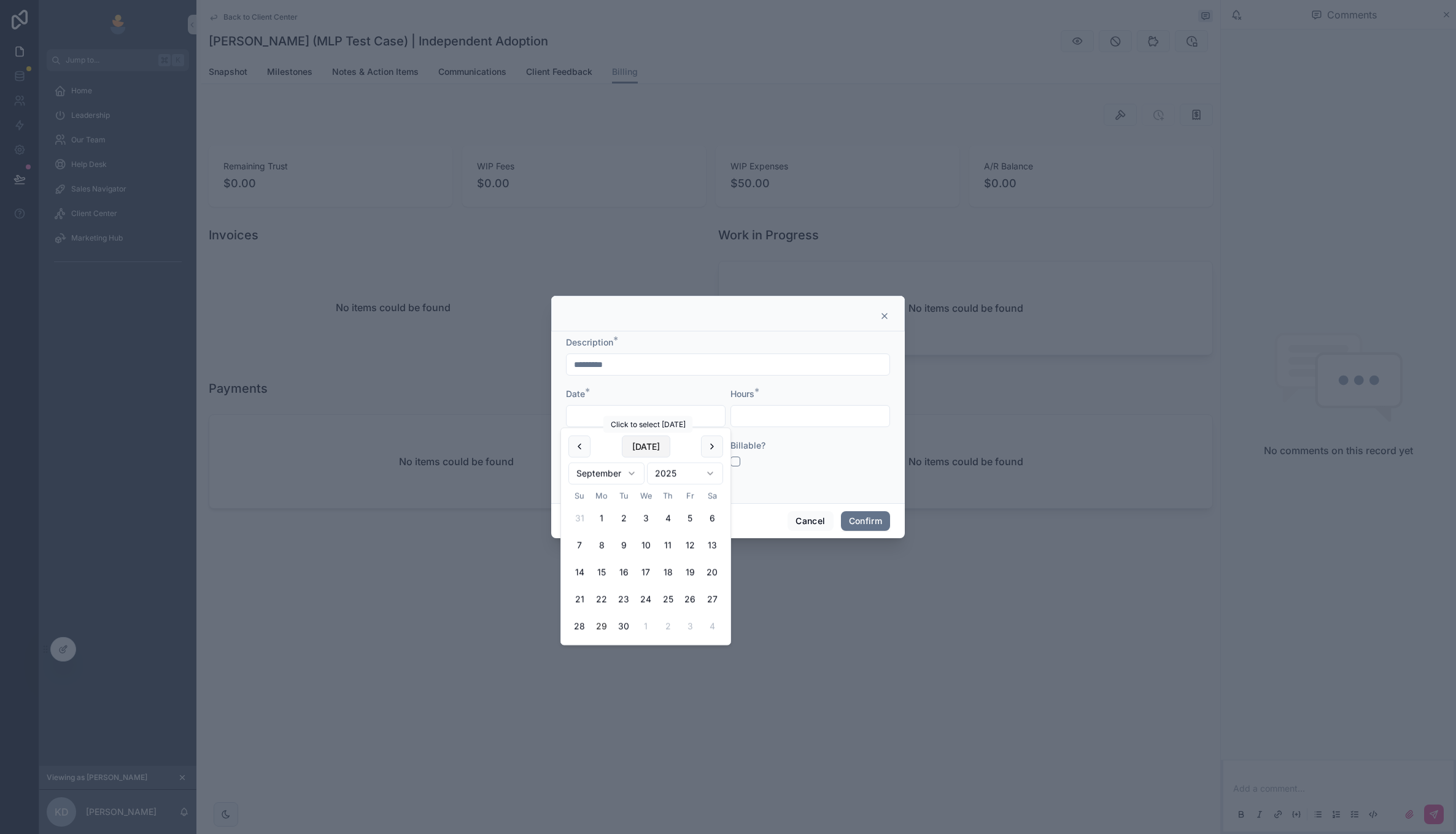
click at [644, 452] on button "[DATE]" at bounding box center [646, 447] width 48 height 22
click at [627, 578] on button "16" at bounding box center [624, 573] width 22 height 22
type input "*********"
click at [793, 423] on input "text" at bounding box center [810, 416] width 158 height 17
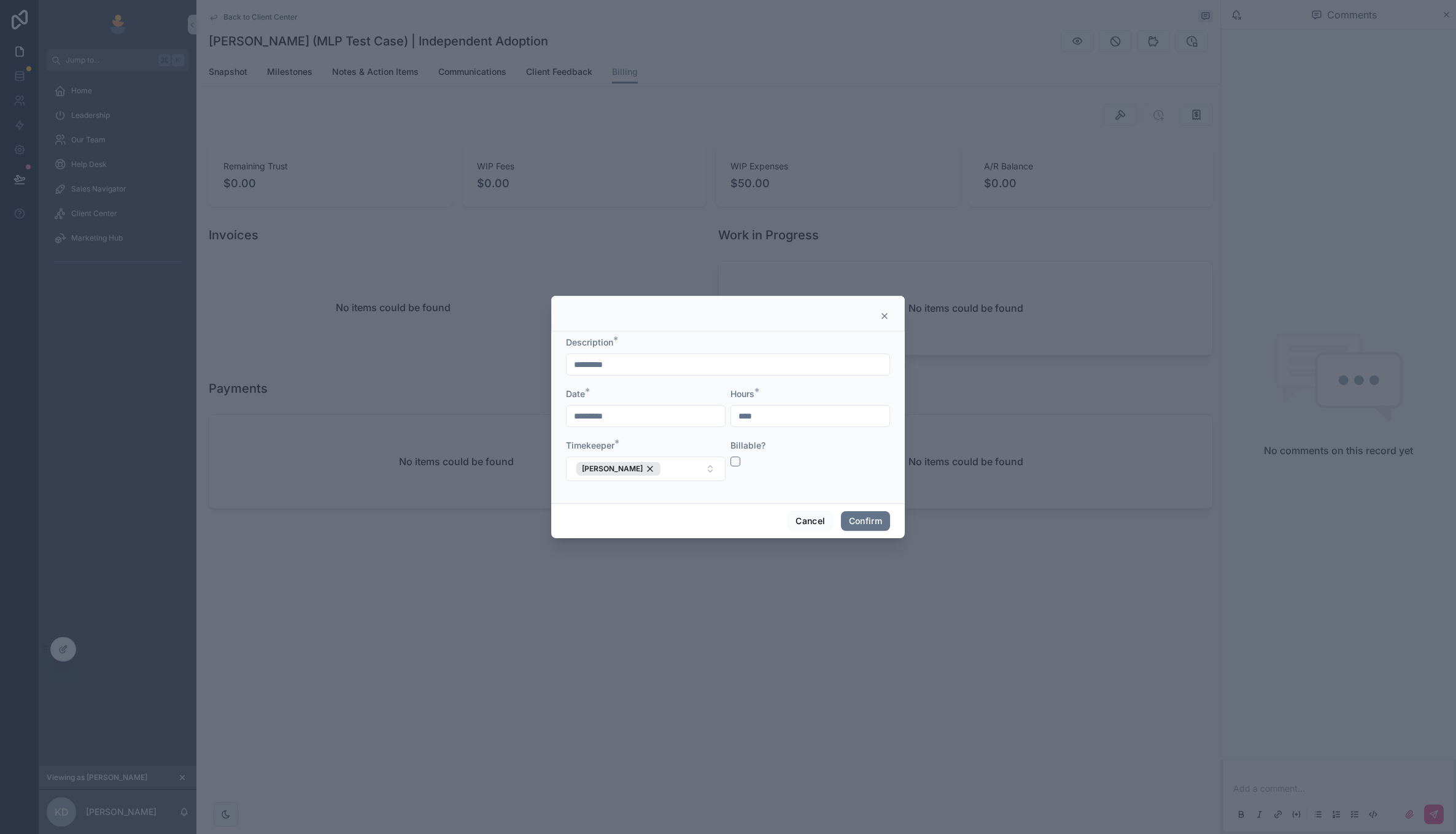
type input "****"
click at [737, 462] on button "button" at bounding box center [735, 461] width 10 height 10
click at [871, 520] on button "Confirm" at bounding box center [865, 521] width 49 height 20
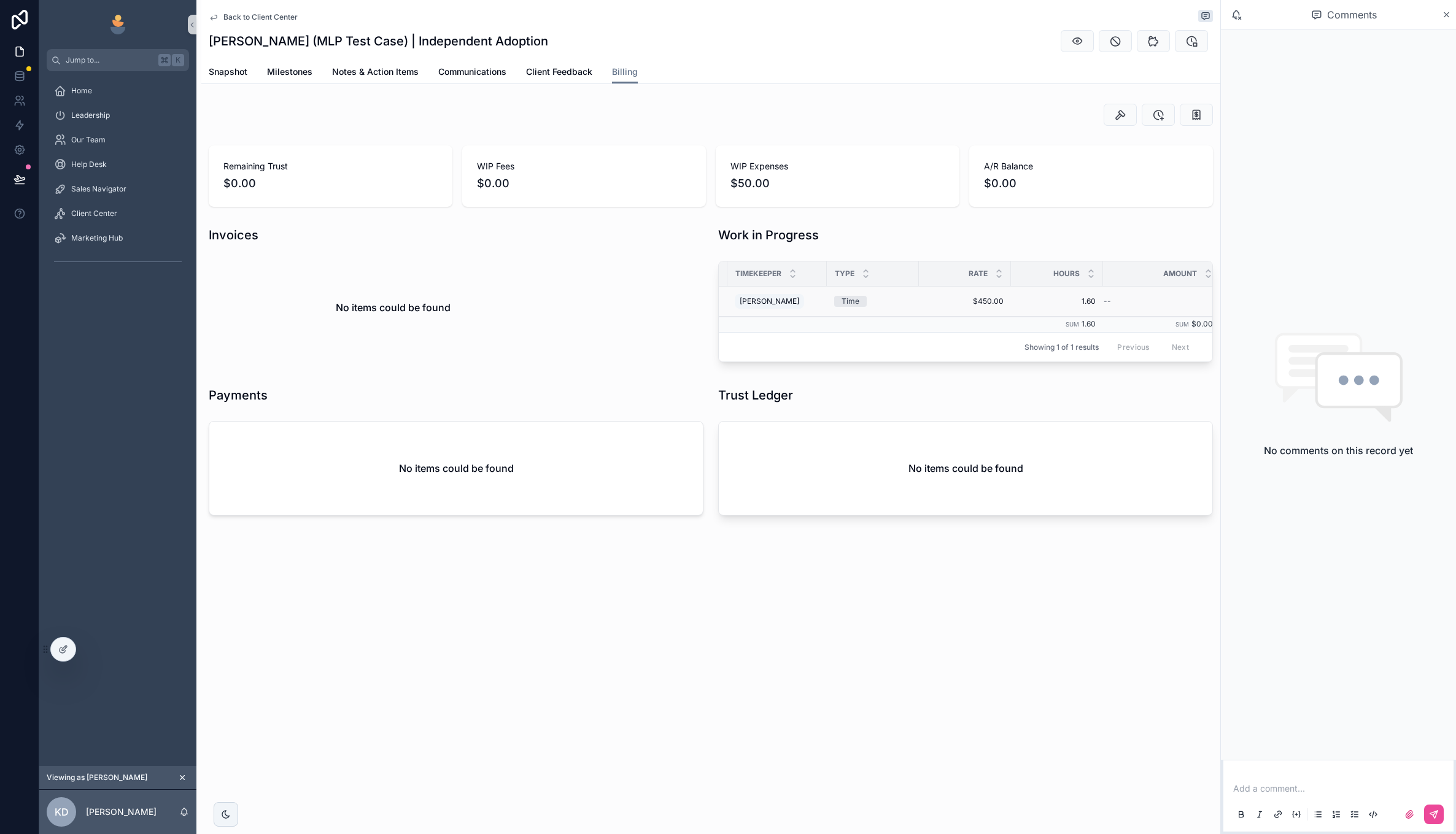
scroll to position [0, 93]
click at [1147, 300] on div "--" at bounding box center [1145, 301] width 102 height 10
click at [785, 304] on div "[PERSON_NAME]" at bounding box center [760, 302] width 69 height 15
click at [810, 302] on td "[PERSON_NAME]" at bounding box center [768, 302] width 99 height 30
click at [1055, 297] on span "1.60" at bounding box center [1048, 301] width 77 height 10
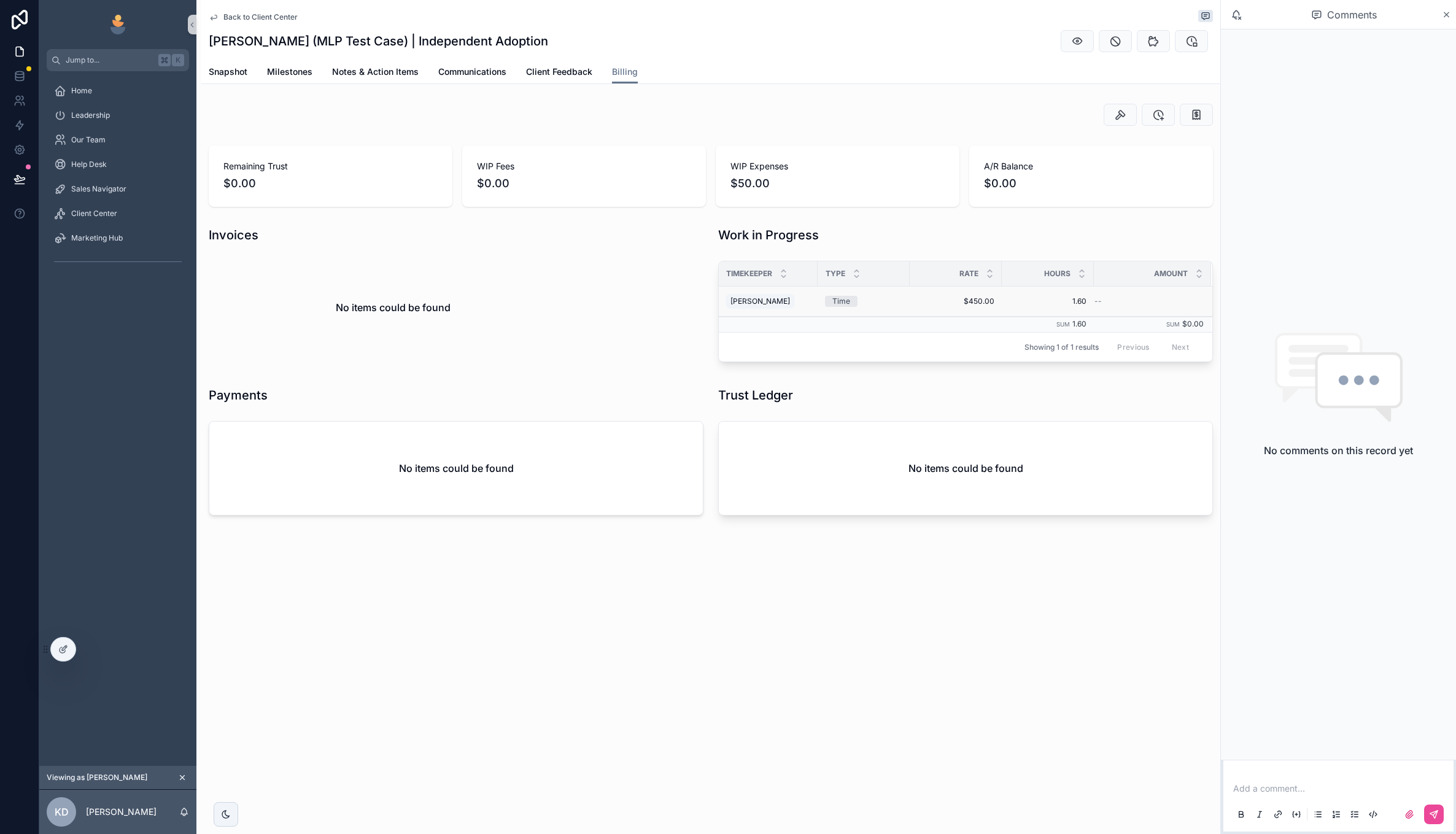
click at [1128, 300] on div "--" at bounding box center [1145, 301] width 102 height 10
click at [1196, 39] on icon "scrollable content" at bounding box center [1191, 41] width 12 height 12
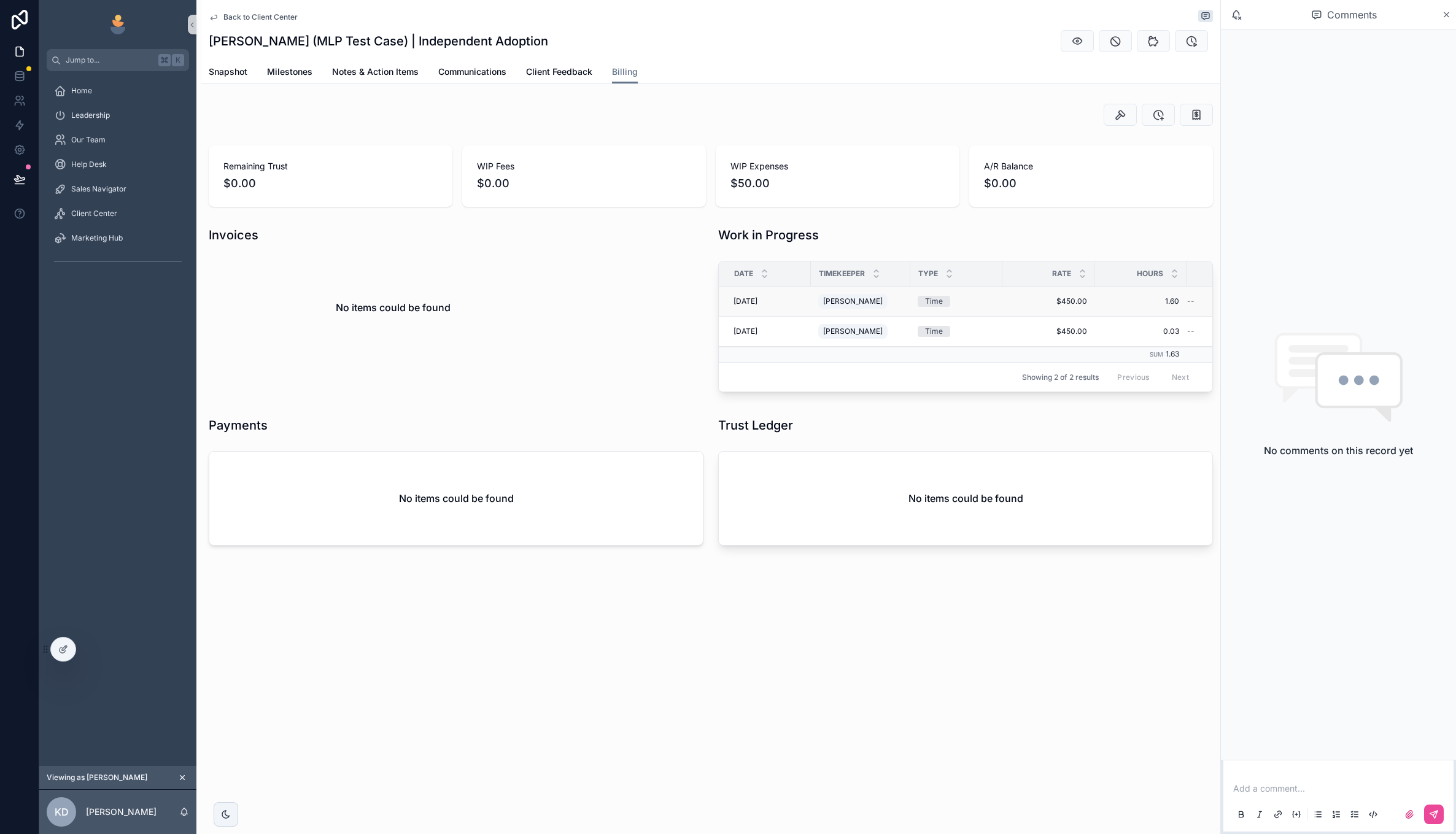
click at [909, 307] on td "[PERSON_NAME]" at bounding box center [861, 302] width 99 height 30
click at [899, 302] on div "[PERSON_NAME]" at bounding box center [861, 302] width 85 height 20
click at [793, 298] on div "[DATE] [DATE]" at bounding box center [769, 301] width 70 height 10
click at [1162, 309] on td "--" at bounding box center [1152, 302] width 117 height 30
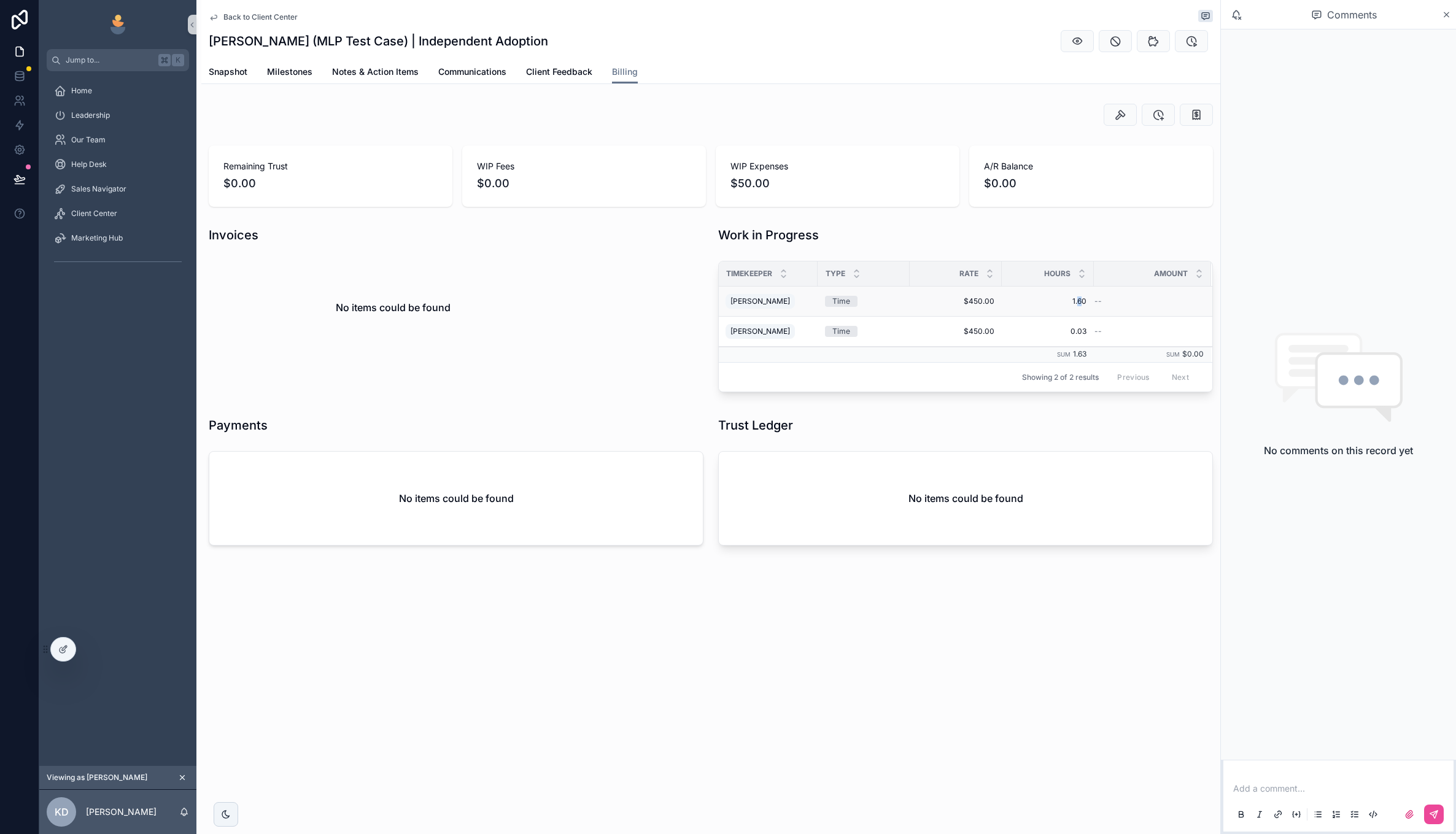
click at [1083, 297] on span "1.60" at bounding box center [1048, 301] width 77 height 10
click at [1041, 311] on td "1.60 1.60" at bounding box center [1048, 302] width 92 height 30
drag, startPoint x: 1001, startPoint y: 272, endPoint x: 979, endPoint y: 273, distance: 22.0
click at [982, 273] on div "scrollable content" at bounding box center [985, 274] width 5 height 25
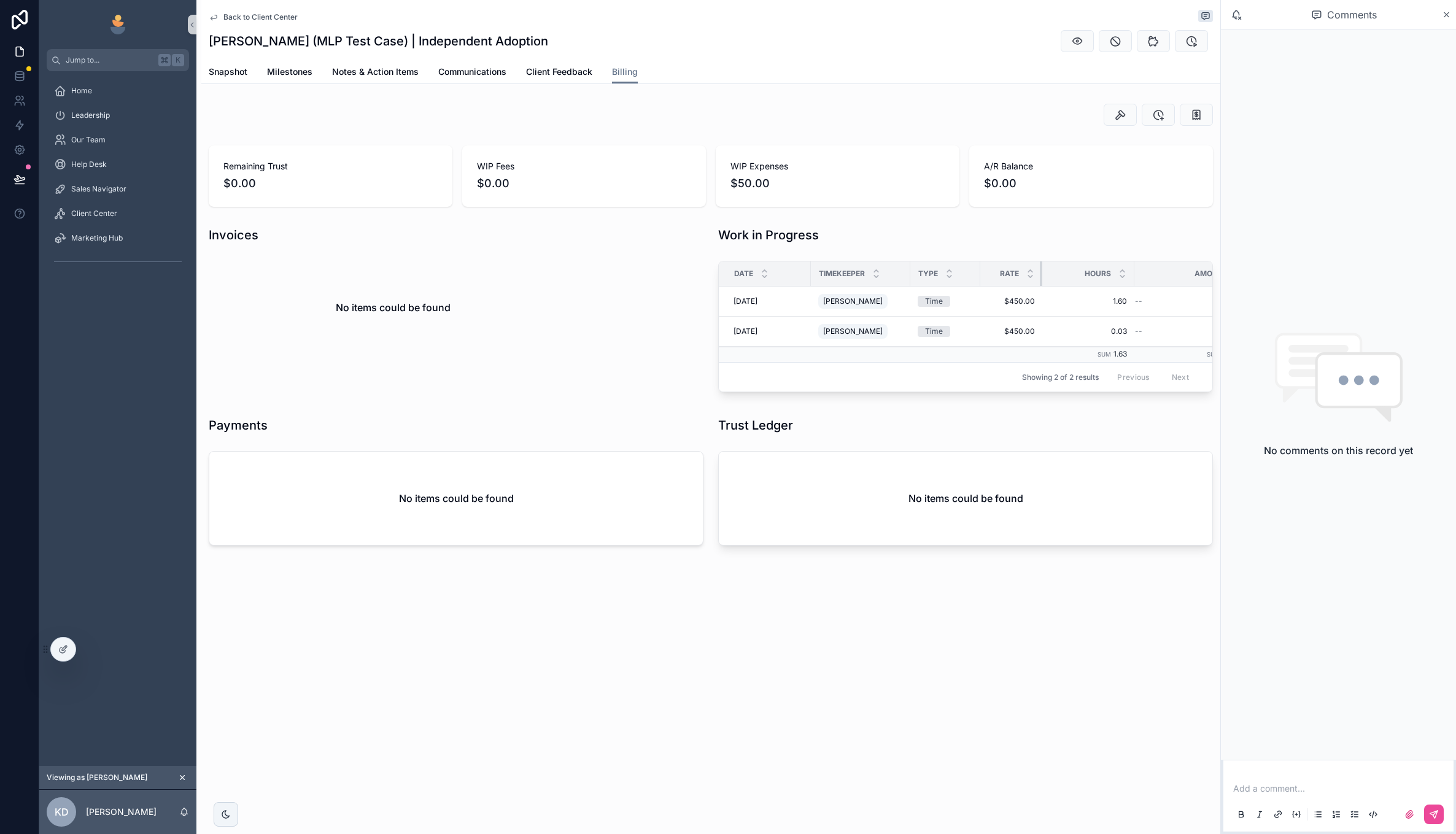
drag, startPoint x: 1071, startPoint y: 269, endPoint x: 1041, endPoint y: 271, distance: 30.1
click at [1041, 271] on div "scrollable content" at bounding box center [1043, 274] width 5 height 25
drag, startPoint x: 1131, startPoint y: 266, endPoint x: 1124, endPoint y: 268, distance: 7.3
click at [1124, 268] on div "Hours" at bounding box center [1088, 274] width 91 height 24
click at [1131, 268] on tr "Date Timekeeper Type Rate Hours Amount" at bounding box center [986, 274] width 534 height 25
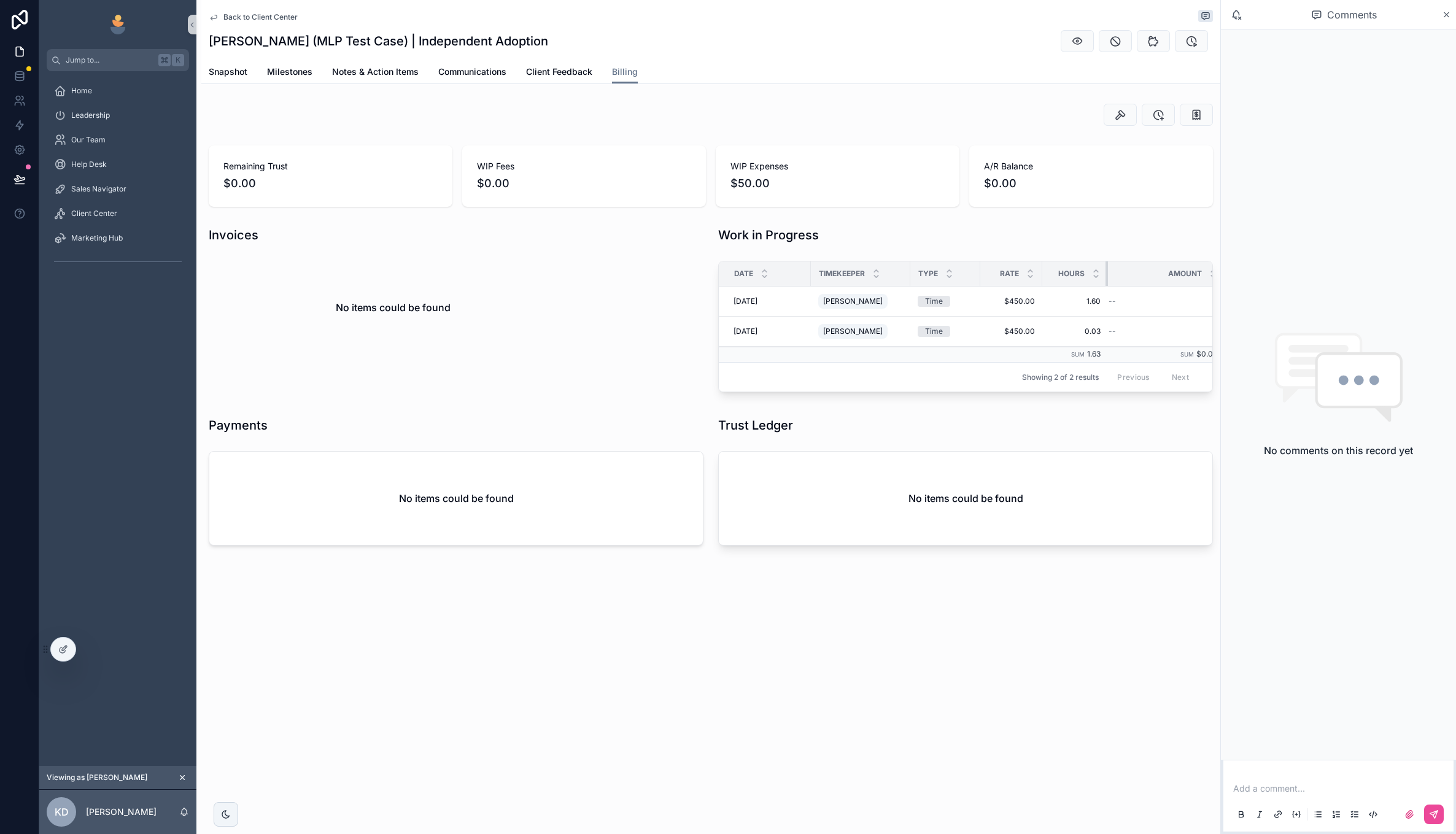
drag, startPoint x: 1132, startPoint y: 267, endPoint x: 1104, endPoint y: 268, distance: 28.0
click at [1105, 268] on div "scrollable content" at bounding box center [1108, 274] width 5 height 25
click at [1143, 279] on div "Amount" at bounding box center [1165, 274] width 116 height 24
drag, startPoint x: 809, startPoint y: 275, endPoint x: 788, endPoint y: 275, distance: 21.0
click at [788, 275] on div "scrollable content" at bounding box center [791, 274] width 5 height 25
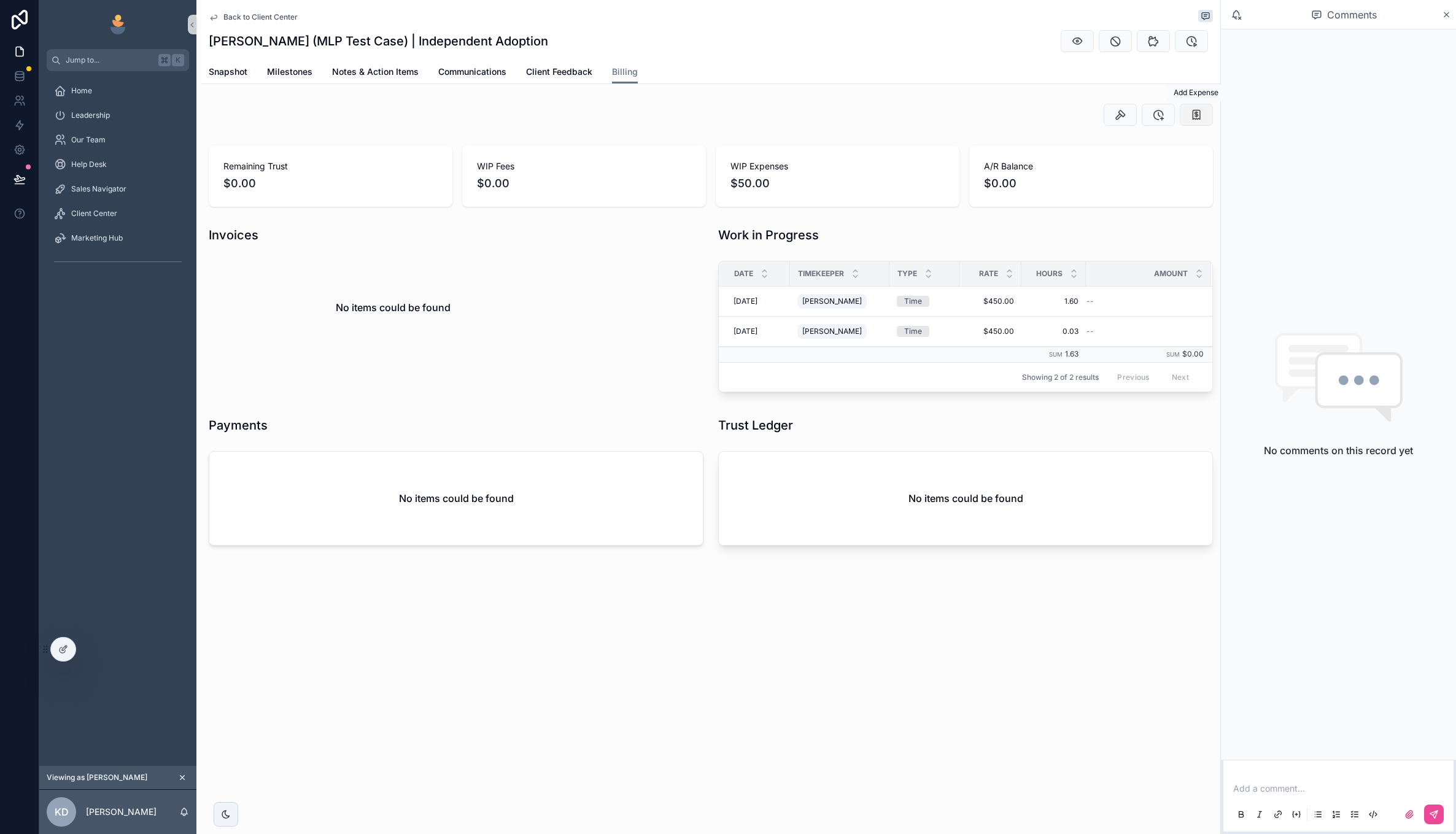
click at [1200, 120] on icon "scrollable content" at bounding box center [1196, 114] width 12 height 12
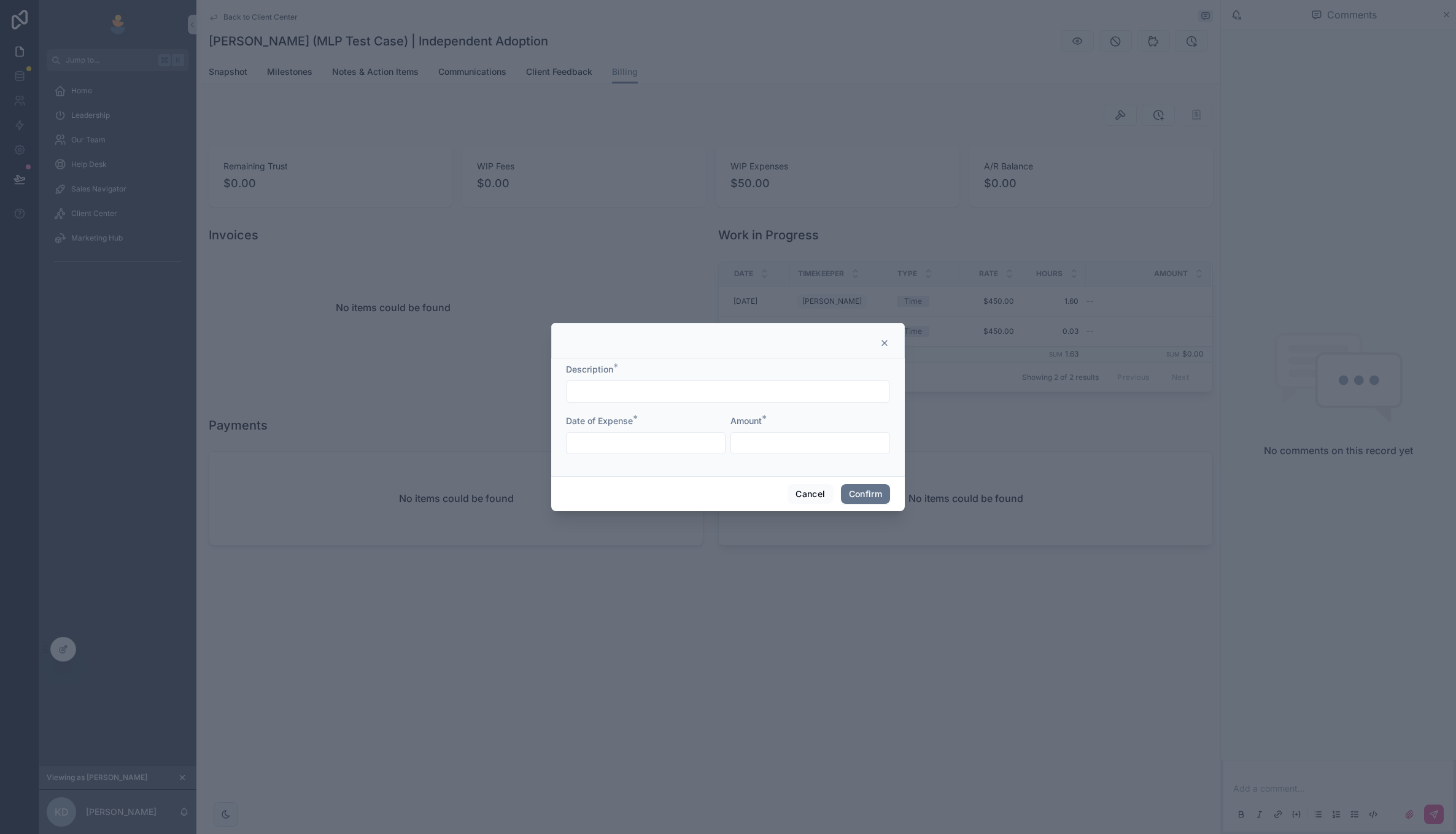
click at [886, 339] on icon at bounding box center [884, 343] width 10 height 10
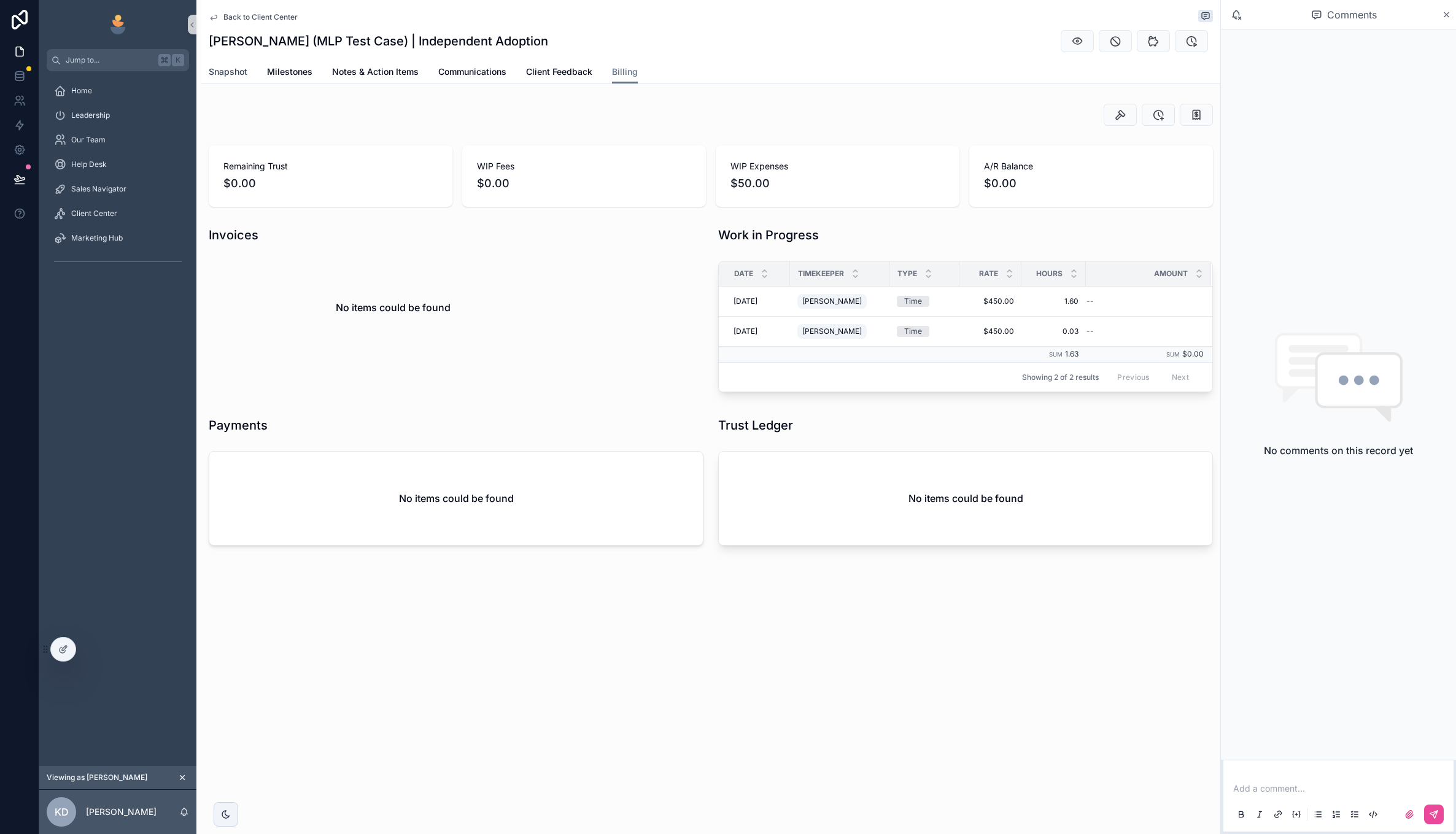
click at [236, 68] on span "Snapshot" at bounding box center [228, 71] width 39 height 12
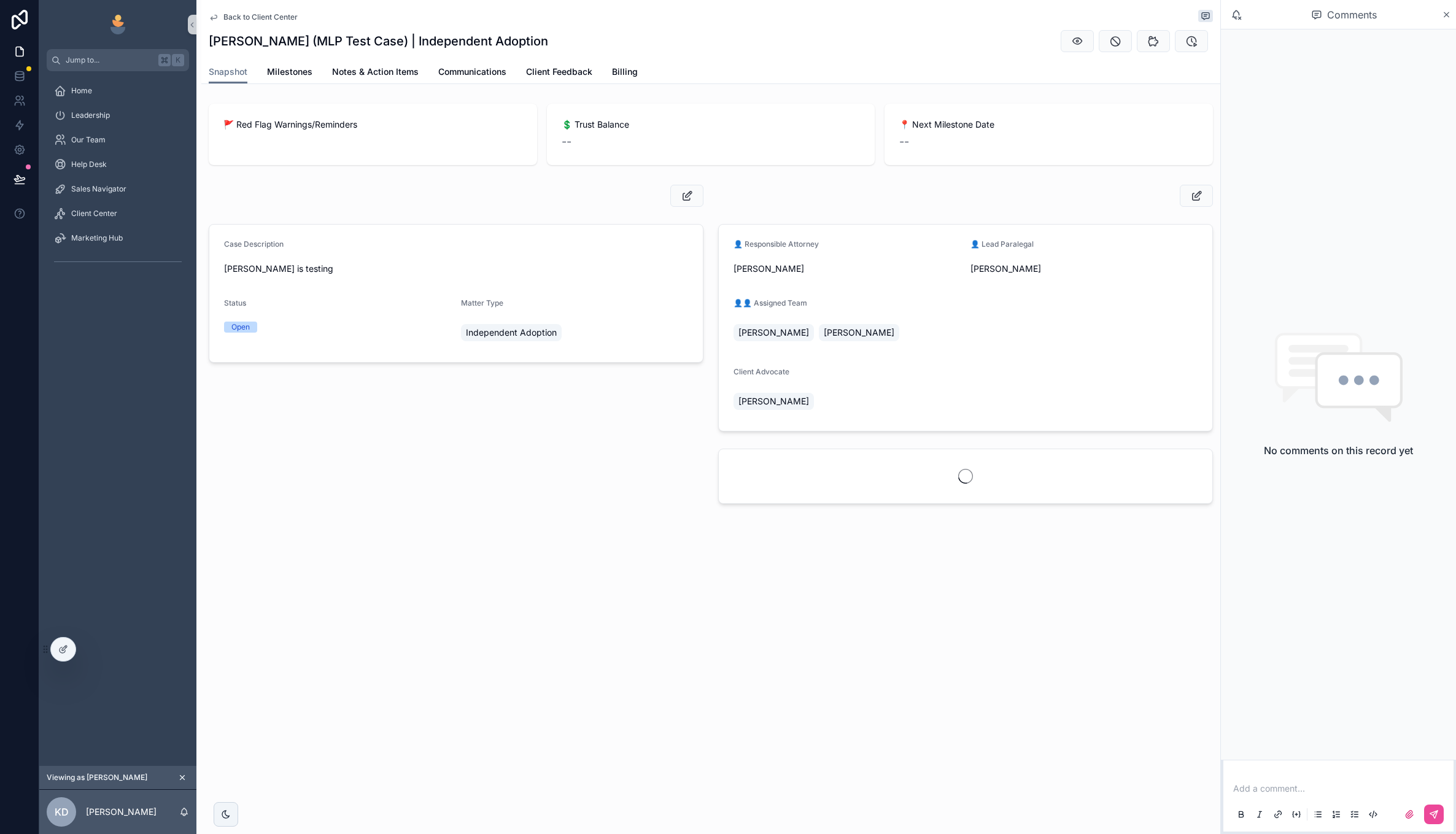
click at [251, 24] on div "Back to Client Center" at bounding box center [710, 17] width 1004 height 15
click at [254, 20] on span "Back to Client Center" at bounding box center [261, 17] width 75 height 10
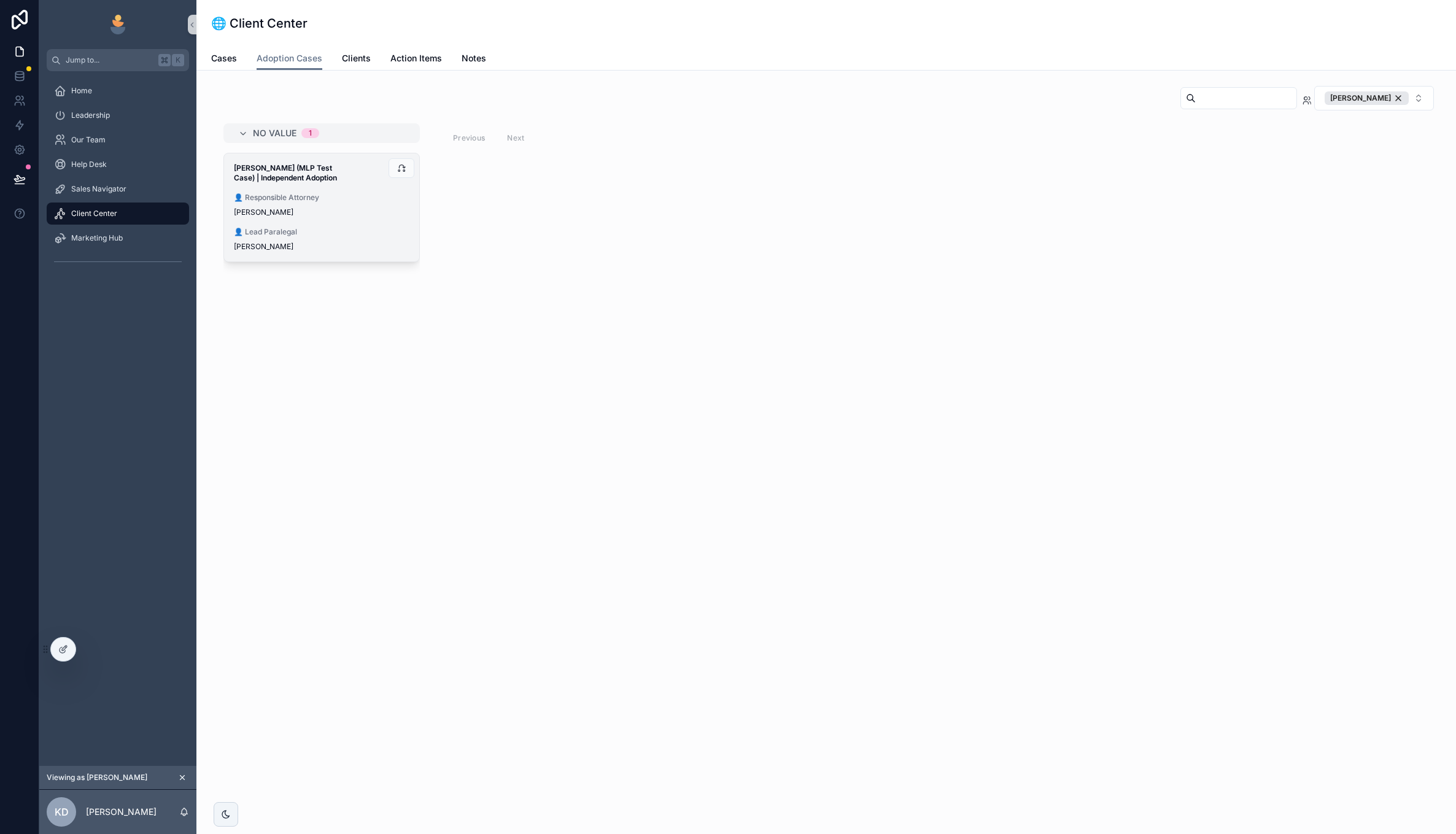
click at [344, 203] on div "👤 Responsible Attorney [PERSON_NAME]" at bounding box center [322, 205] width 175 height 25
